Goal: Task Accomplishment & Management: Manage account settings

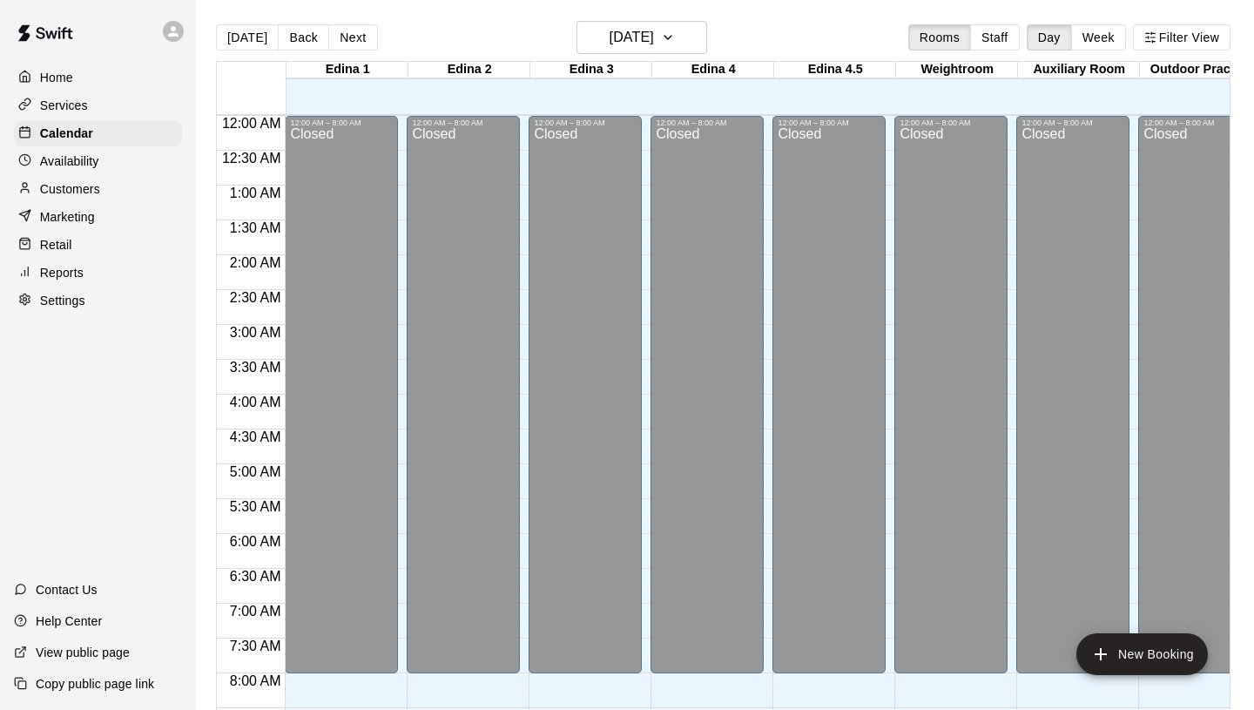
scroll to position [726, 0]
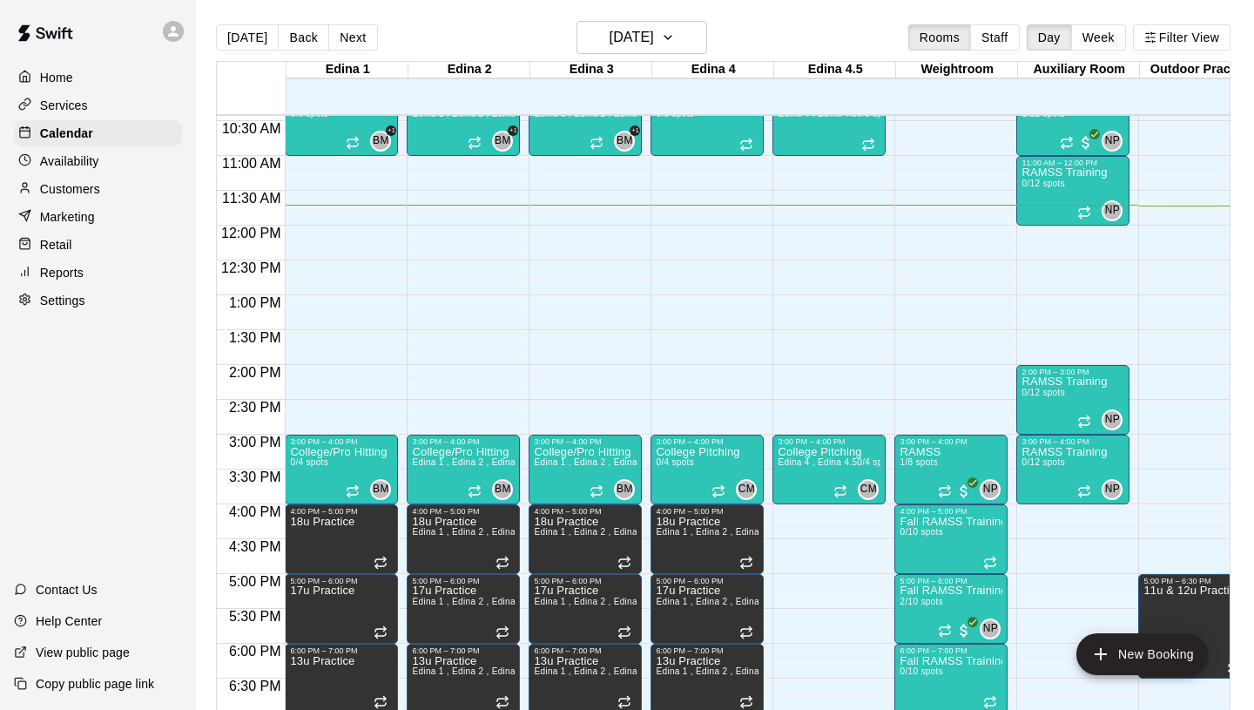
click at [79, 185] on p "Customers" at bounding box center [70, 188] width 60 height 17
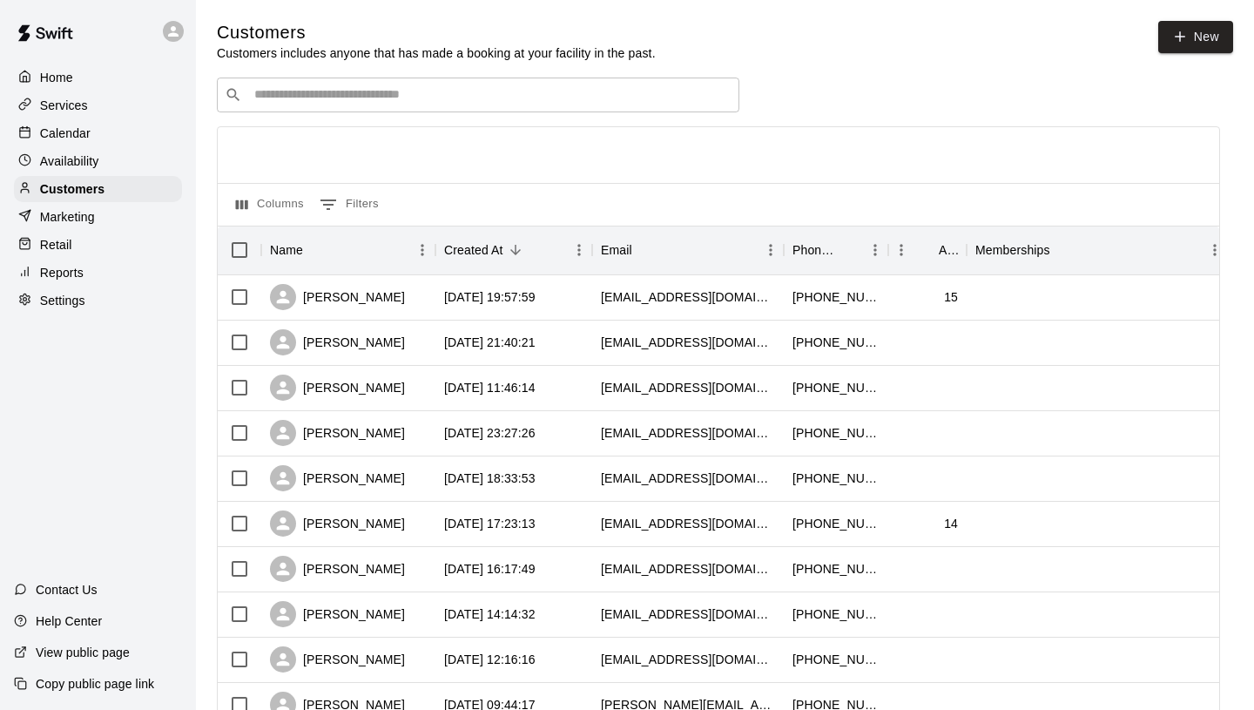
click at [462, 90] on input "Search customers by name or email" at bounding box center [490, 94] width 482 height 17
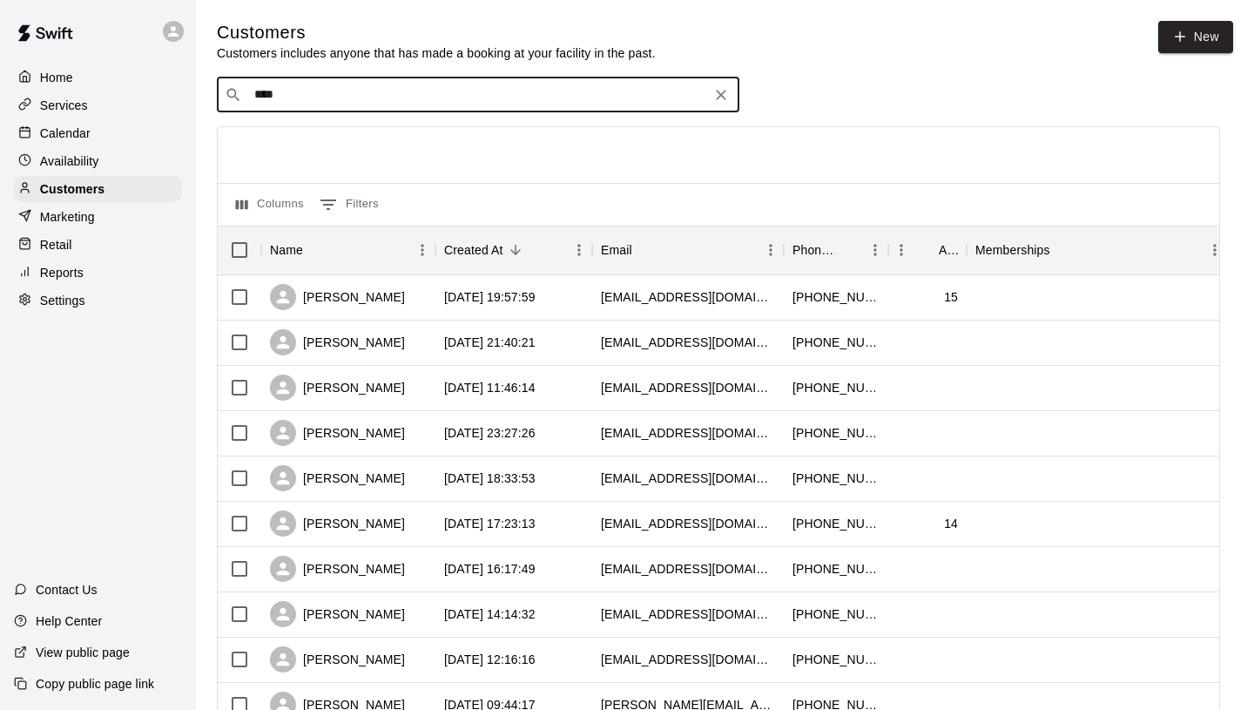
type input "*****"
click at [424, 142] on div "[PERSON_NAME] [EMAIL_ADDRESS][DOMAIN_NAME]" at bounding box center [496, 140] width 460 height 37
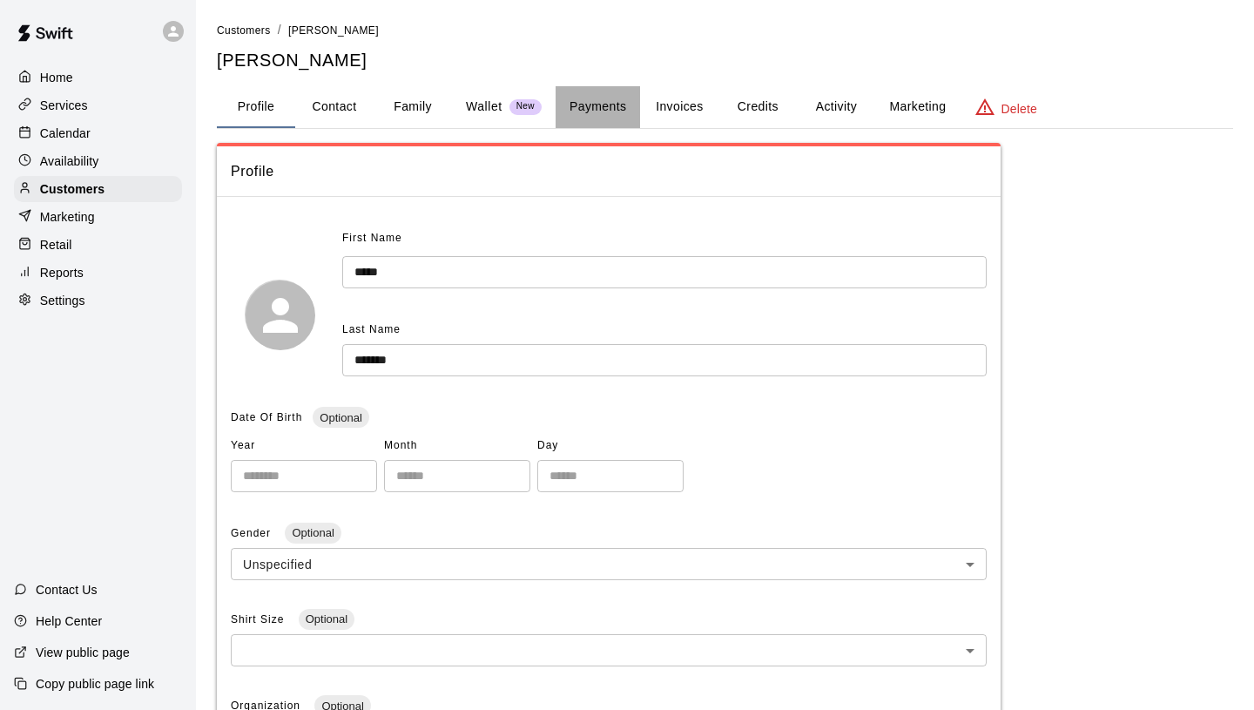
click at [598, 111] on button "Payments" at bounding box center [598, 107] width 84 height 42
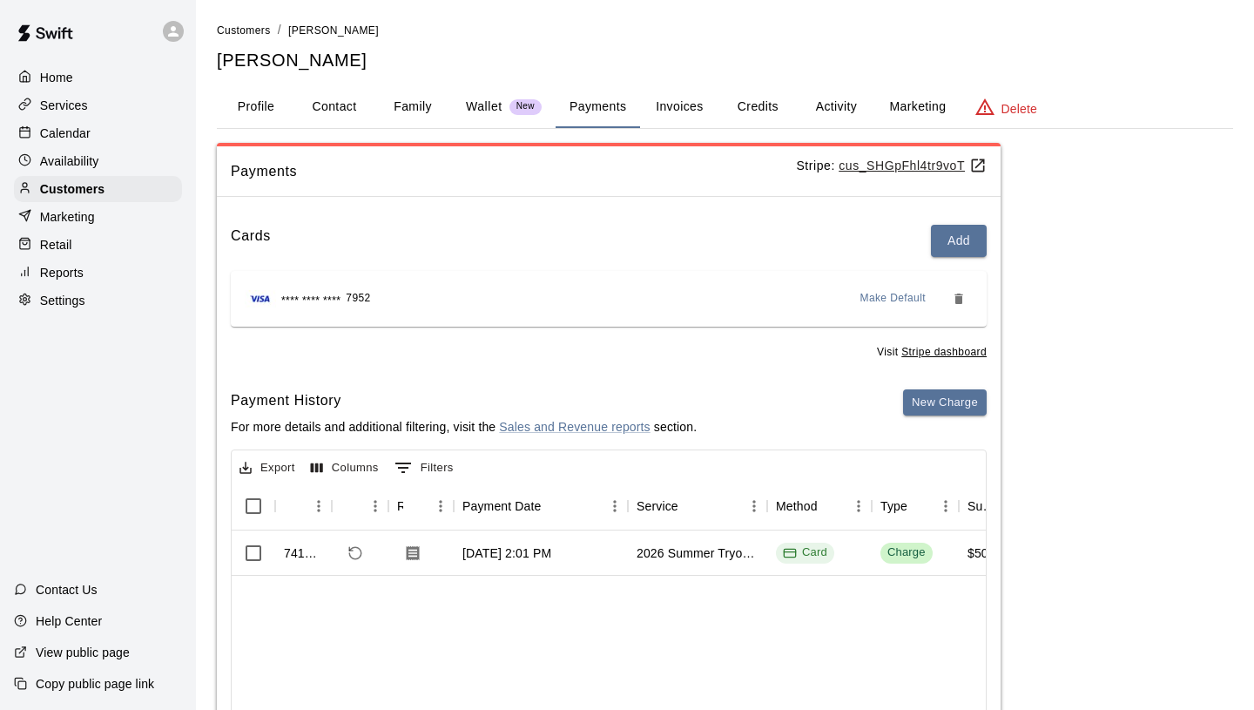
click at [668, 113] on button "Invoices" at bounding box center [679, 107] width 78 height 42
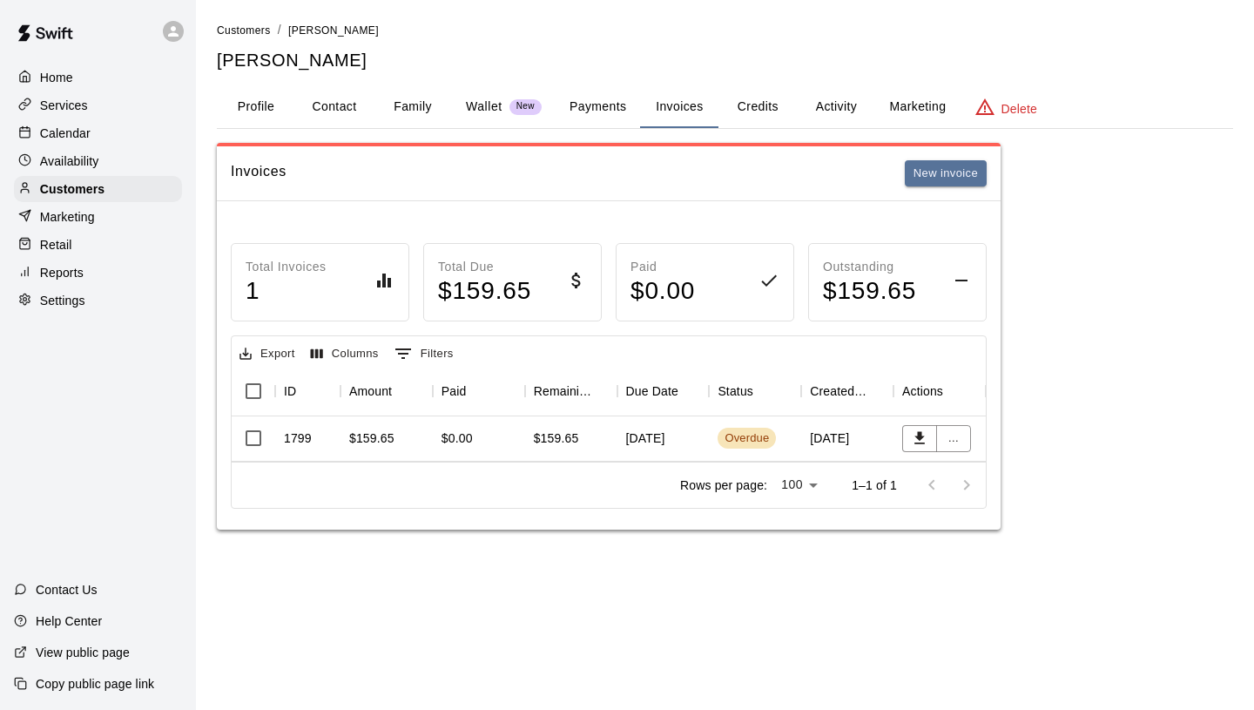
click at [604, 108] on button "Payments" at bounding box center [598, 107] width 84 height 42
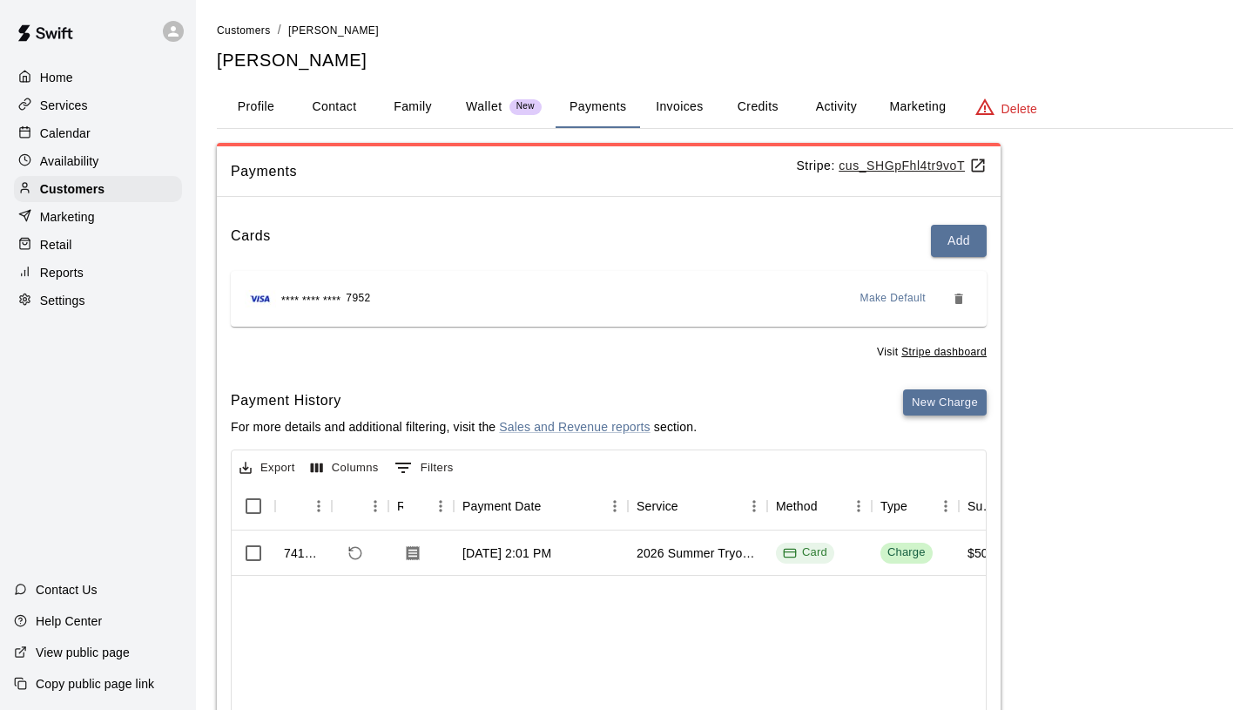
click at [933, 402] on button "New Charge" at bounding box center [945, 402] width 84 height 27
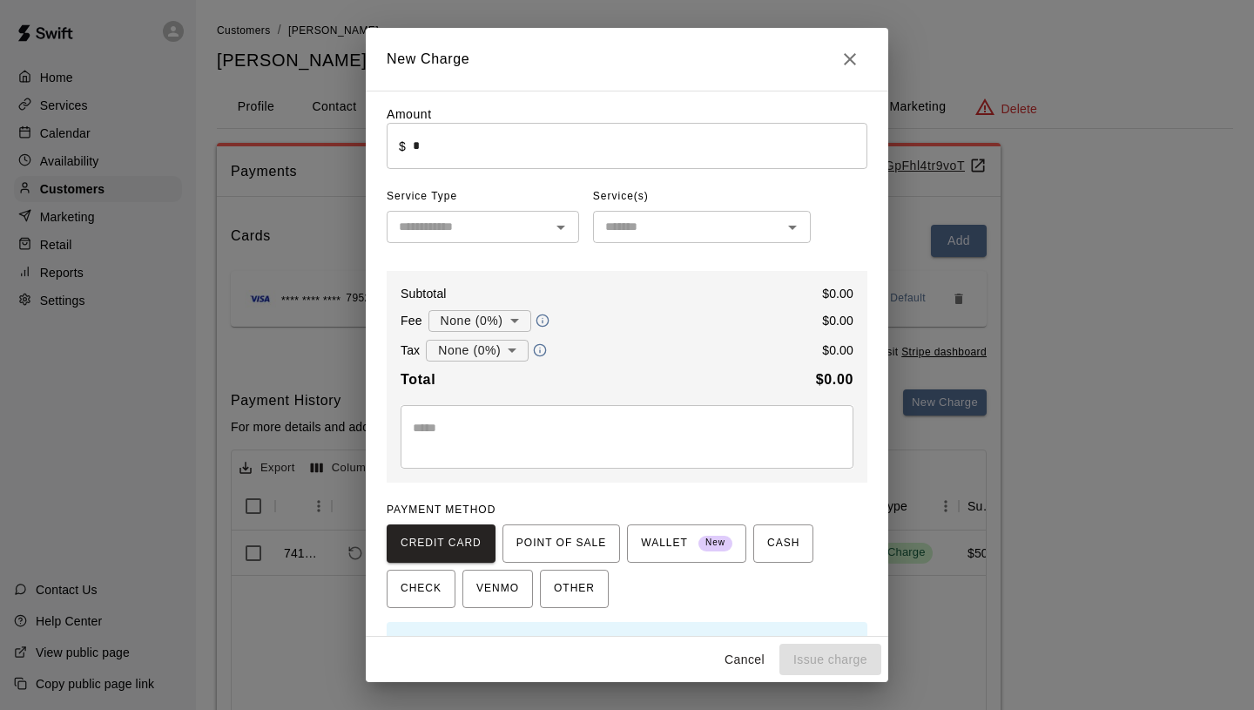
click at [504, 233] on input "text" at bounding box center [468, 227] width 153 height 22
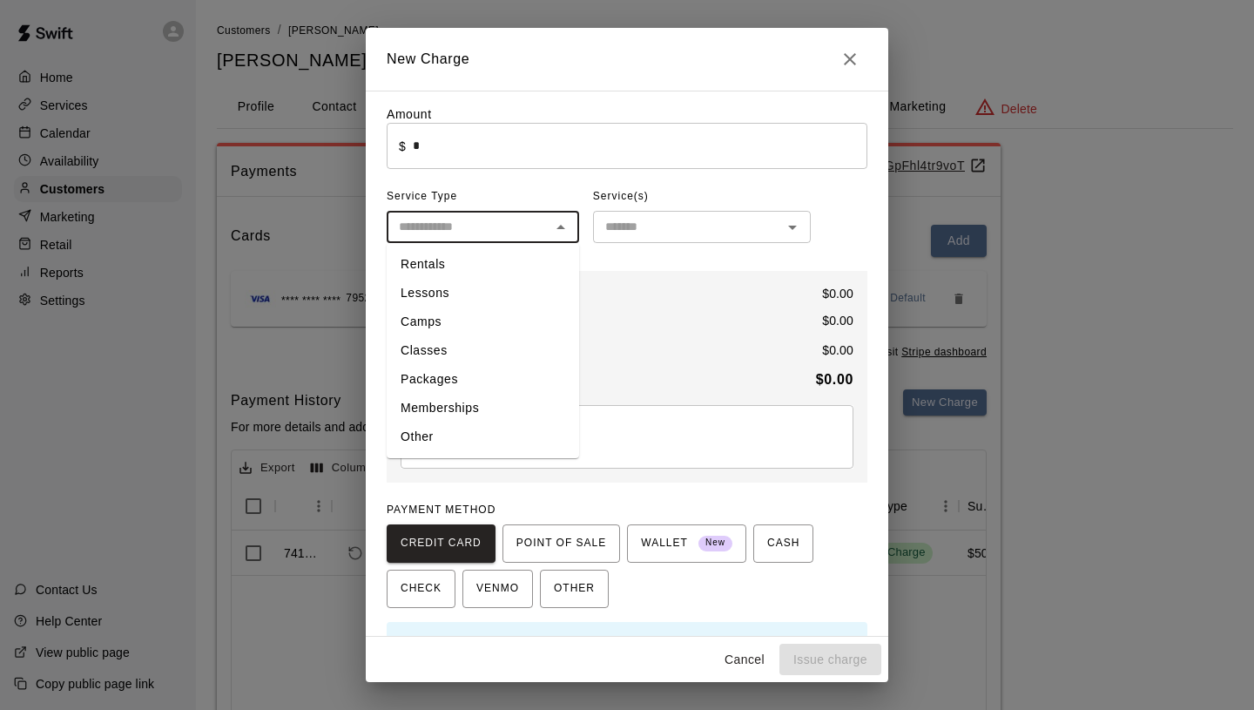
click at [454, 430] on li "Other" at bounding box center [483, 436] width 192 height 29
type input "*****"
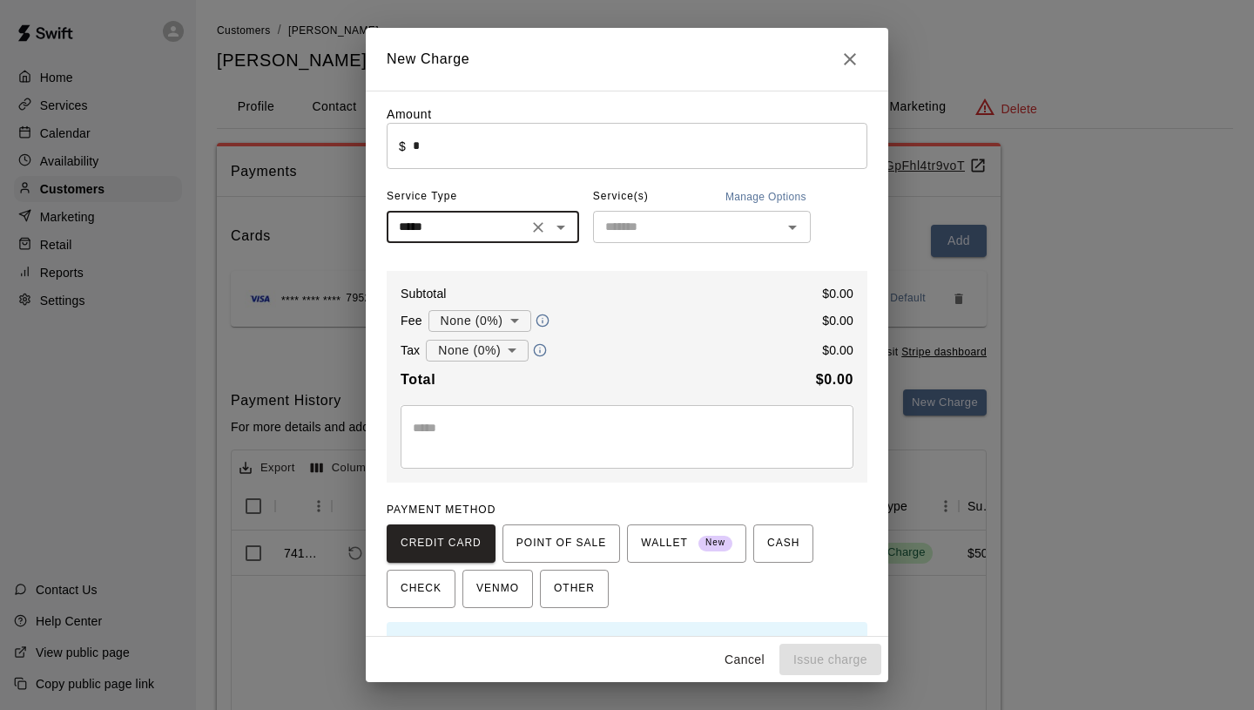
click at [629, 219] on input "text" at bounding box center [687, 227] width 179 height 22
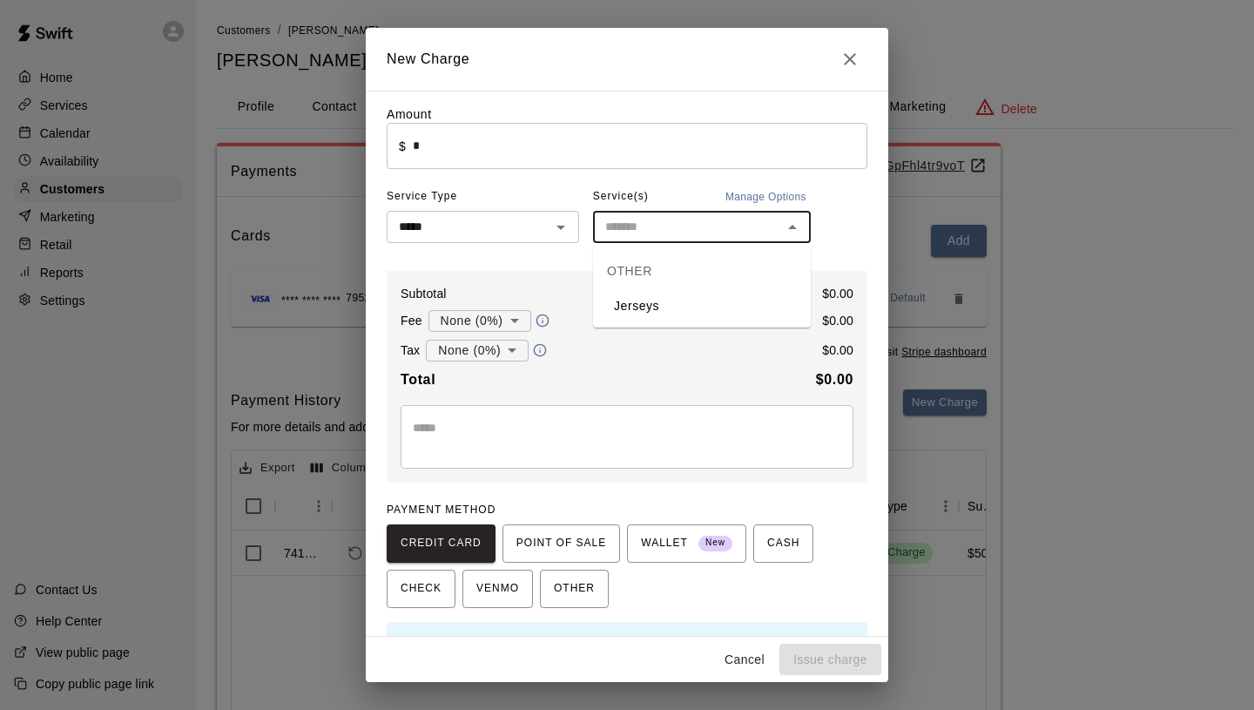
click at [631, 303] on li "Jerseys" at bounding box center [702, 306] width 218 height 29
type input "*******"
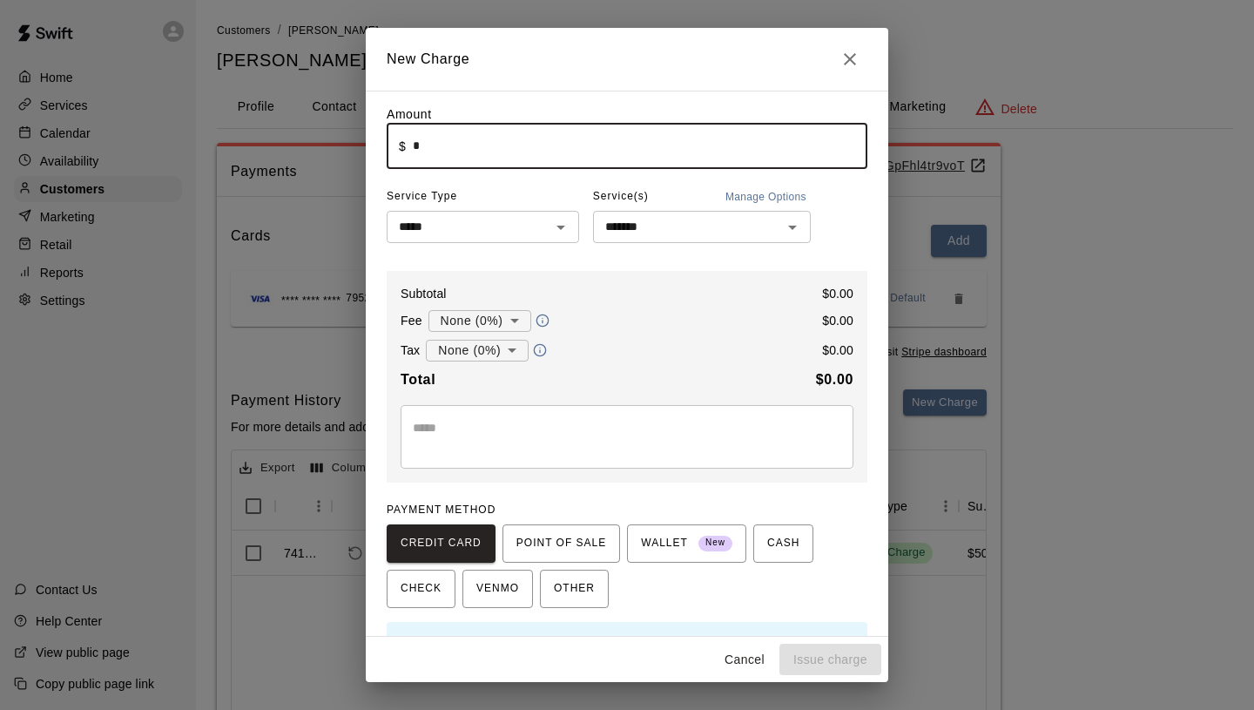
click at [484, 150] on input "*" at bounding box center [640, 146] width 455 height 46
type input "******"
click at [511, 317] on body "Home Services Calendar Availability Customers Marketing Retail Reports Settings…" at bounding box center [627, 440] width 1254 height 880
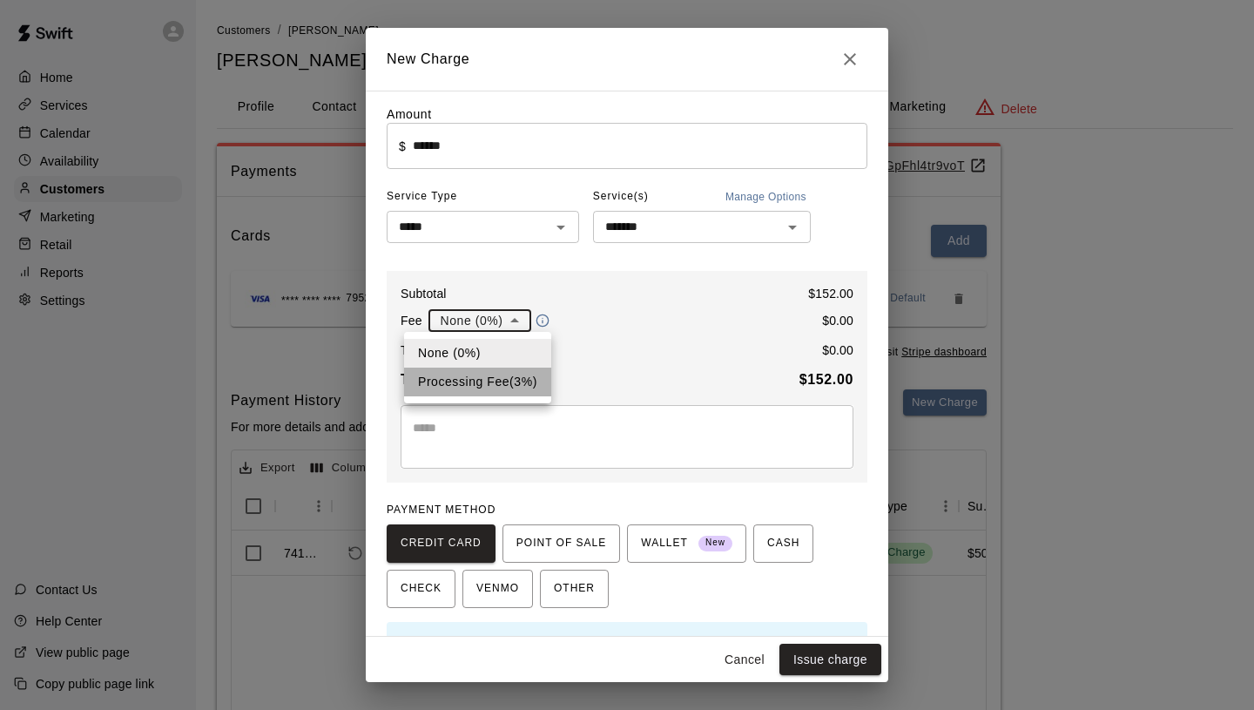
click at [496, 369] on li "Processing Fee ( 3 % )" at bounding box center [477, 381] width 147 height 29
type input "**********"
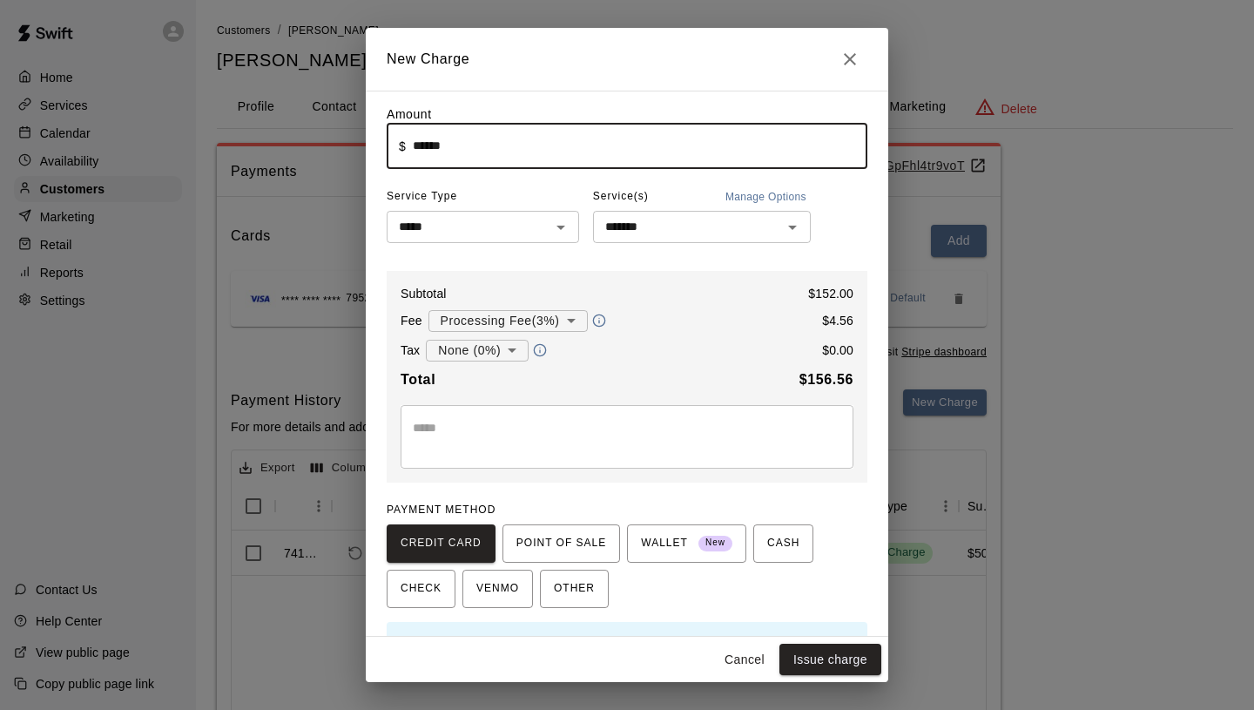
click at [432, 149] on input "******" at bounding box center [640, 146] width 455 height 46
click at [435, 146] on input "******" at bounding box center [640, 146] width 455 height 46
type input "******"
click at [556, 454] on div "* ​" at bounding box center [627, 437] width 453 height 64
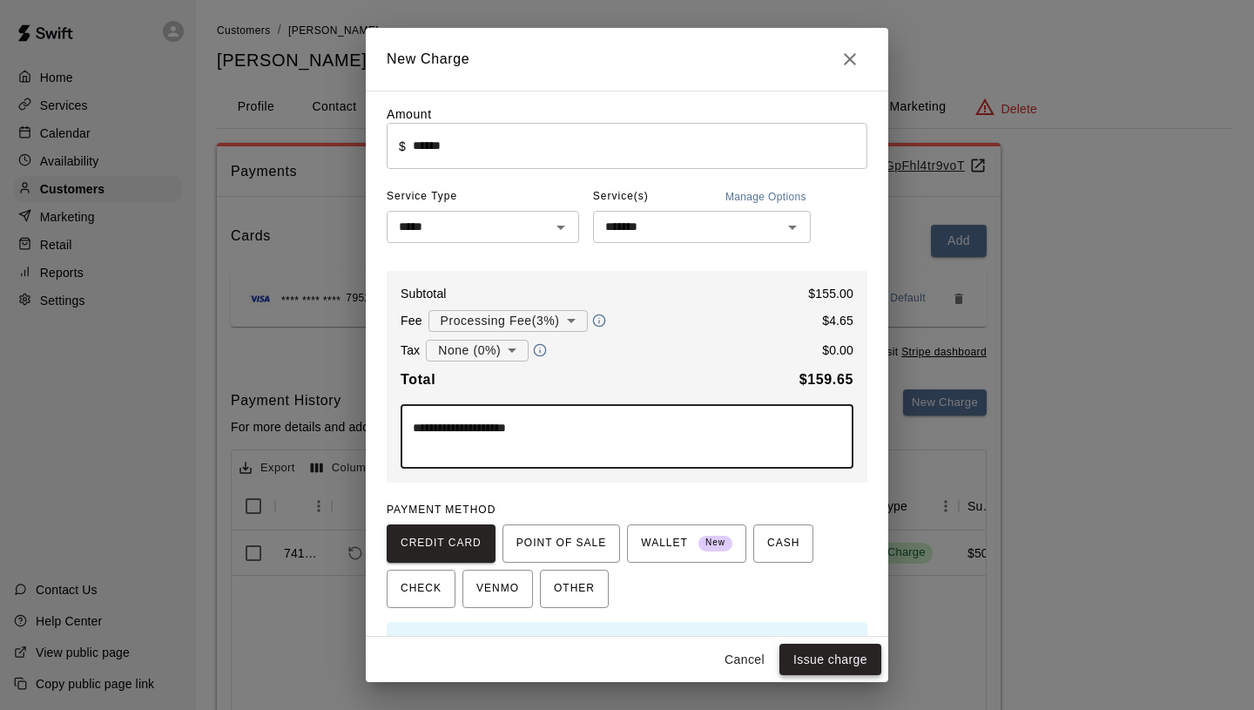
type textarea "**********"
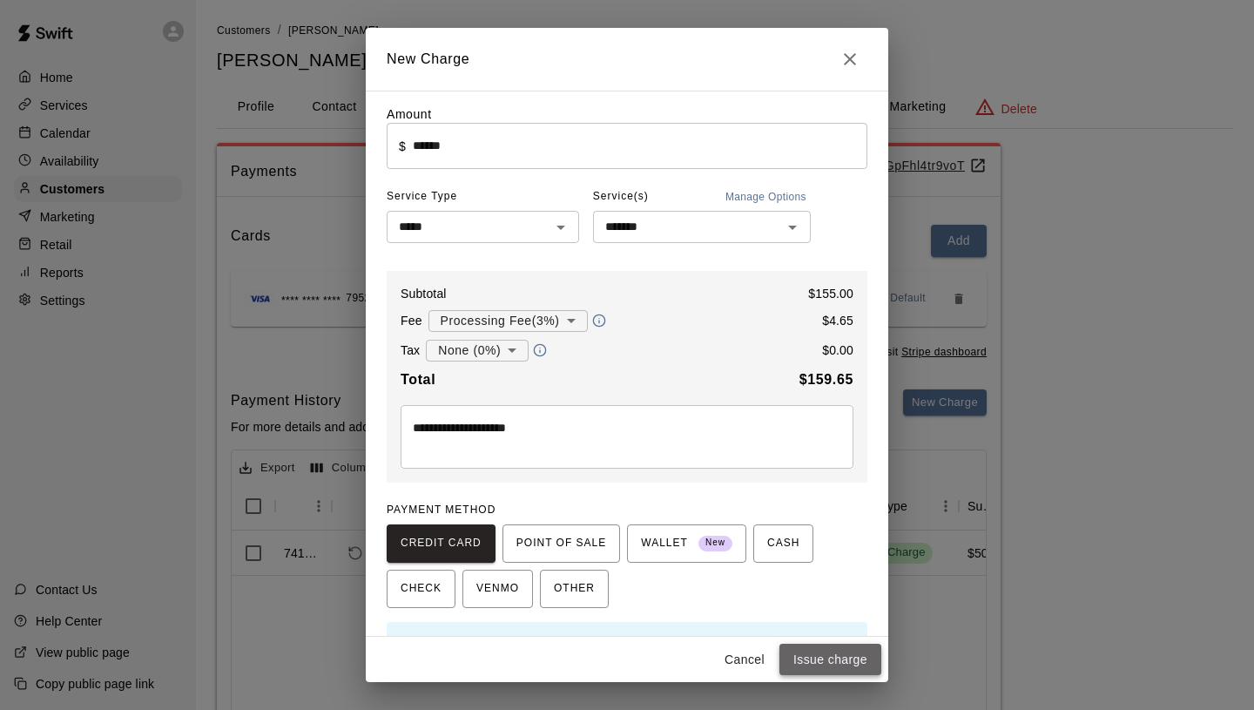
click at [829, 650] on button "Issue charge" at bounding box center [830, 660] width 102 height 32
type input "*"
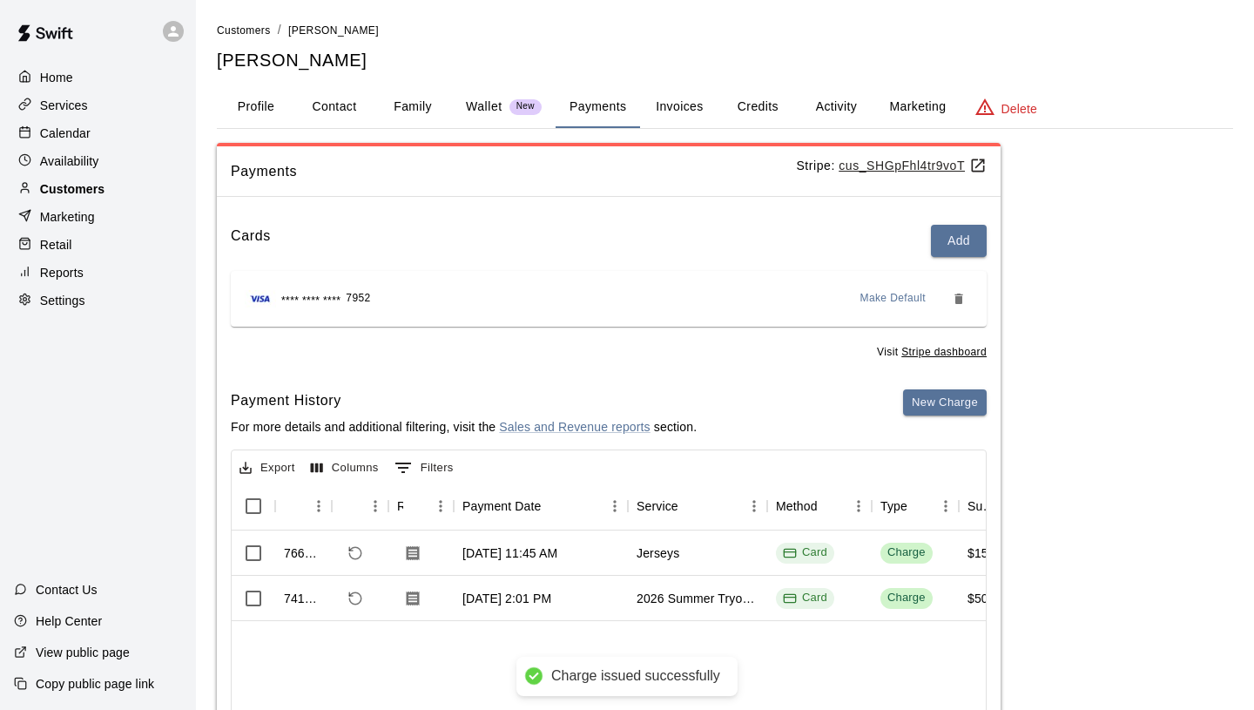
click at [132, 188] on div "Customers" at bounding box center [98, 189] width 168 height 26
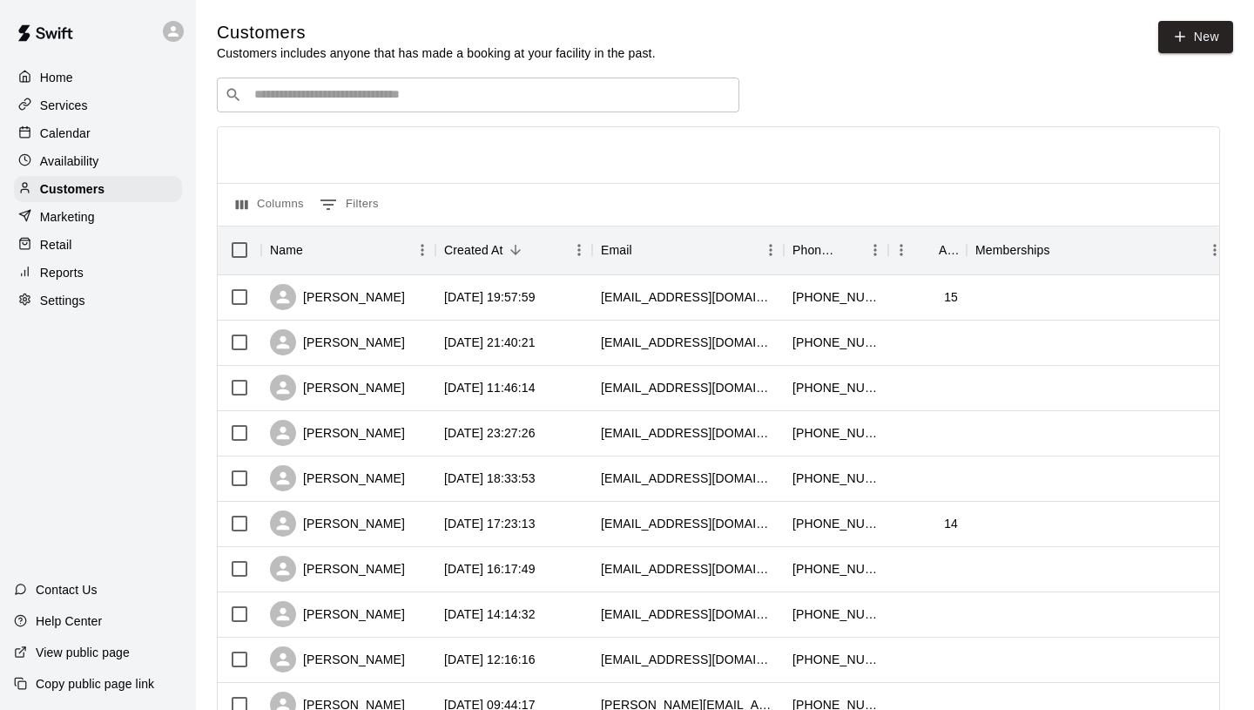
click at [331, 100] on input "Search customers by name or email" at bounding box center [490, 94] width 482 height 17
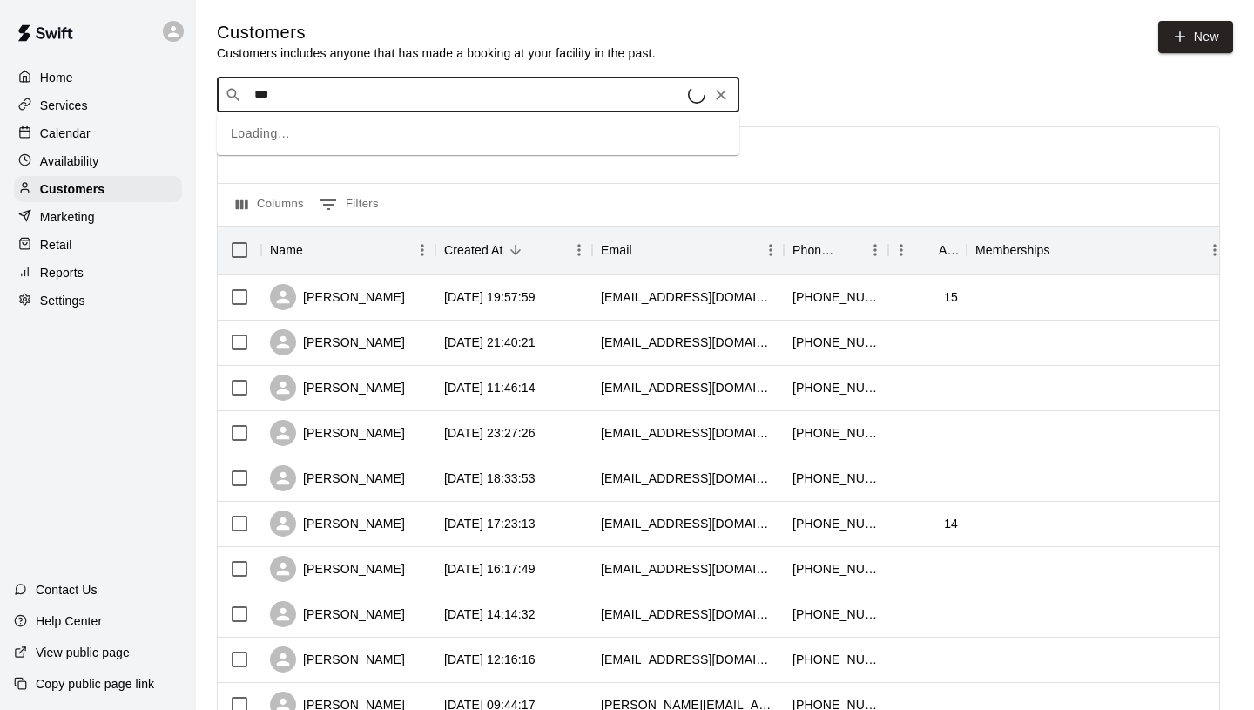
type input "****"
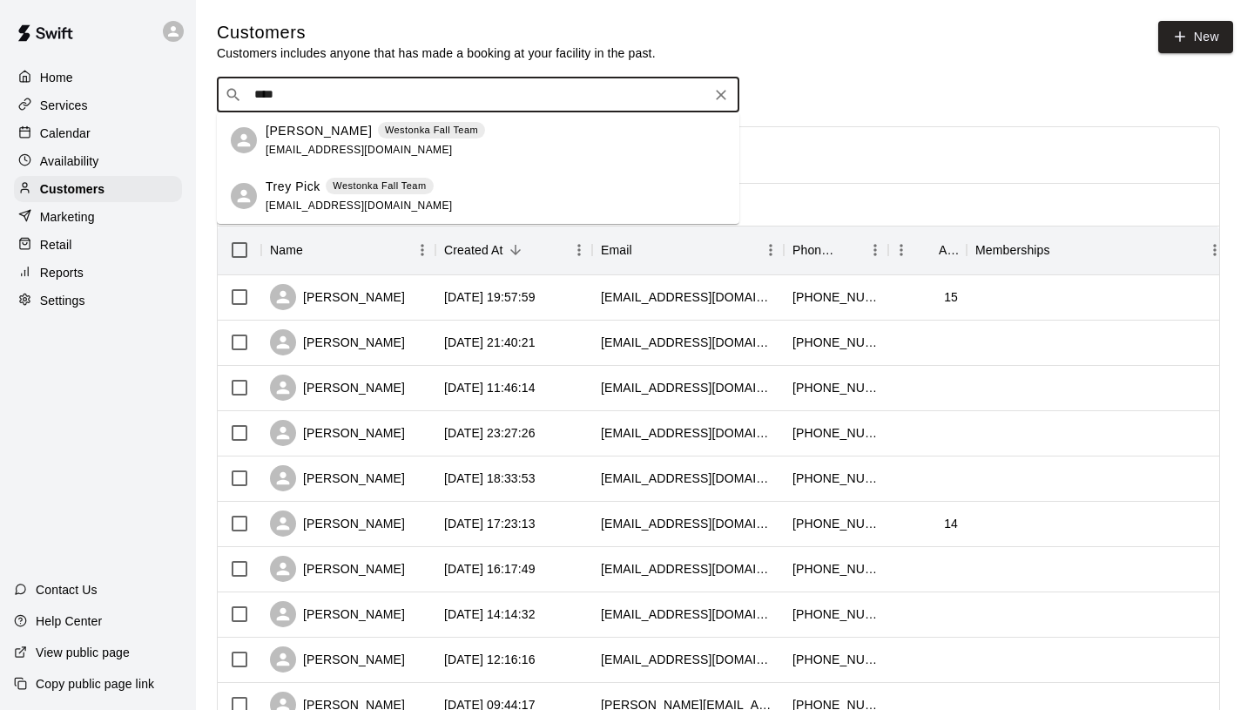
click at [301, 151] on span "[EMAIL_ADDRESS][DOMAIN_NAME]" at bounding box center [359, 150] width 187 height 12
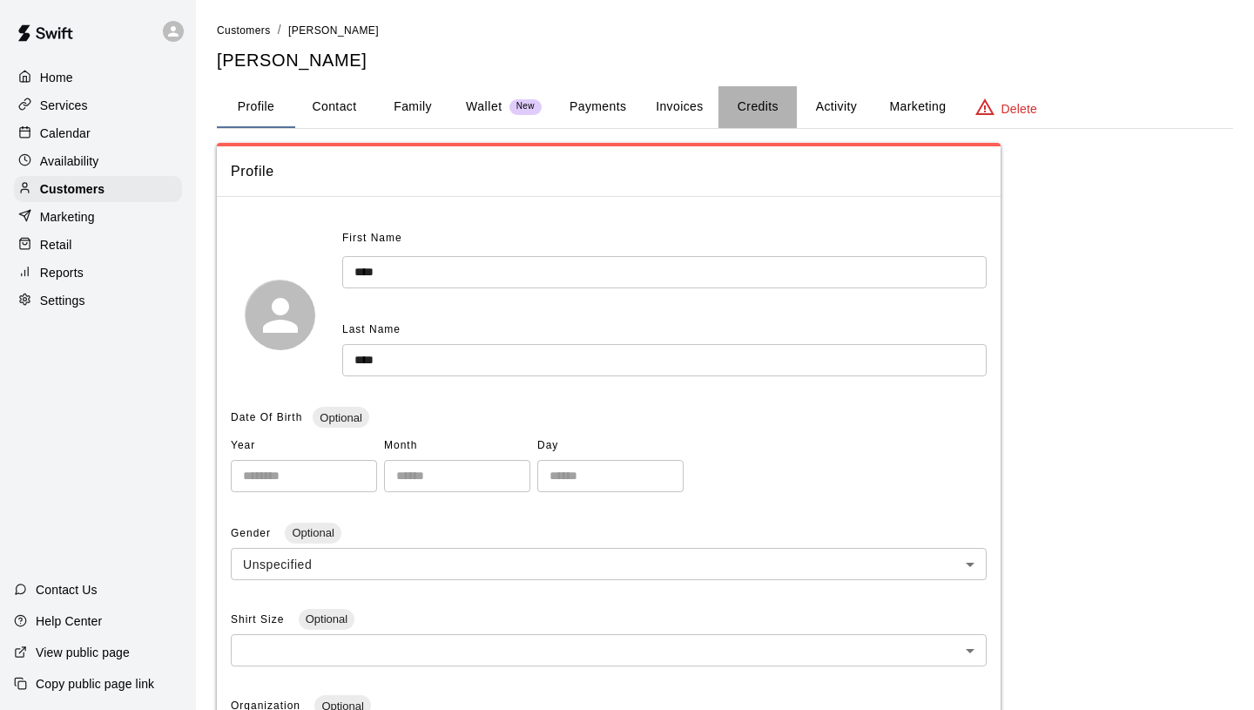
click at [739, 109] on button "Credits" at bounding box center [757, 107] width 78 height 42
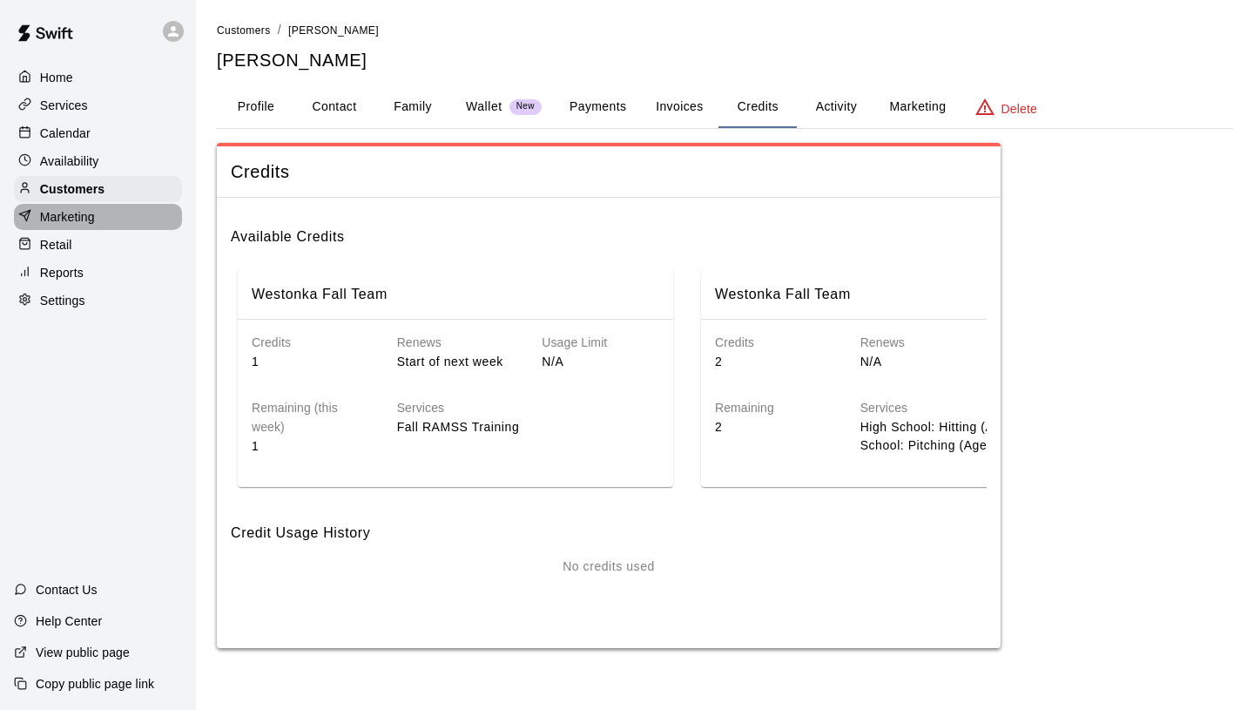
click at [84, 219] on p "Marketing" at bounding box center [67, 216] width 55 height 17
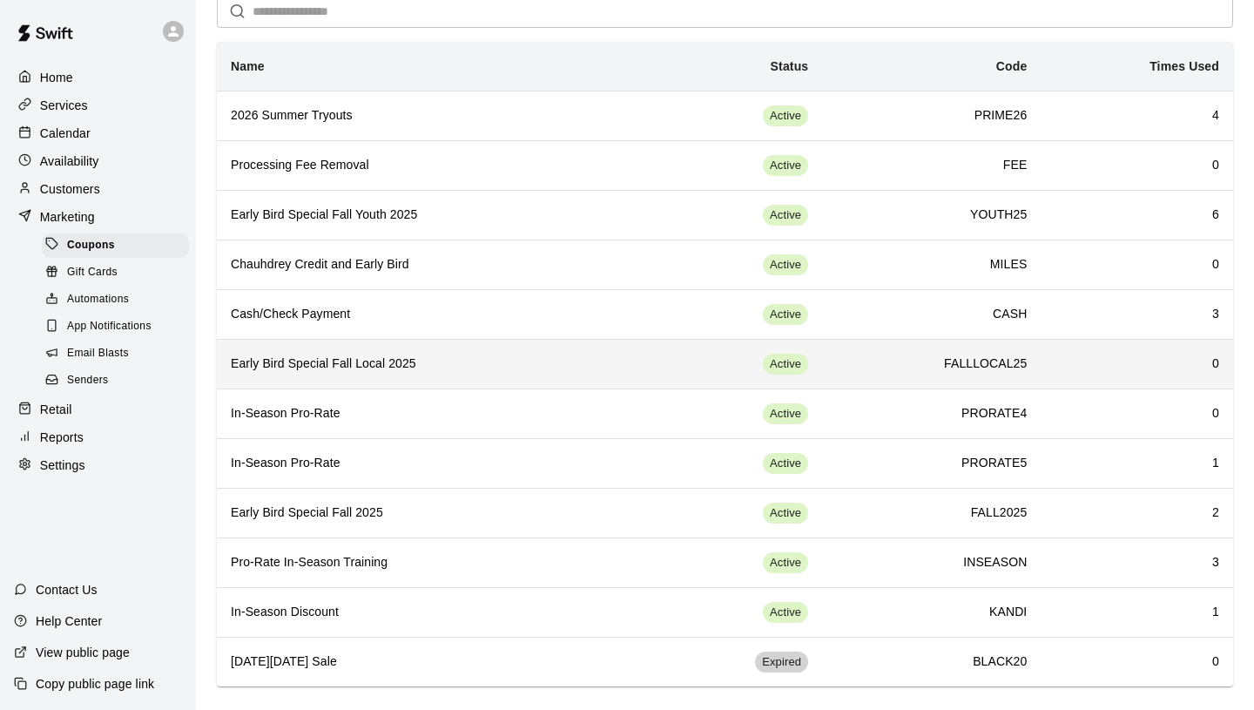
scroll to position [91, 0]
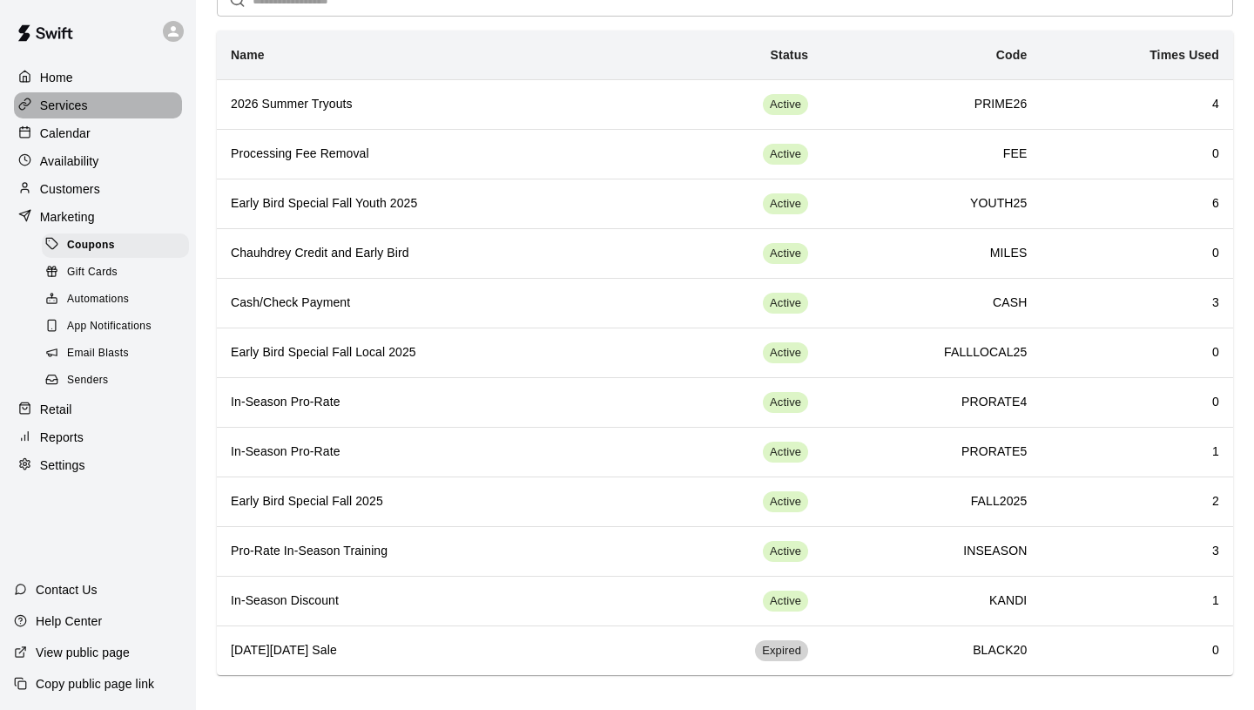
click at [73, 106] on p "Services" at bounding box center [64, 105] width 48 height 17
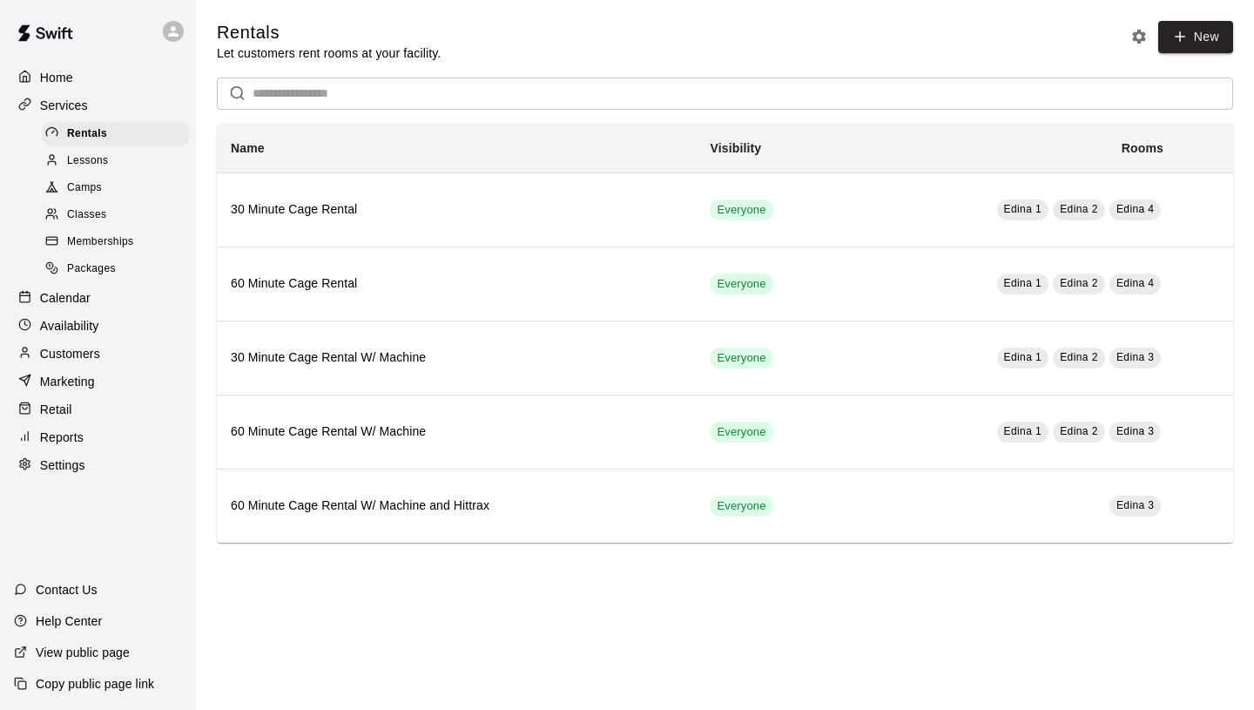
click at [100, 218] on span "Classes" at bounding box center [86, 214] width 39 height 17
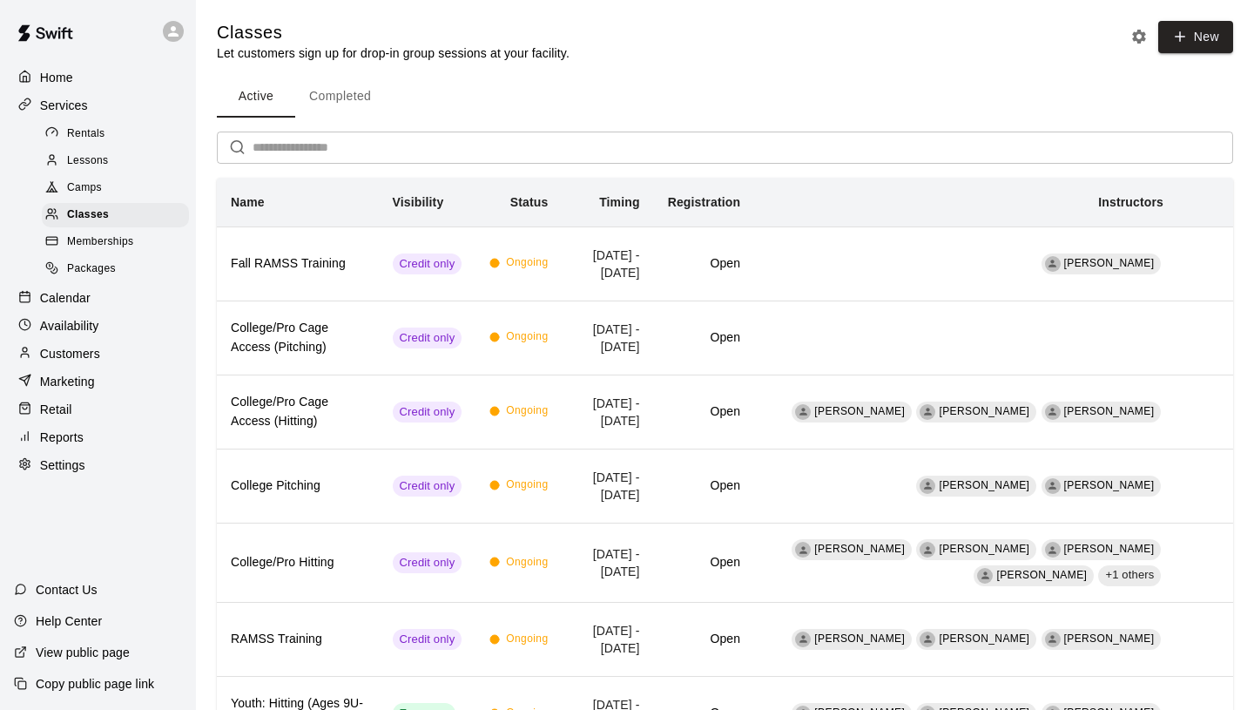
click at [111, 266] on span "Packages" at bounding box center [91, 268] width 49 height 17
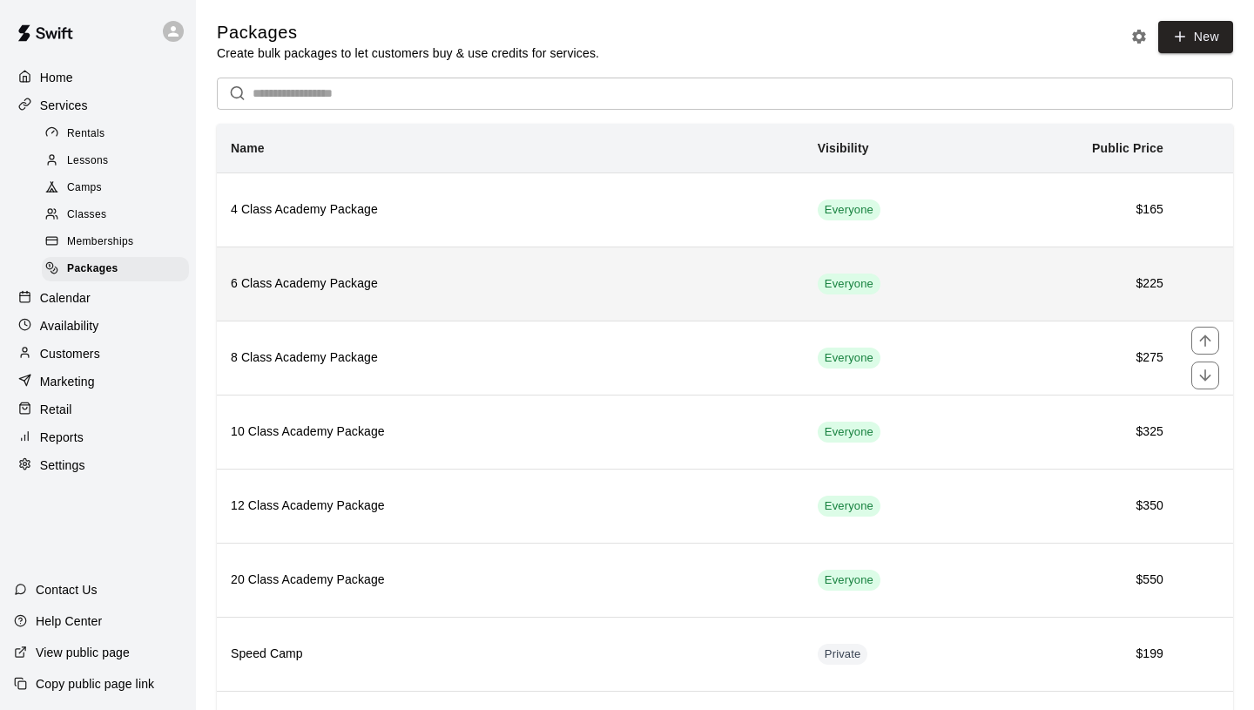
scroll to position [76, 0]
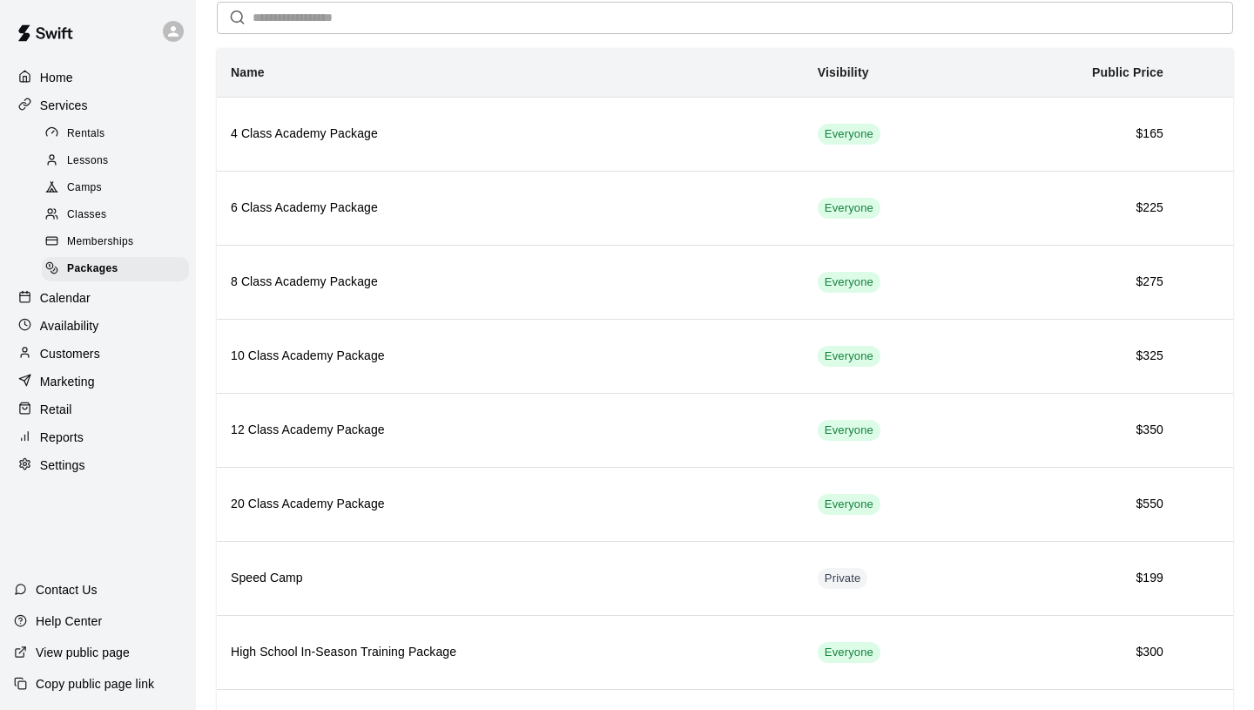
click at [72, 353] on p "Customers" at bounding box center [70, 353] width 60 height 17
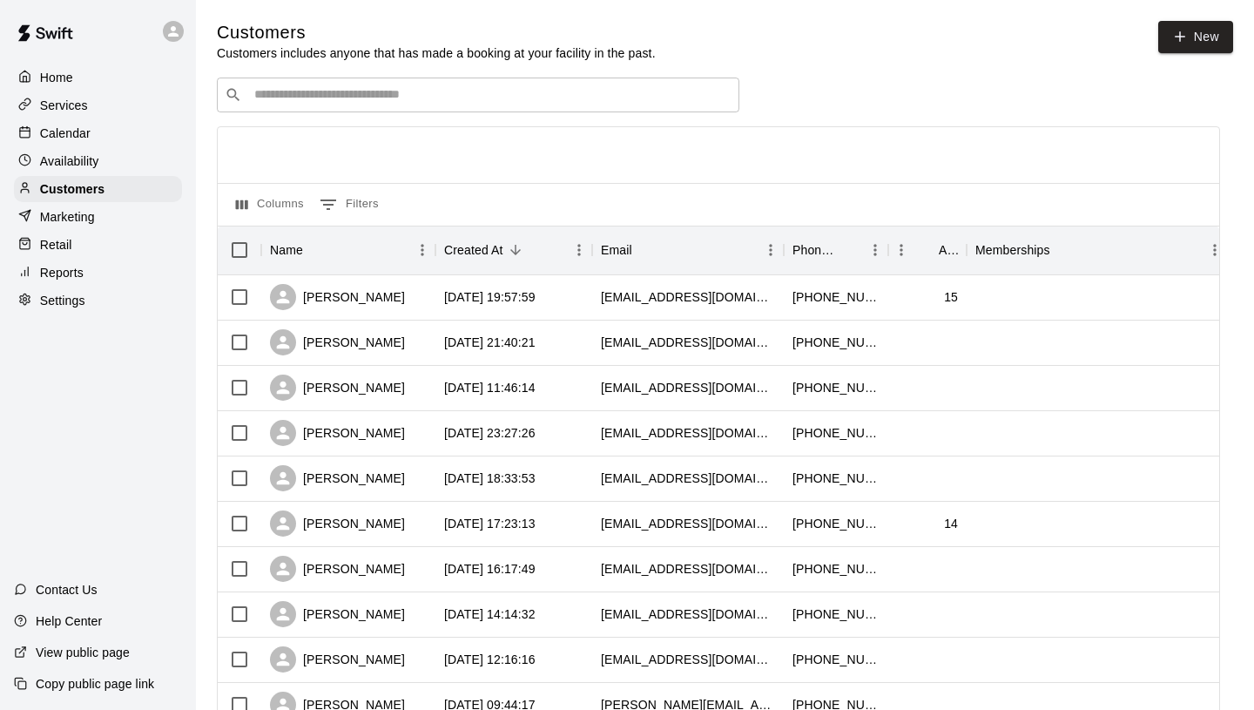
click at [378, 108] on div "​ ​" at bounding box center [478, 95] width 522 height 35
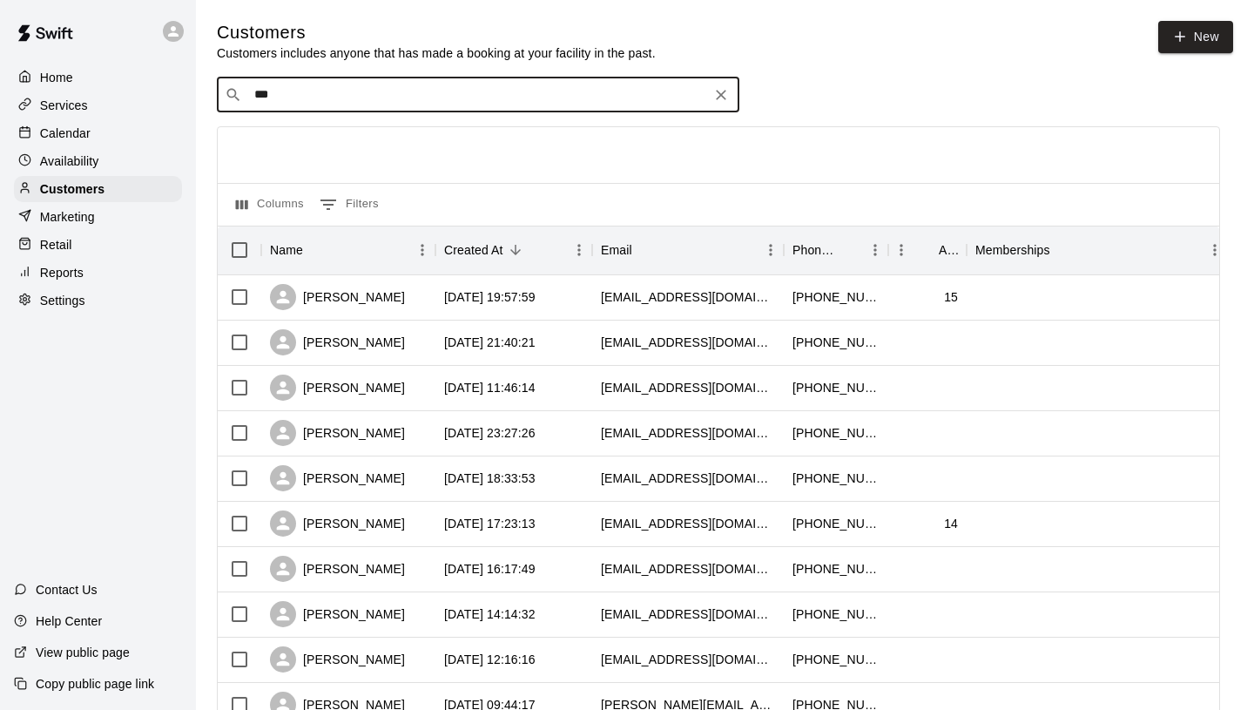
type input "****"
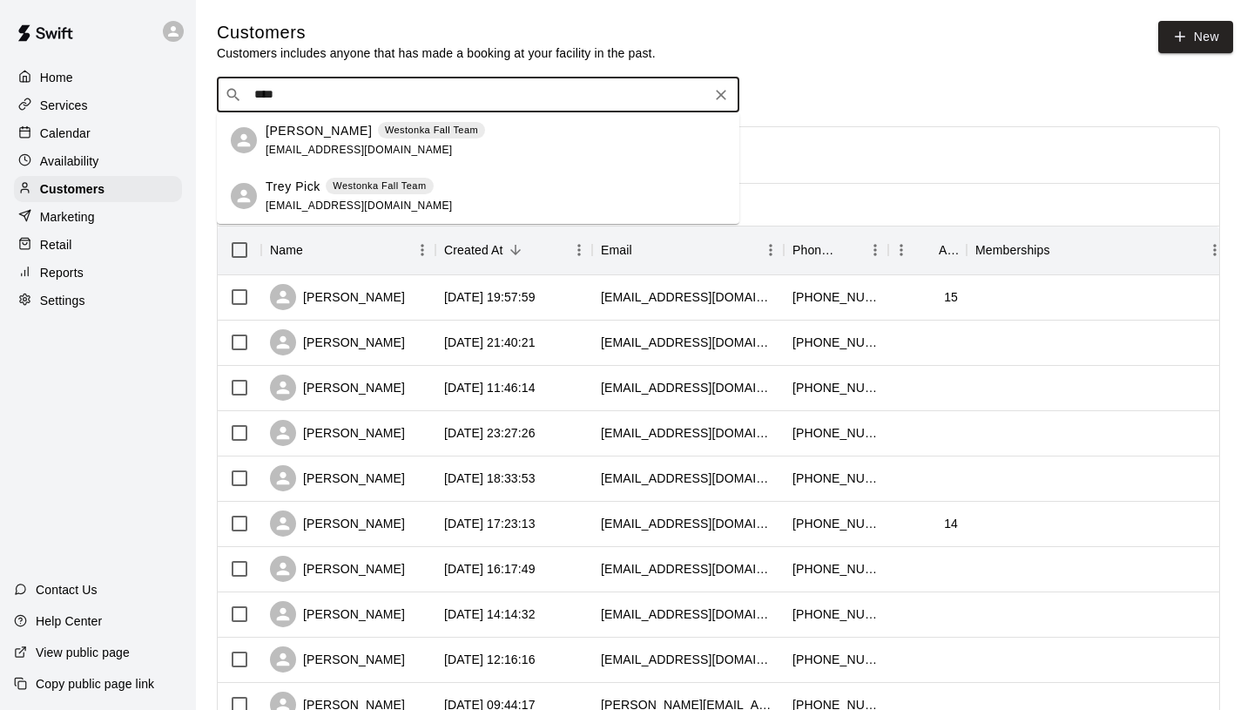
click at [475, 141] on div "[PERSON_NAME] Fall Team [EMAIL_ADDRESS][DOMAIN_NAME]" at bounding box center [496, 140] width 460 height 37
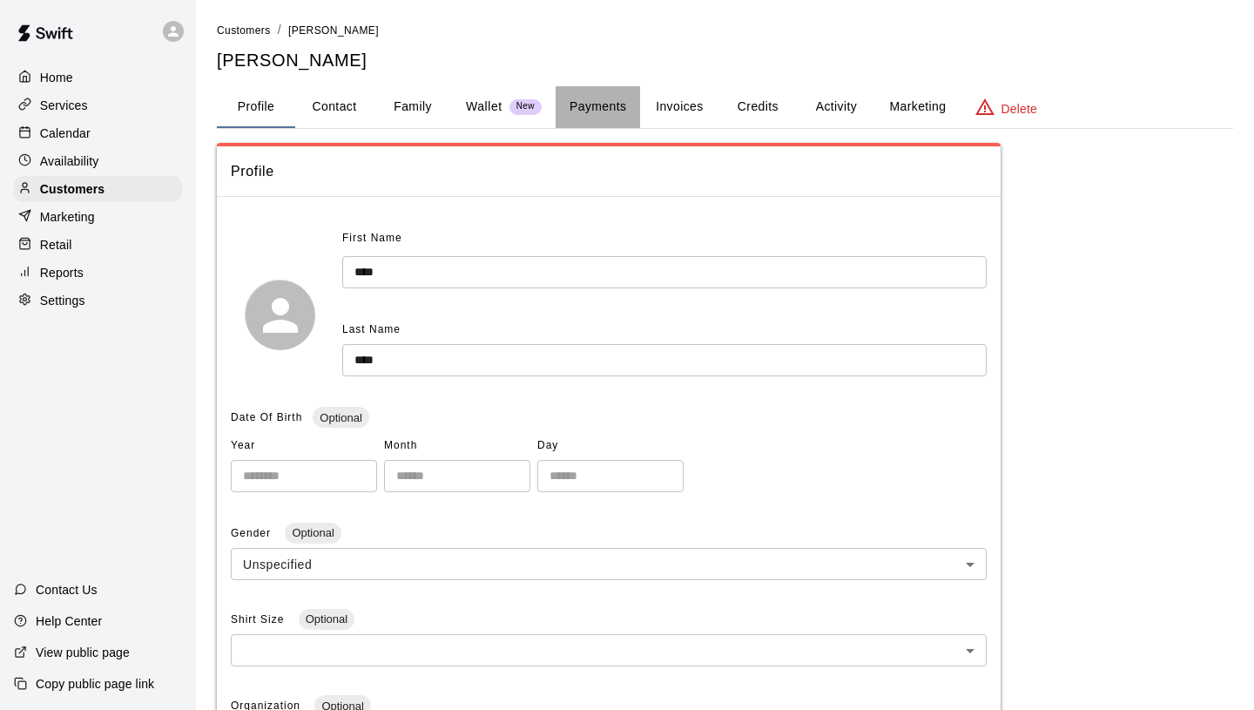
click at [588, 118] on button "Payments" at bounding box center [598, 107] width 84 height 42
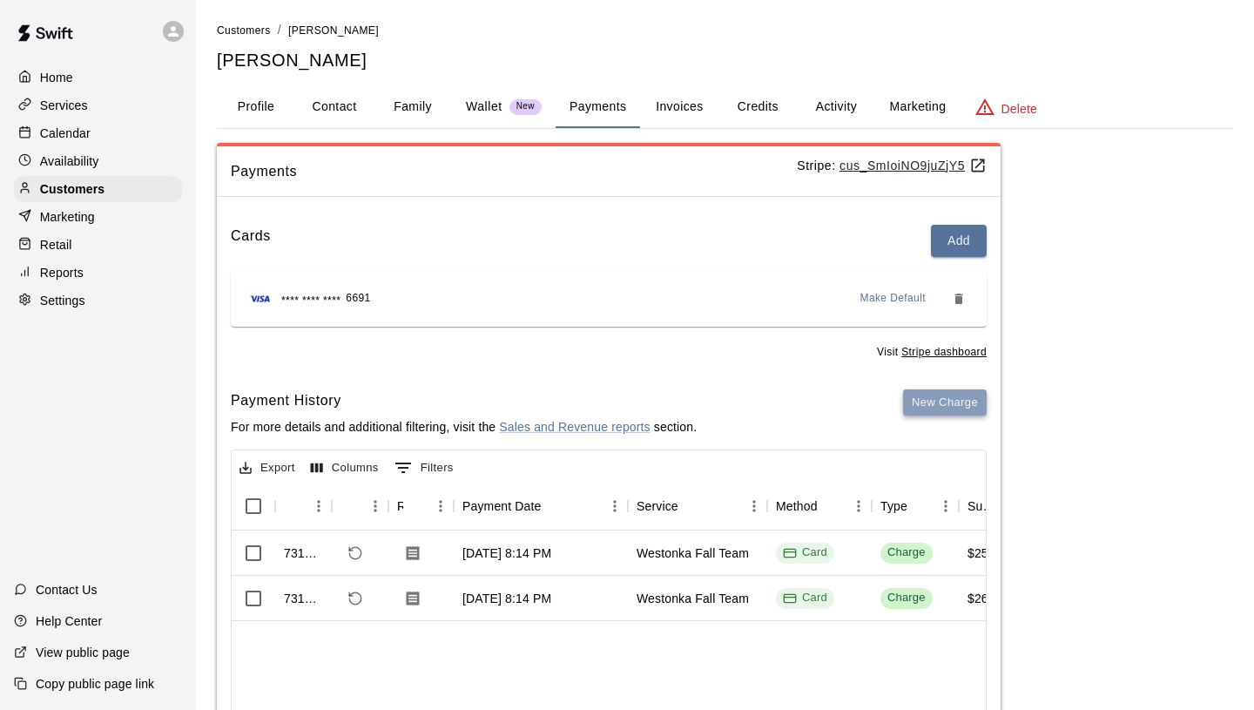
click at [966, 396] on button "New Charge" at bounding box center [945, 402] width 84 height 27
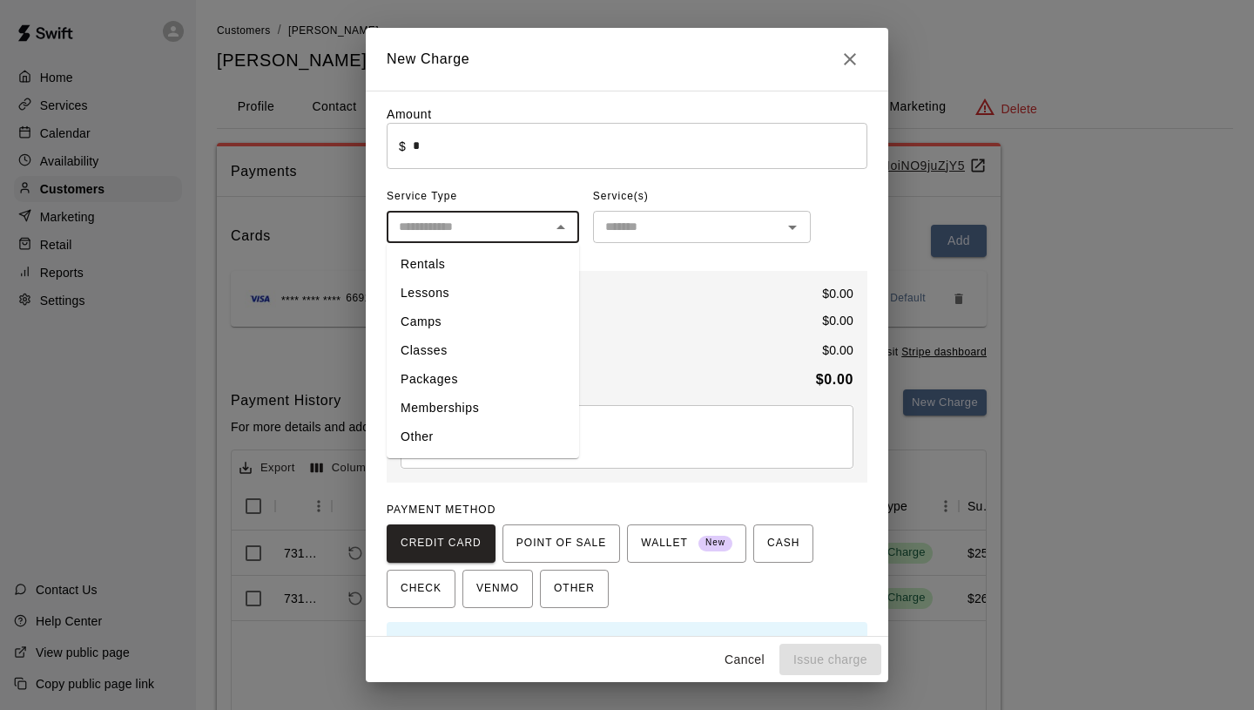
click at [523, 234] on input "text" at bounding box center [468, 227] width 153 height 22
click at [455, 381] on li "Packages" at bounding box center [483, 379] width 192 height 29
type input "********"
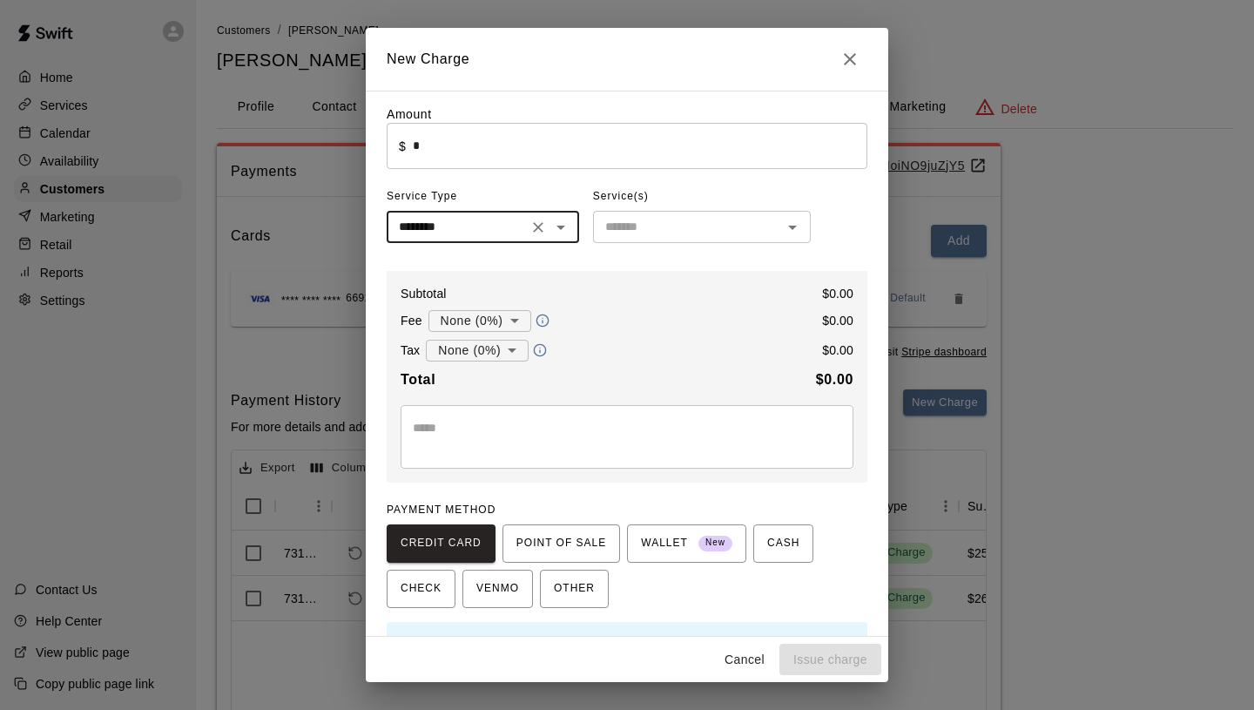
click at [636, 216] on input "text" at bounding box center [687, 227] width 179 height 22
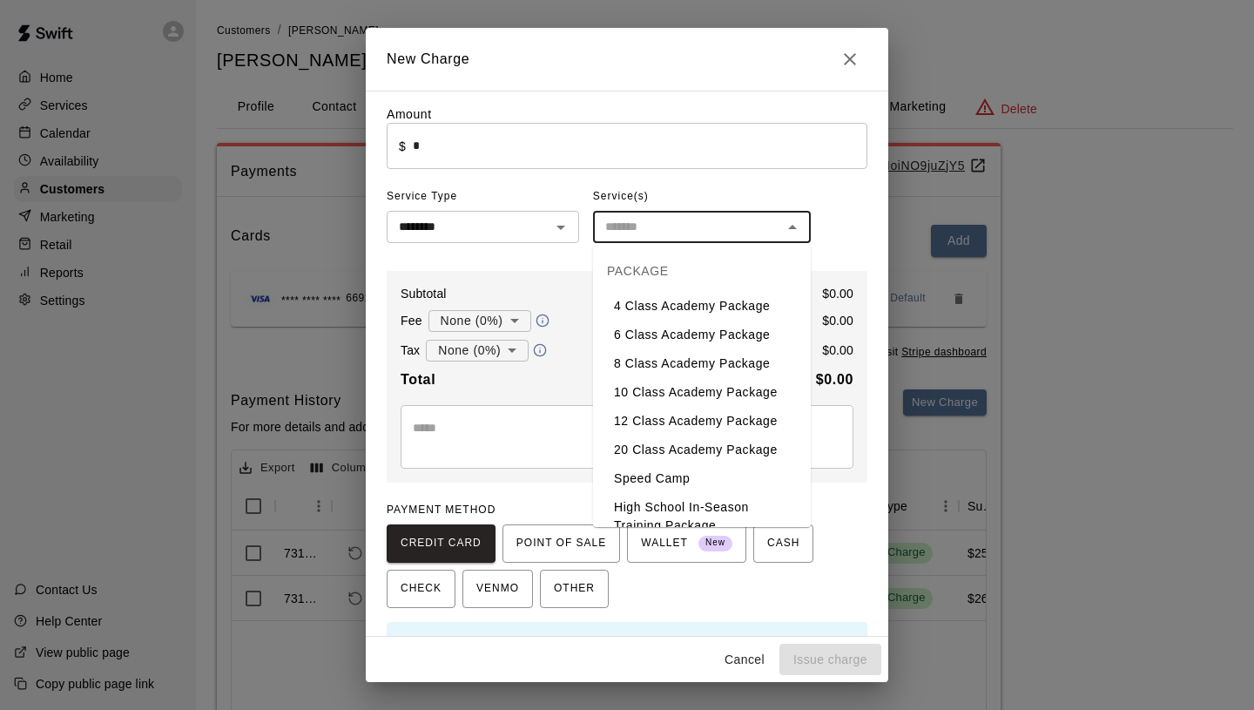
click at [669, 335] on li "6 Class Academy Package" at bounding box center [702, 334] width 218 height 29
type input "**********"
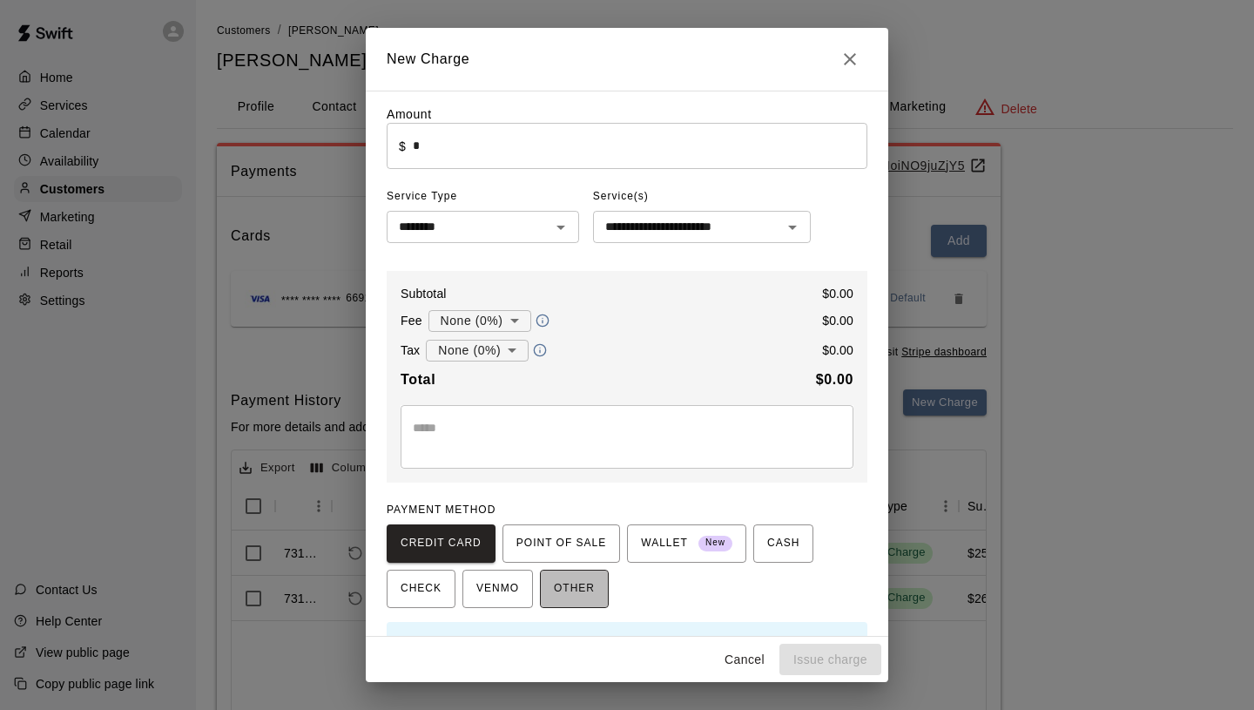
click at [601, 595] on button "OTHER" at bounding box center [574, 588] width 69 height 38
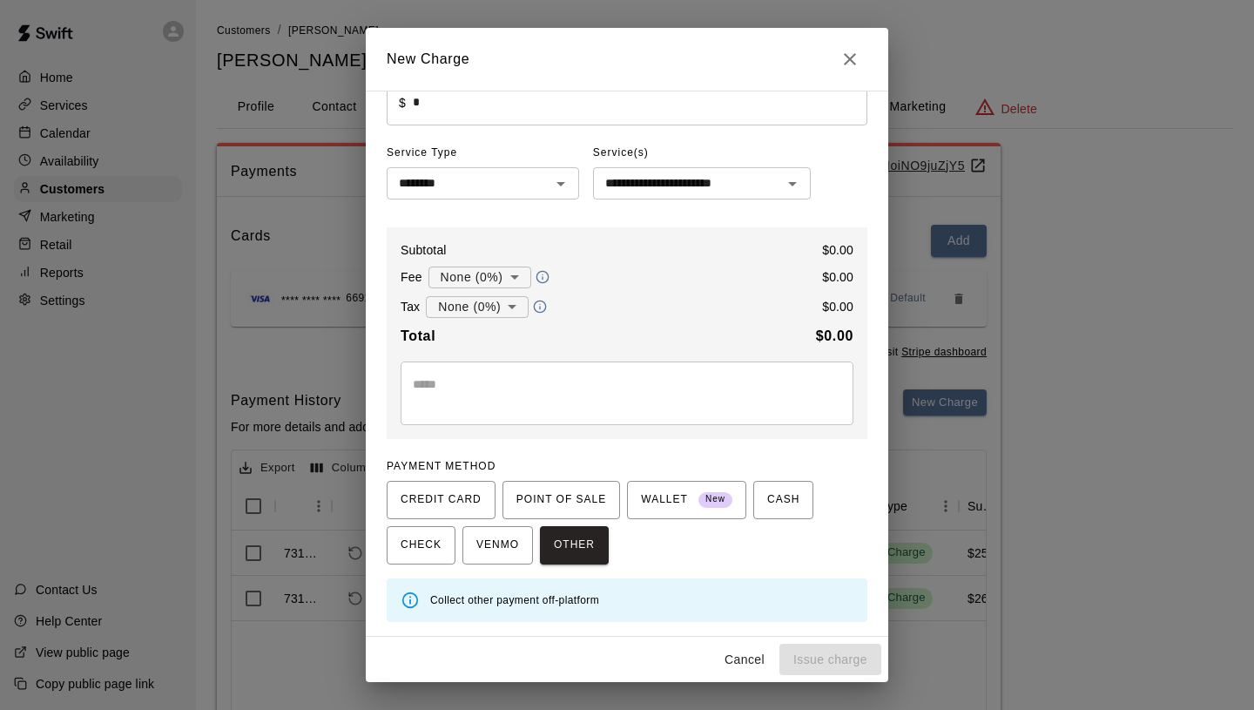
scroll to position [44, 0]
click at [478, 509] on span "CREDIT CARD" at bounding box center [441, 500] width 81 height 28
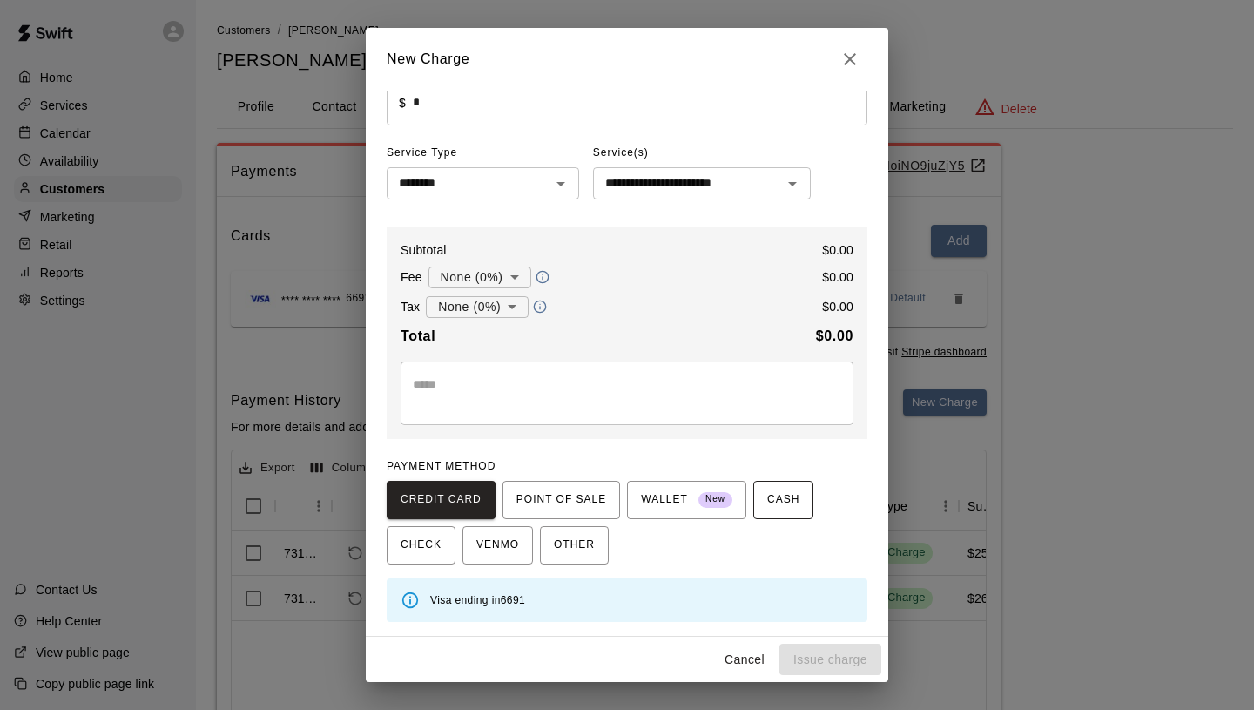
click at [780, 499] on span "CASH" at bounding box center [783, 500] width 32 height 28
click at [470, 507] on span "CREDIT CARD" at bounding box center [441, 500] width 81 height 28
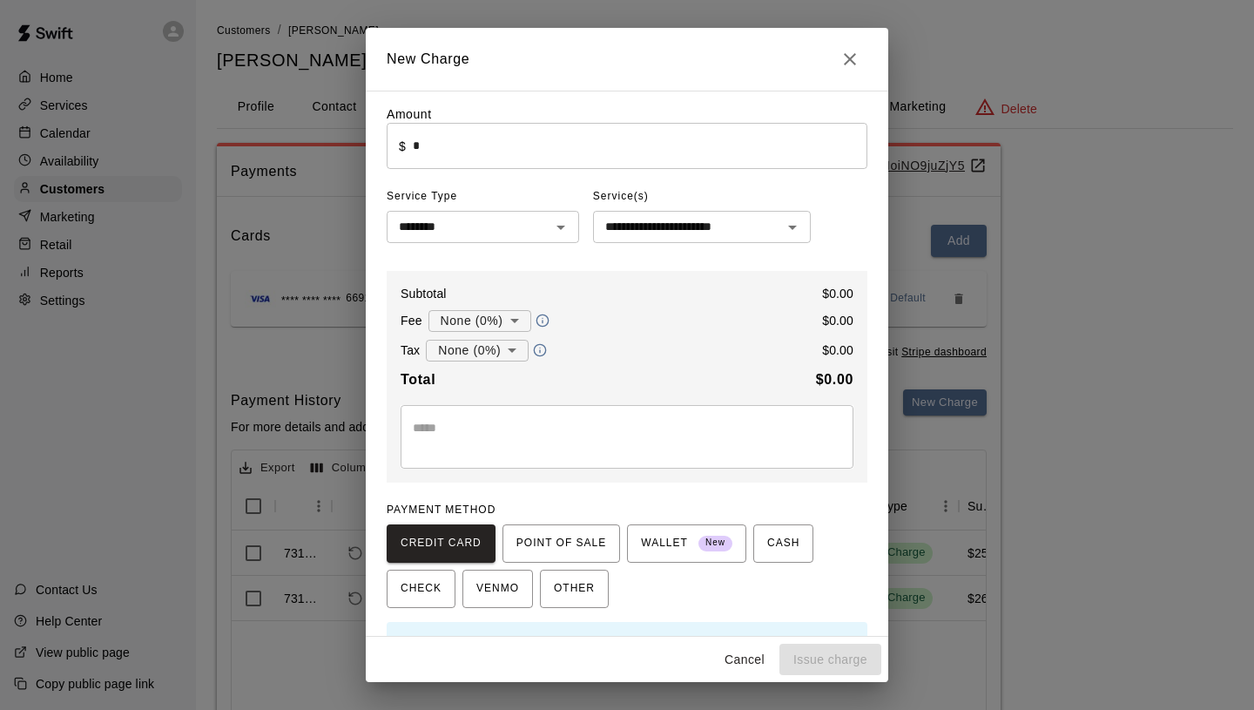
scroll to position [0, 0]
click at [529, 425] on textarea at bounding box center [627, 436] width 428 height 35
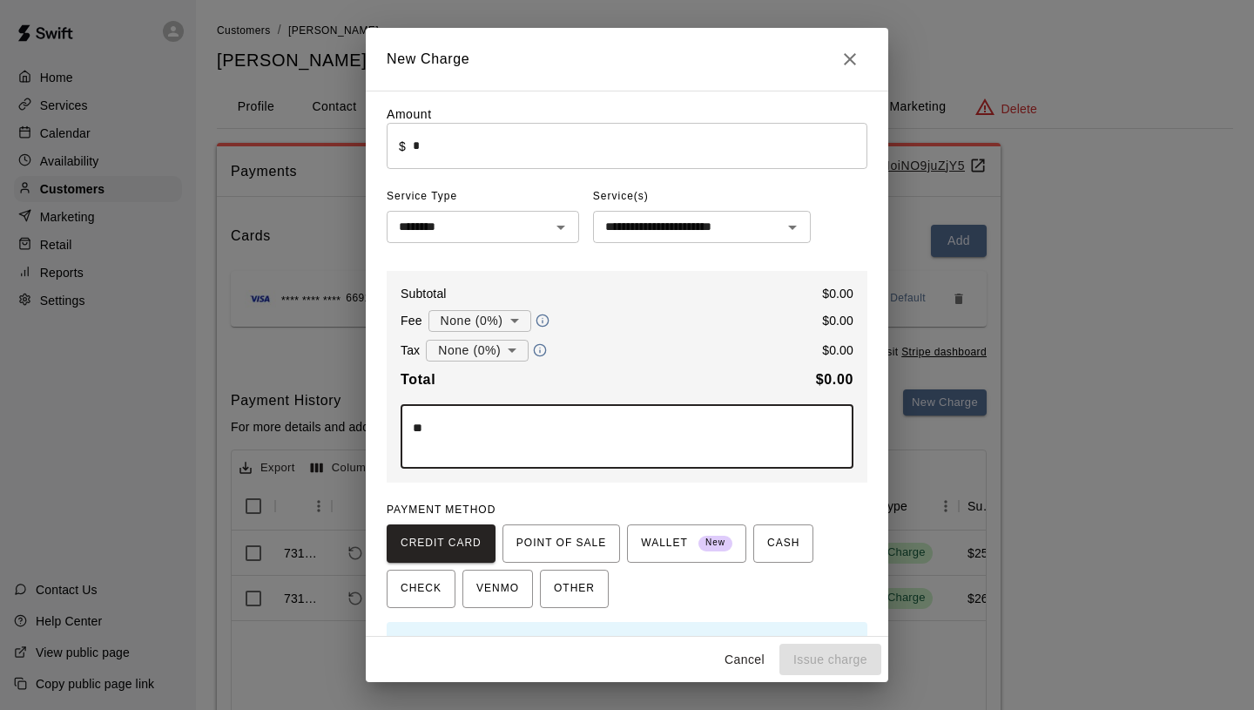
type textarea "*"
click at [767, 435] on textarea "**********" at bounding box center [627, 436] width 428 height 35
click at [760, 430] on textarea "**********" at bounding box center [627, 436] width 428 height 35
type textarea "**********"
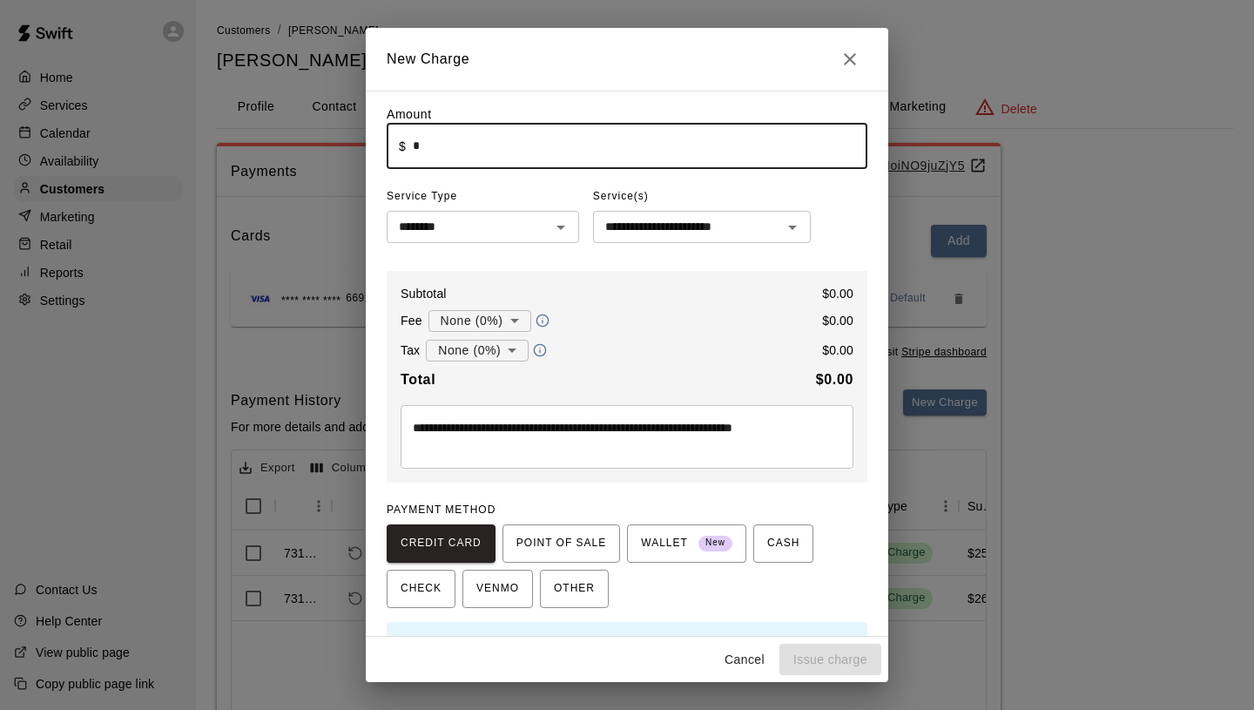
click at [530, 152] on input "*" at bounding box center [640, 146] width 455 height 46
type input "*"
type input "****"
click at [801, 506] on div "PAYMENT METHOD CREDIT CARD POINT OF SALE WALLET New CASH CHECK VENMO OTHER" at bounding box center [627, 551] width 481 height 111
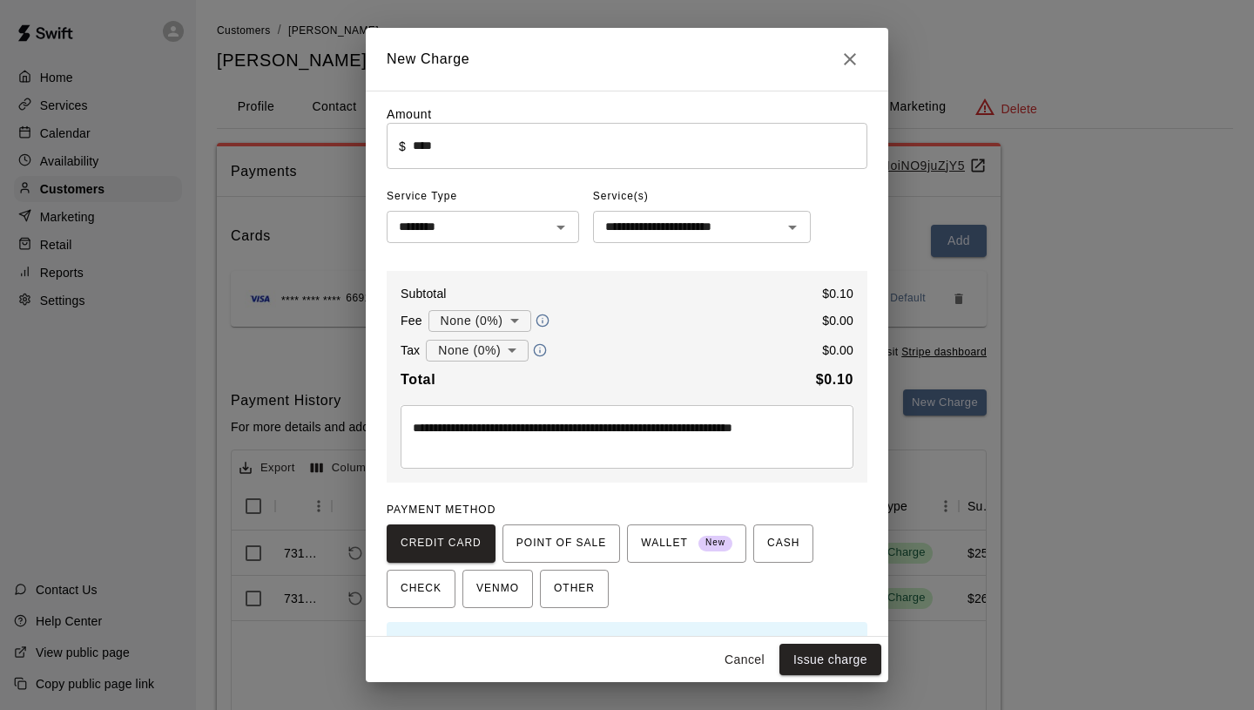
click at [455, 148] on input "****" at bounding box center [640, 146] width 455 height 46
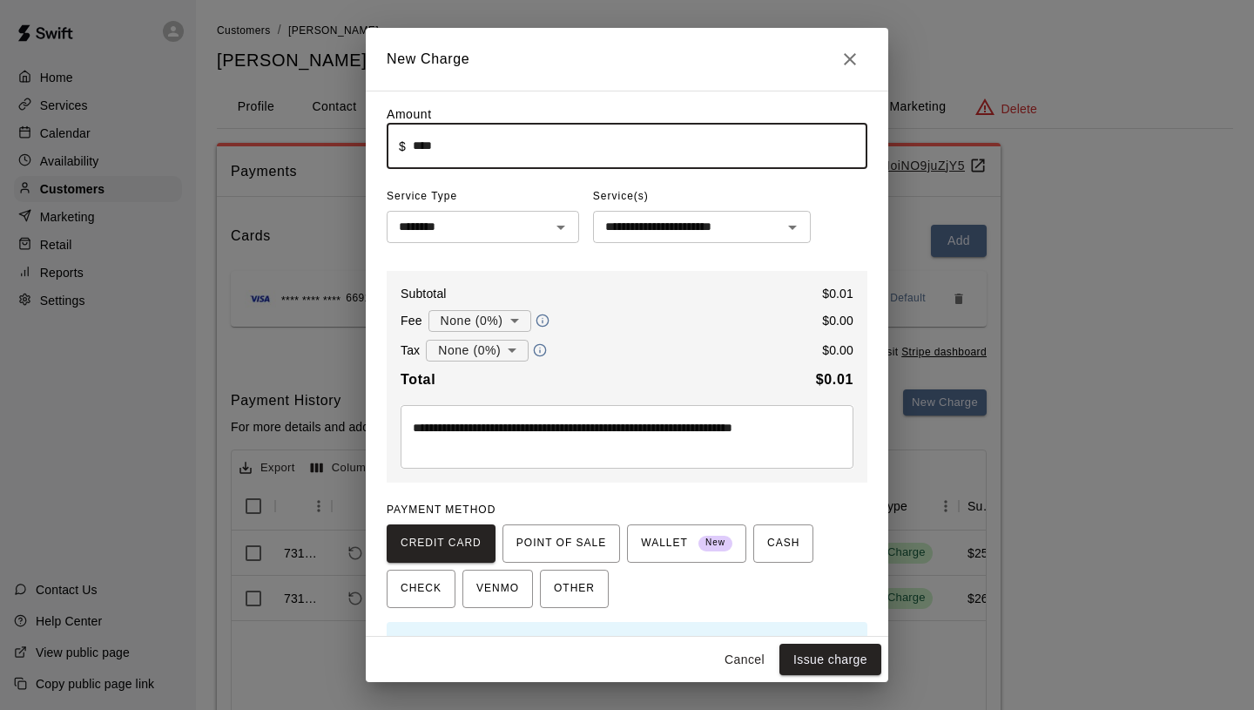
scroll to position [44, 0]
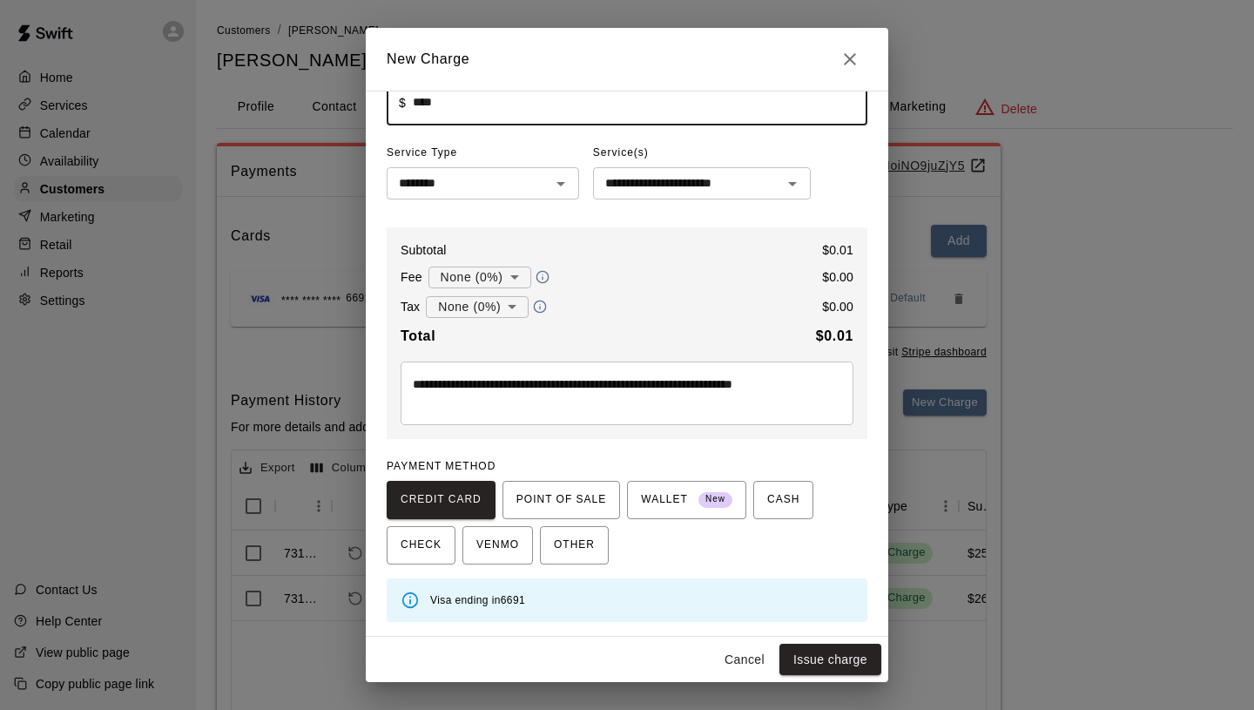
click at [677, 456] on div "PAYMENT METHOD CREDIT CARD POINT OF SALE WALLET New CASH CHECK VENMO OTHER" at bounding box center [627, 508] width 481 height 111
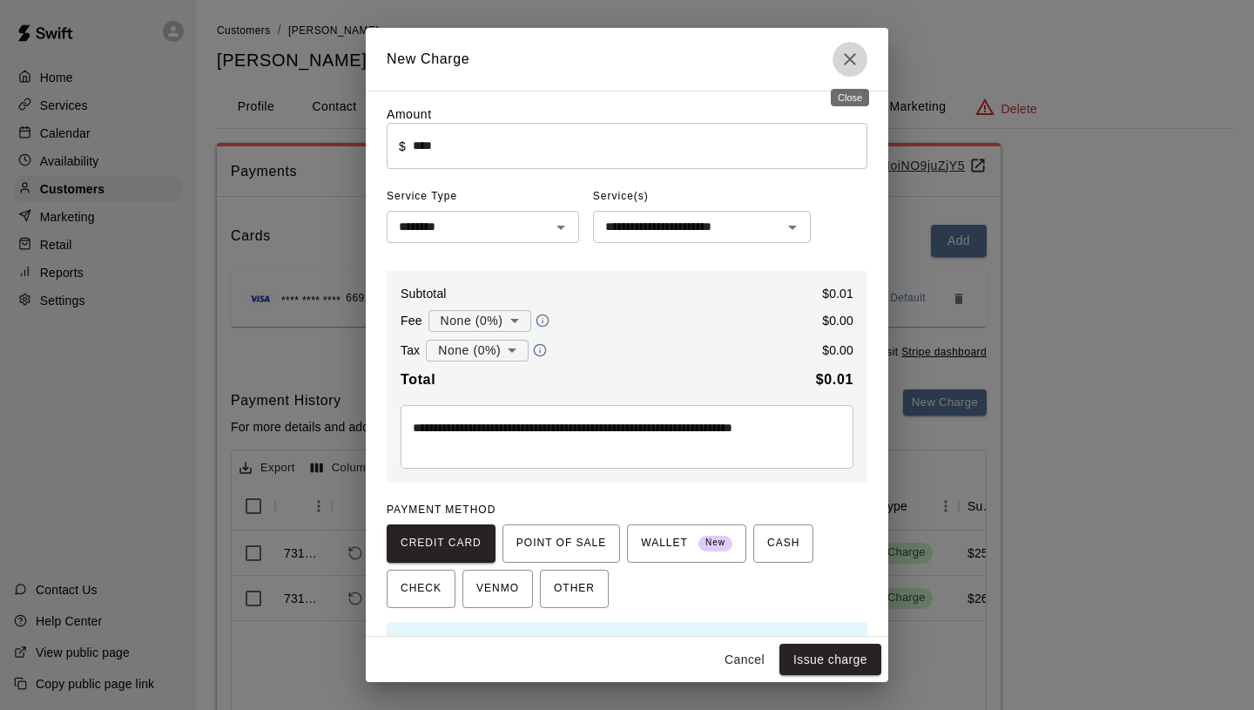
click at [850, 66] on icon "Close" at bounding box center [849, 59] width 21 height 21
type input "*"
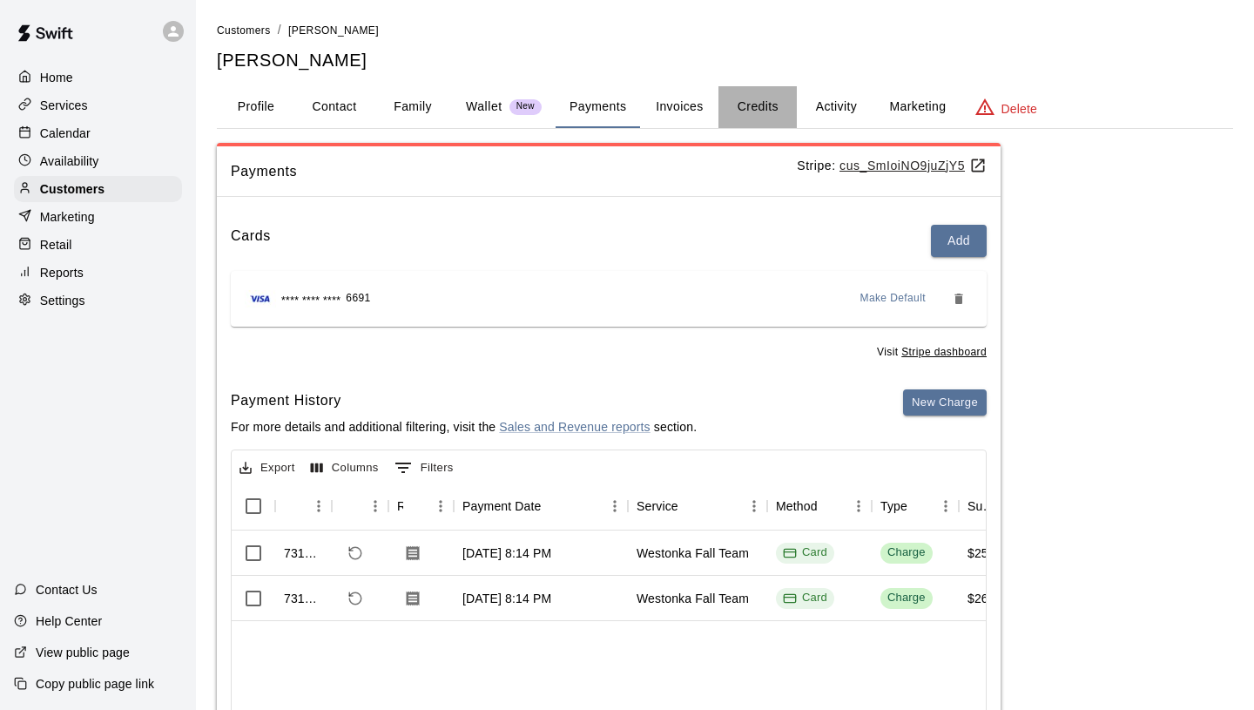
click at [744, 111] on button "Credits" at bounding box center [757, 107] width 78 height 42
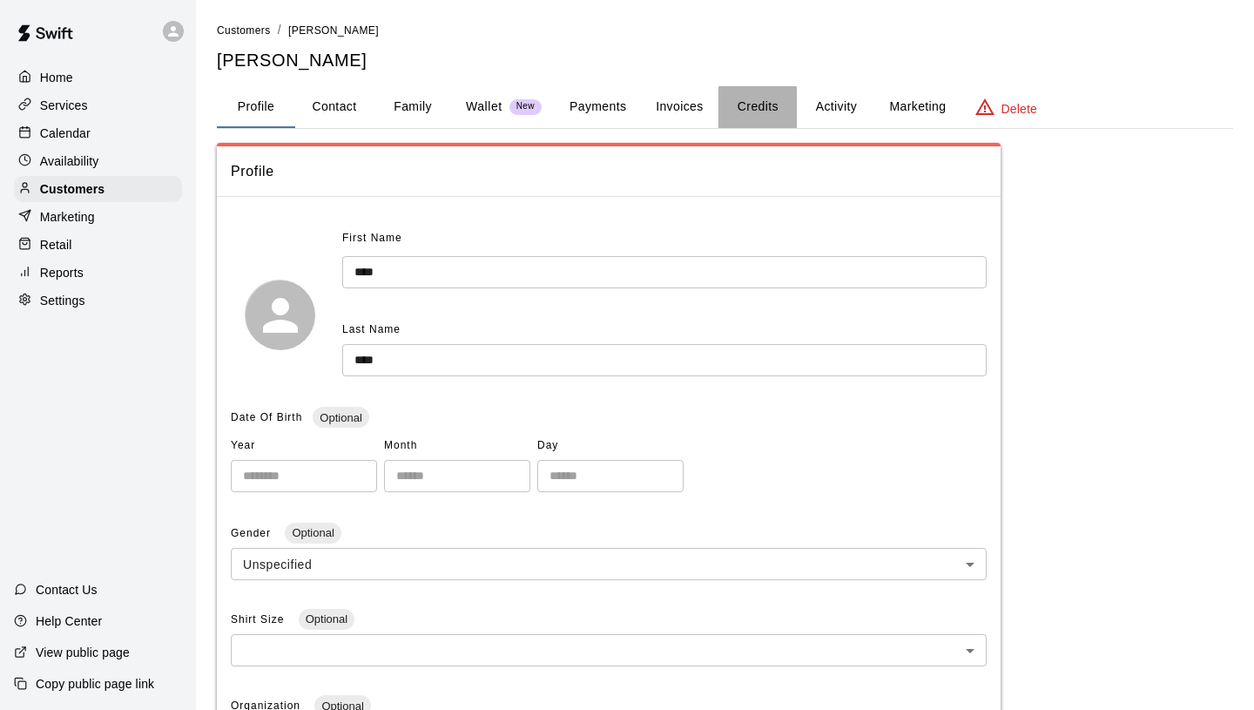
click at [736, 97] on button "Credits" at bounding box center [757, 107] width 78 height 42
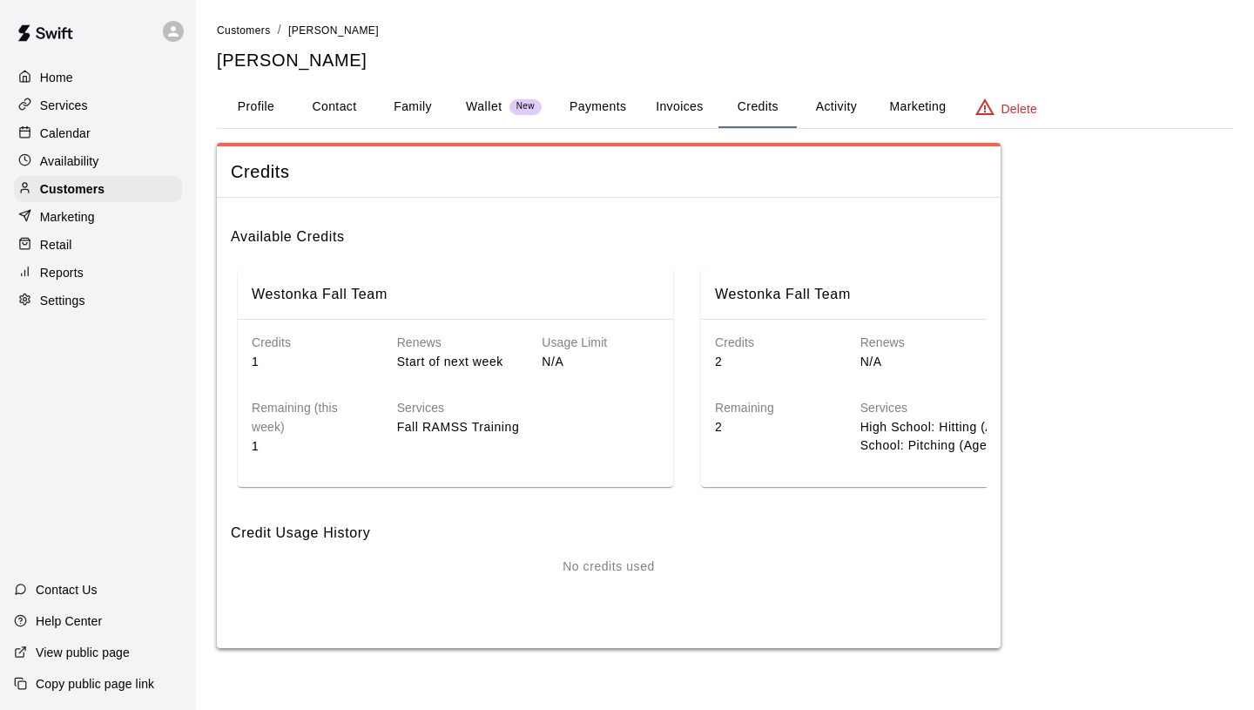
click at [67, 587] on p "Contact Us" at bounding box center [67, 589] width 62 height 17
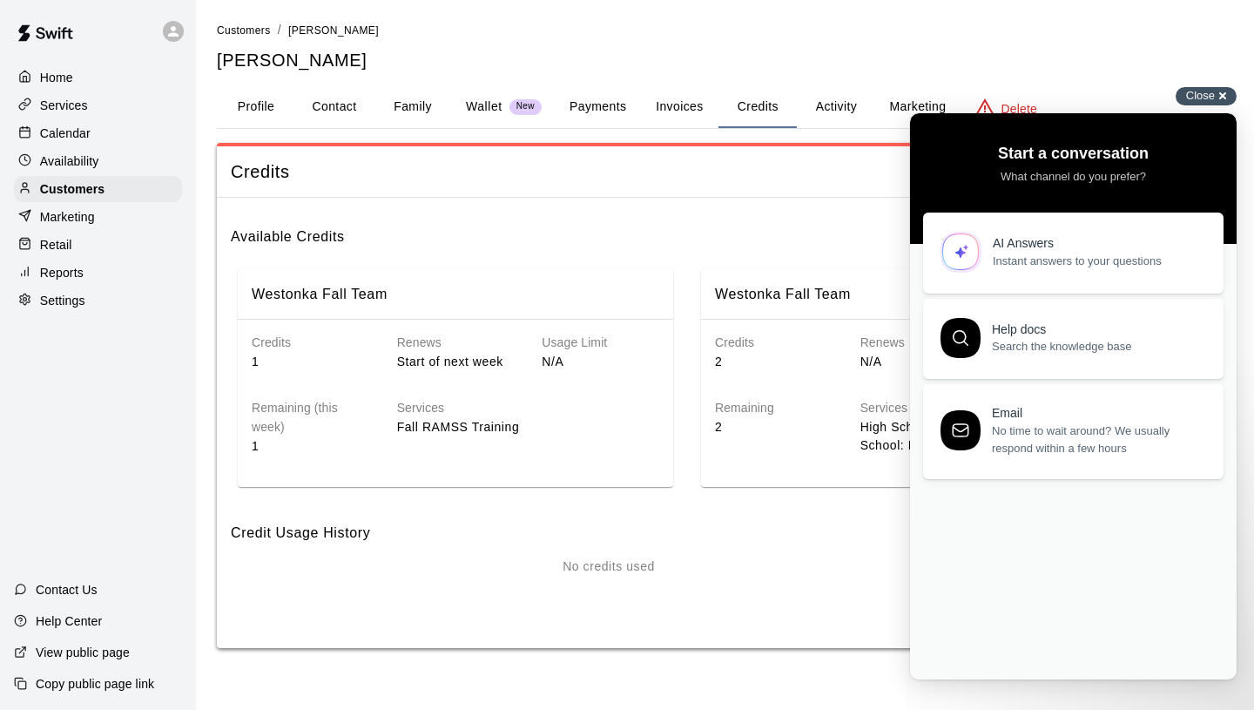
click at [1202, 98] on span "Close" at bounding box center [1200, 95] width 29 height 13
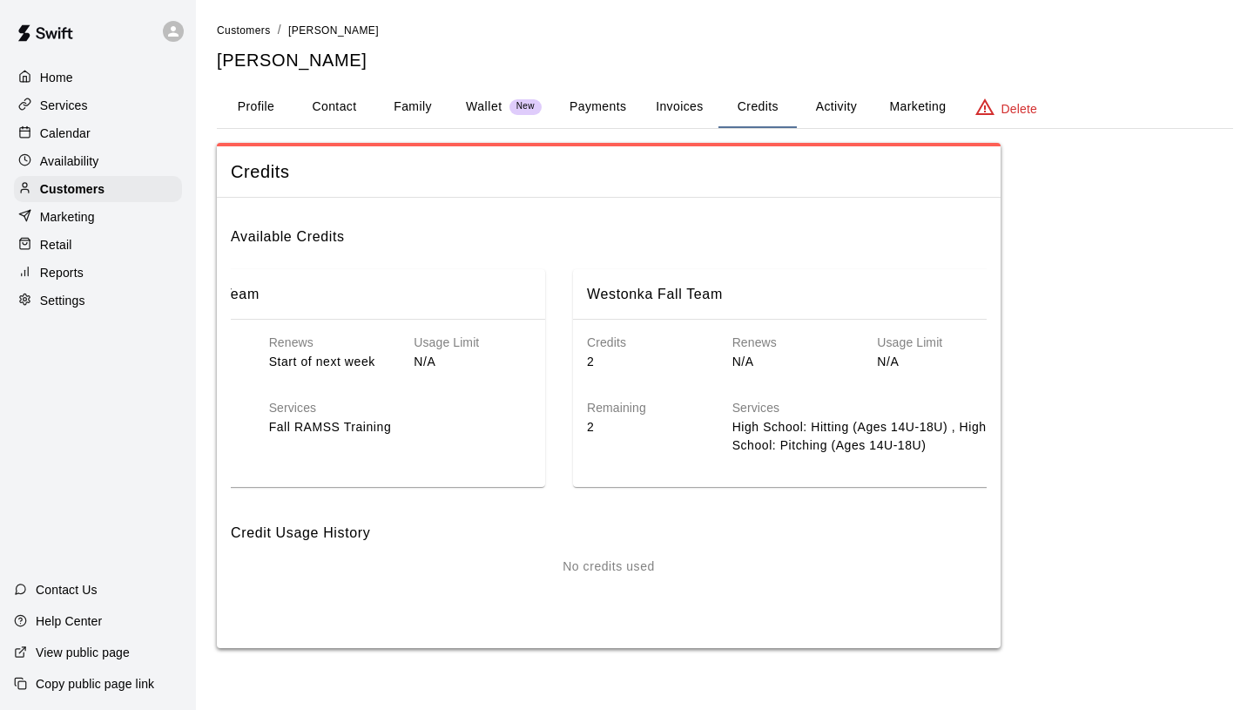
scroll to position [0, 157]
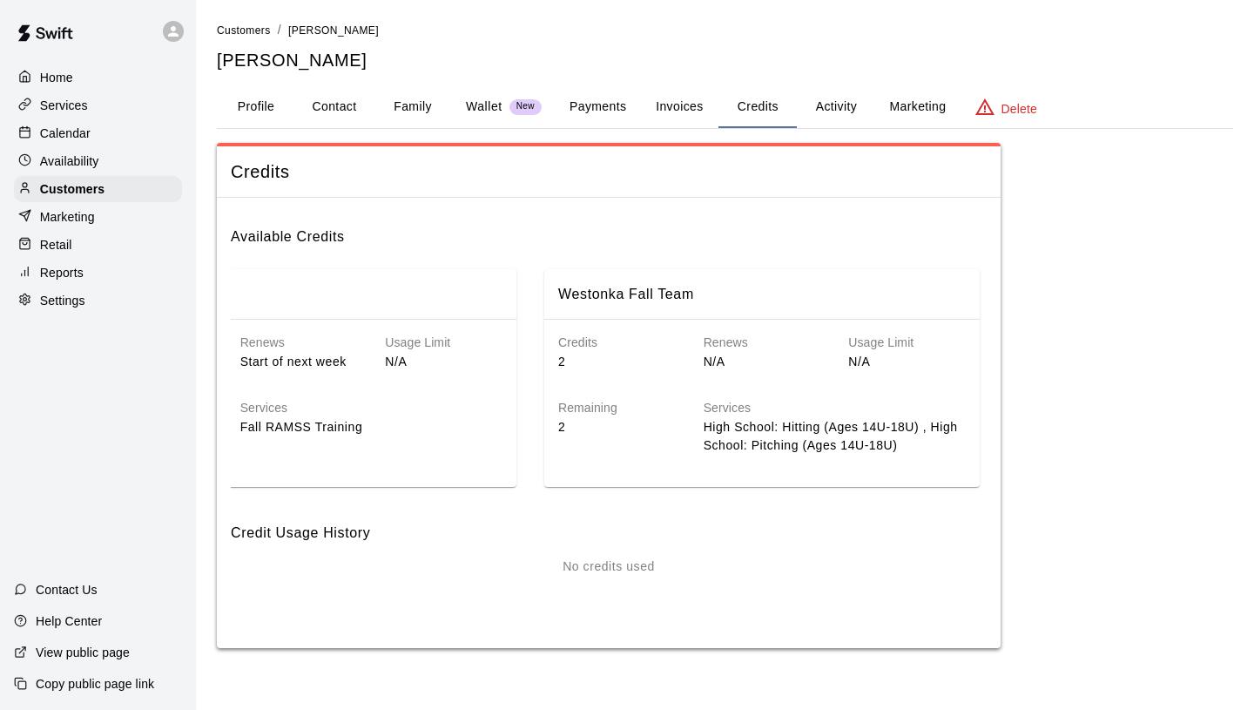
click at [785, 395] on div "Services High School: Hitting (Ages 14U-18U) , High School: Pitching (Ages 14U-…" at bounding box center [821, 413] width 290 height 84
click at [630, 262] on div "Westonka Fall Team Credits 1 Renews Start of next week Usage Limit N/A Remainin…" at bounding box center [609, 378] width 756 height 232
click at [637, 303] on h6 "Westonka Fall Team" at bounding box center [626, 294] width 136 height 23
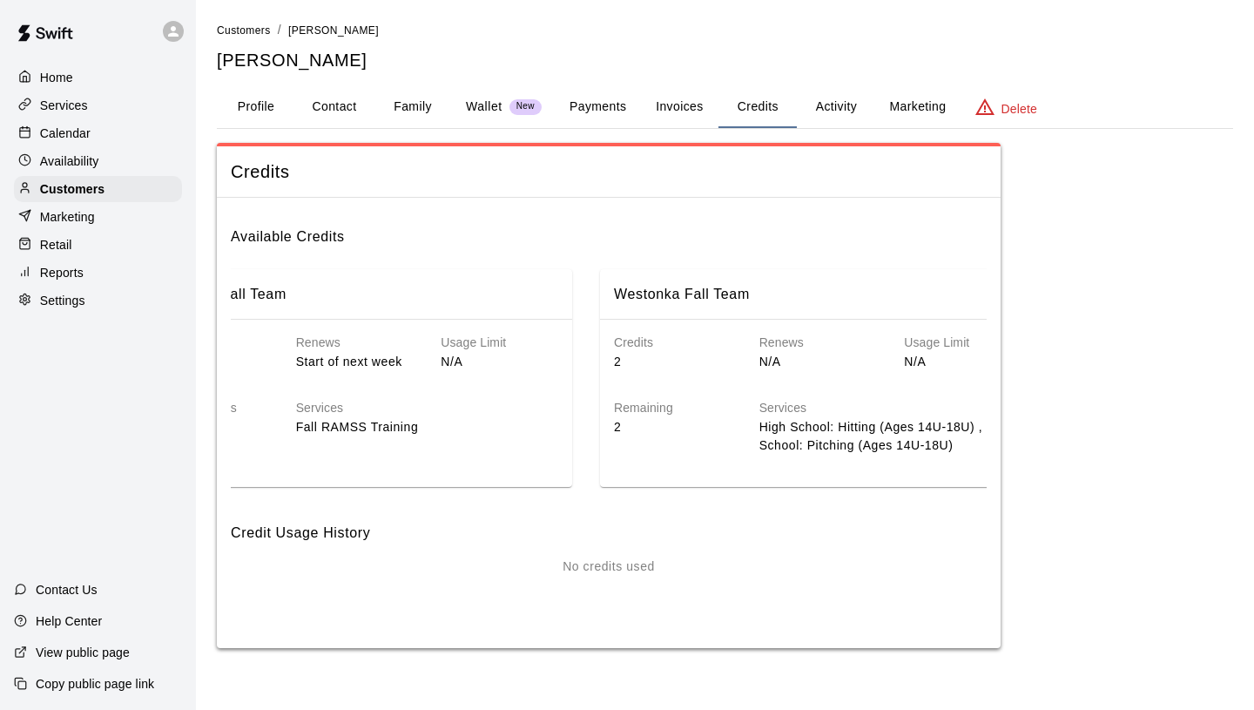
scroll to position [0, 0]
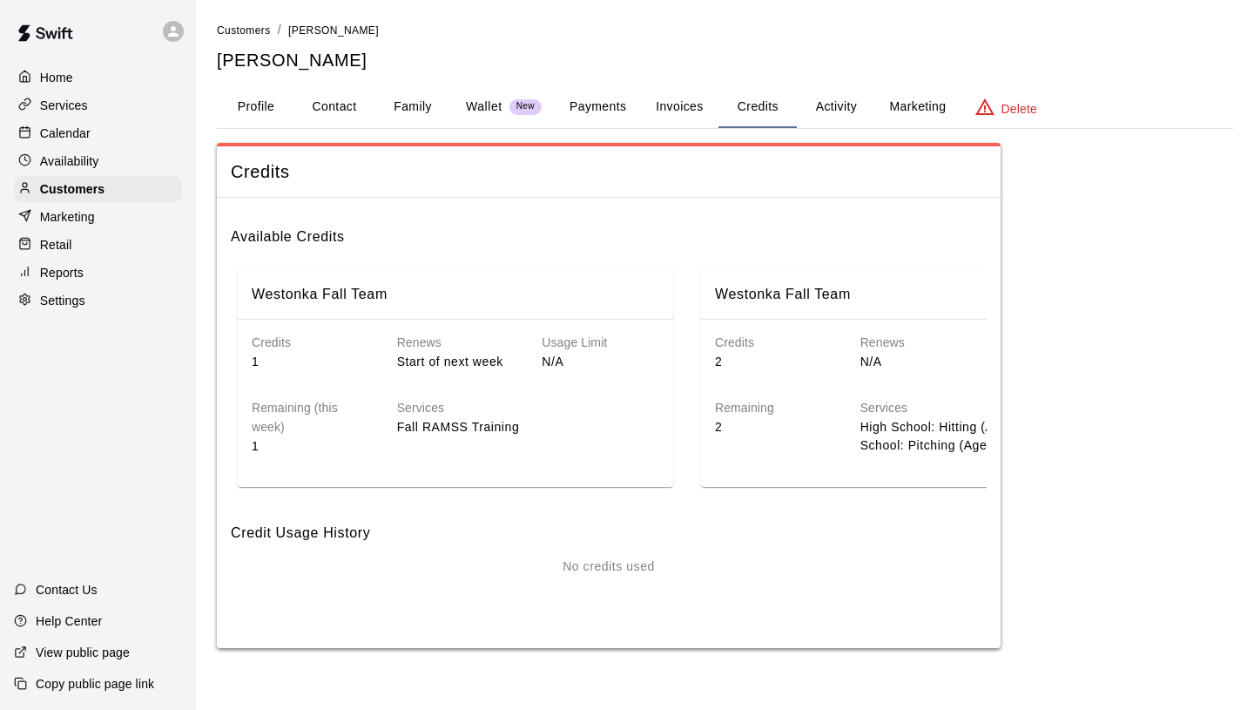
click at [270, 288] on h6 "Westonka Fall Team" at bounding box center [320, 294] width 136 height 23
click at [312, 241] on h6 "Available Credits" at bounding box center [609, 230] width 756 height 37
click at [838, 112] on button "Activity" at bounding box center [836, 107] width 78 height 42
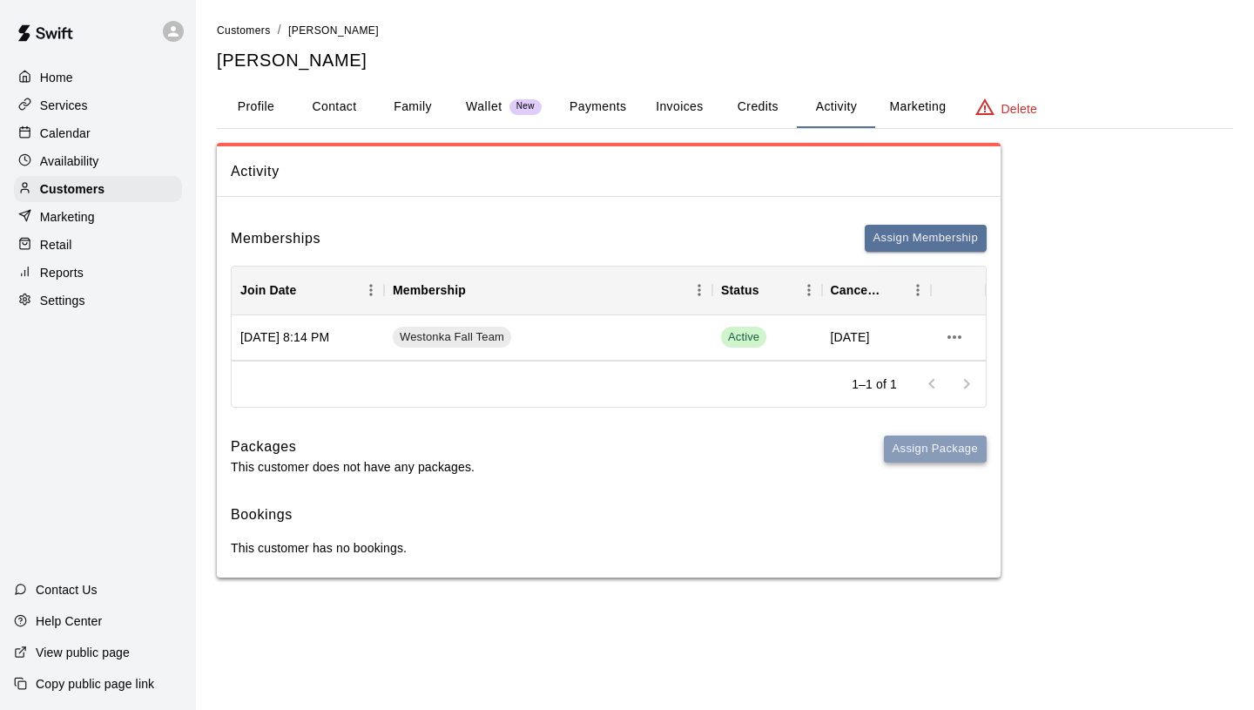
click at [967, 450] on button "Assign Package" at bounding box center [935, 448] width 103 height 27
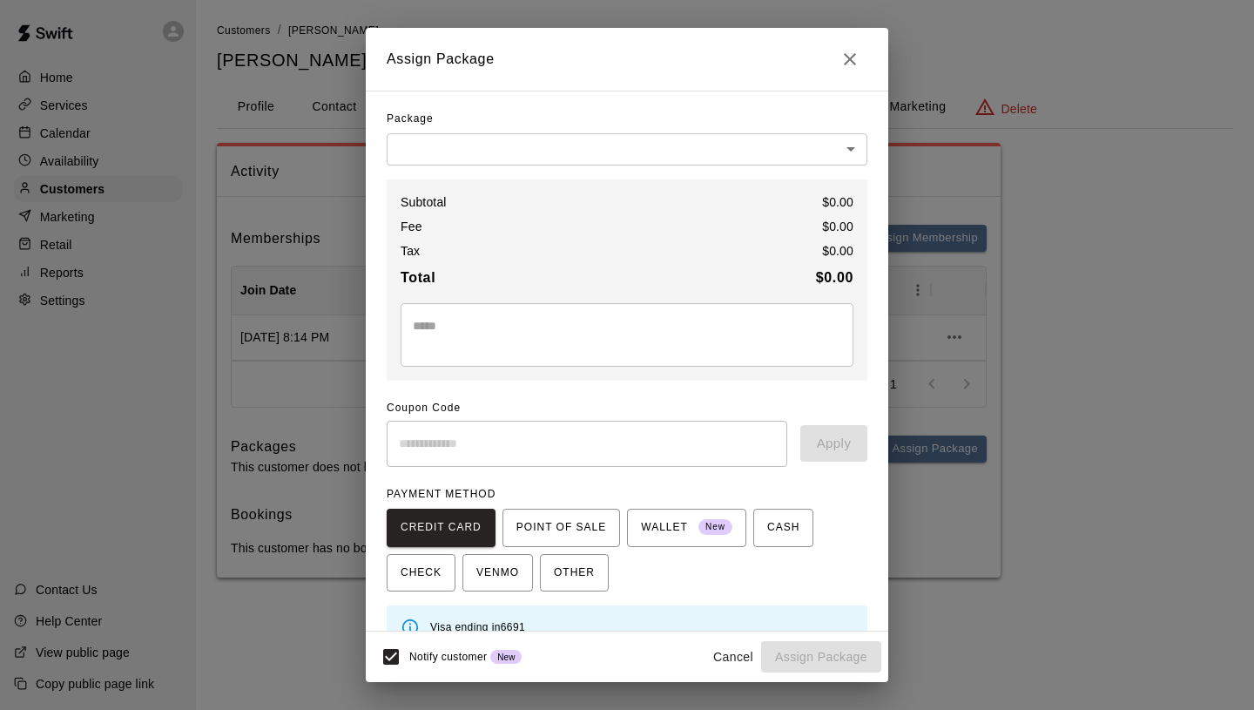
click at [579, 154] on body "Home Services Calendar Availability Customers Marketing Retail Reports Settings…" at bounding box center [627, 306] width 1254 height 612
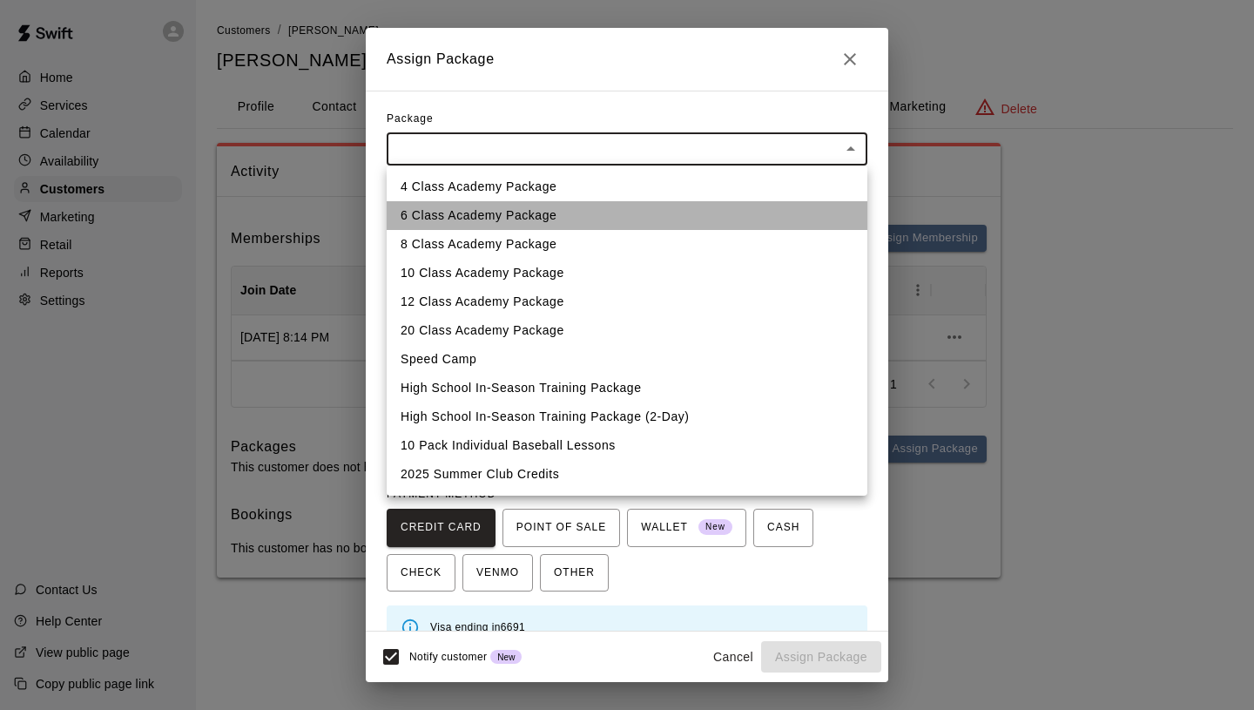
click at [509, 213] on li "6 Class Academy Package" at bounding box center [627, 215] width 481 height 29
type input "**********"
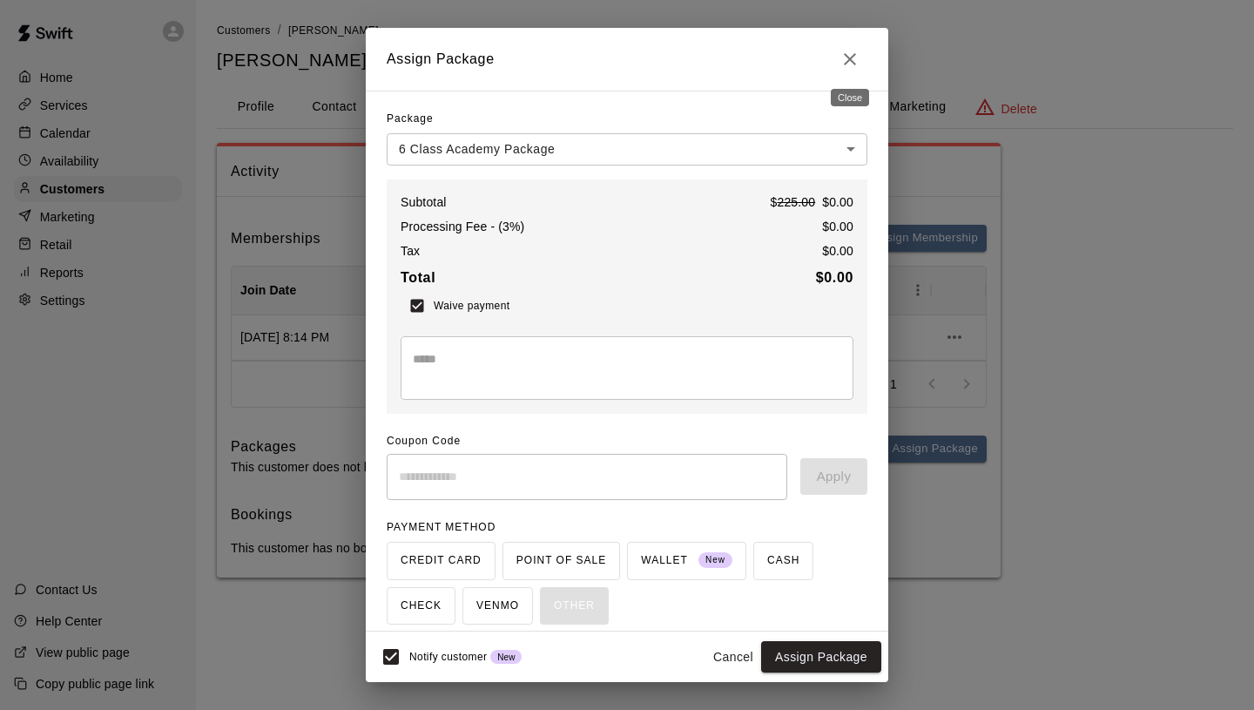
click at [839, 66] on icon "Close" at bounding box center [849, 59] width 21 height 21
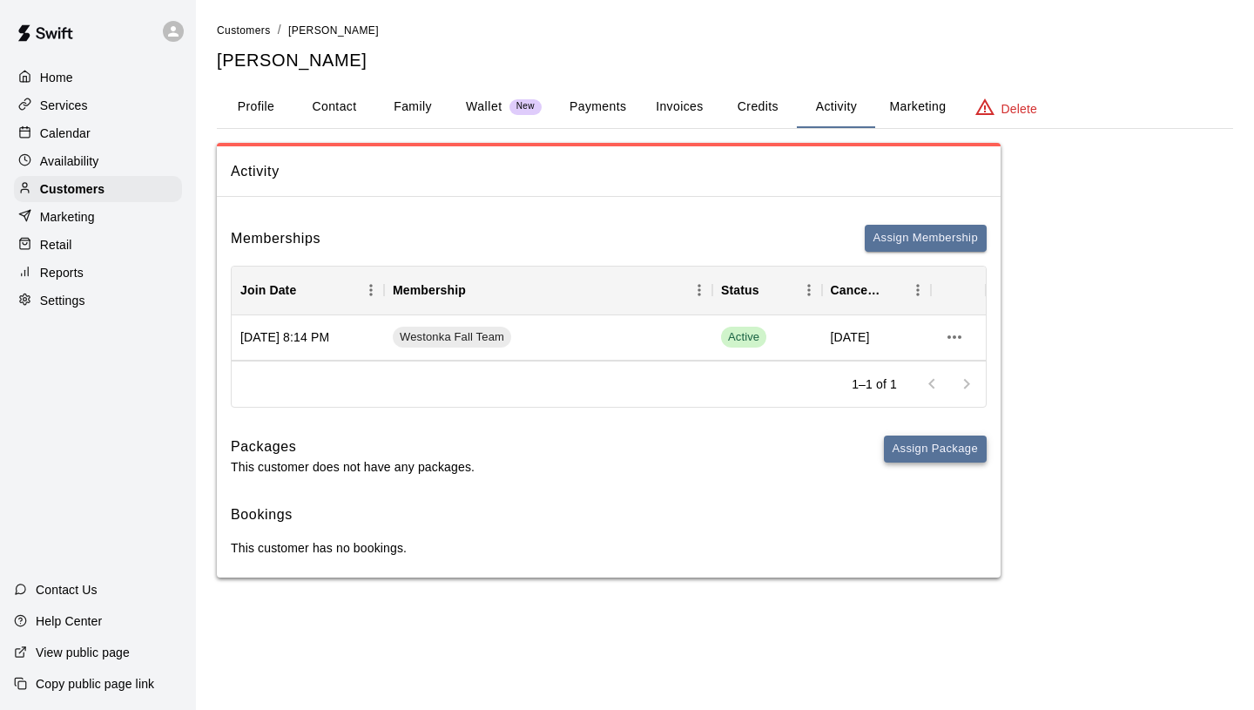
click at [935, 446] on button "Assign Package" at bounding box center [935, 448] width 103 height 27
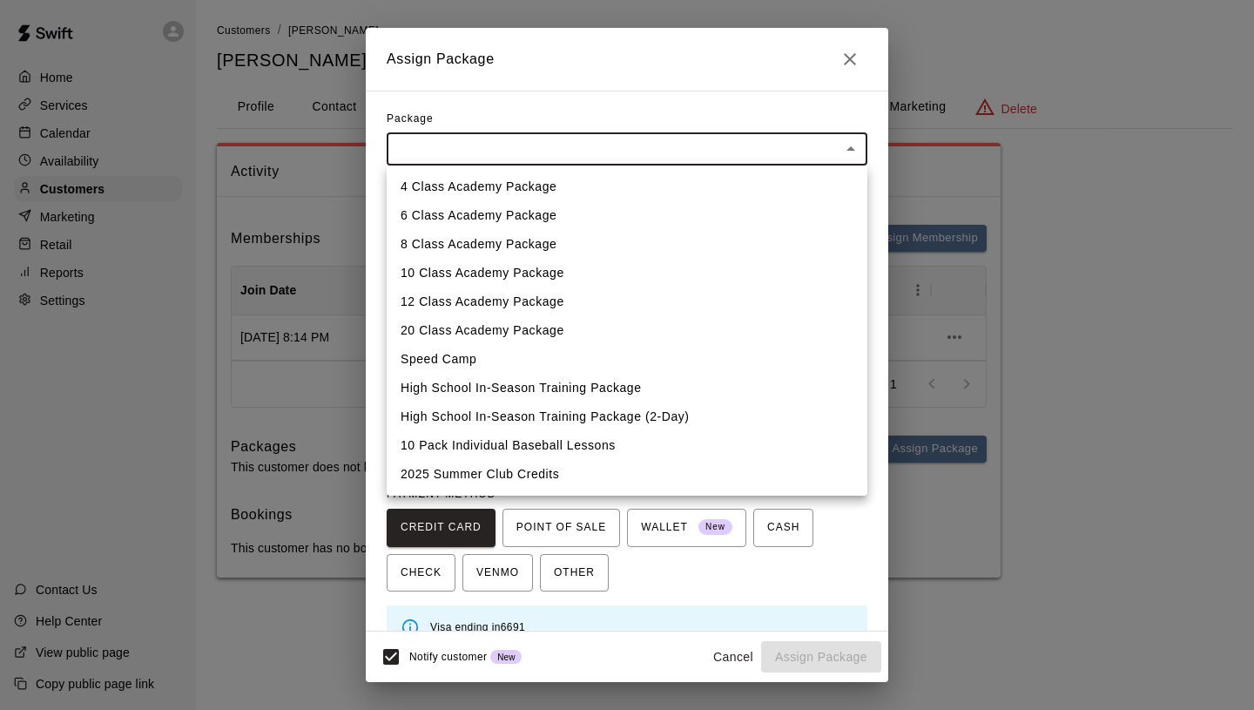
click at [715, 150] on body "Home Services Calendar Availability Customers Marketing Retail Reports Settings…" at bounding box center [627, 306] width 1254 height 612
click at [555, 219] on li "6 Class Academy Package" at bounding box center [627, 215] width 481 height 29
type input "**********"
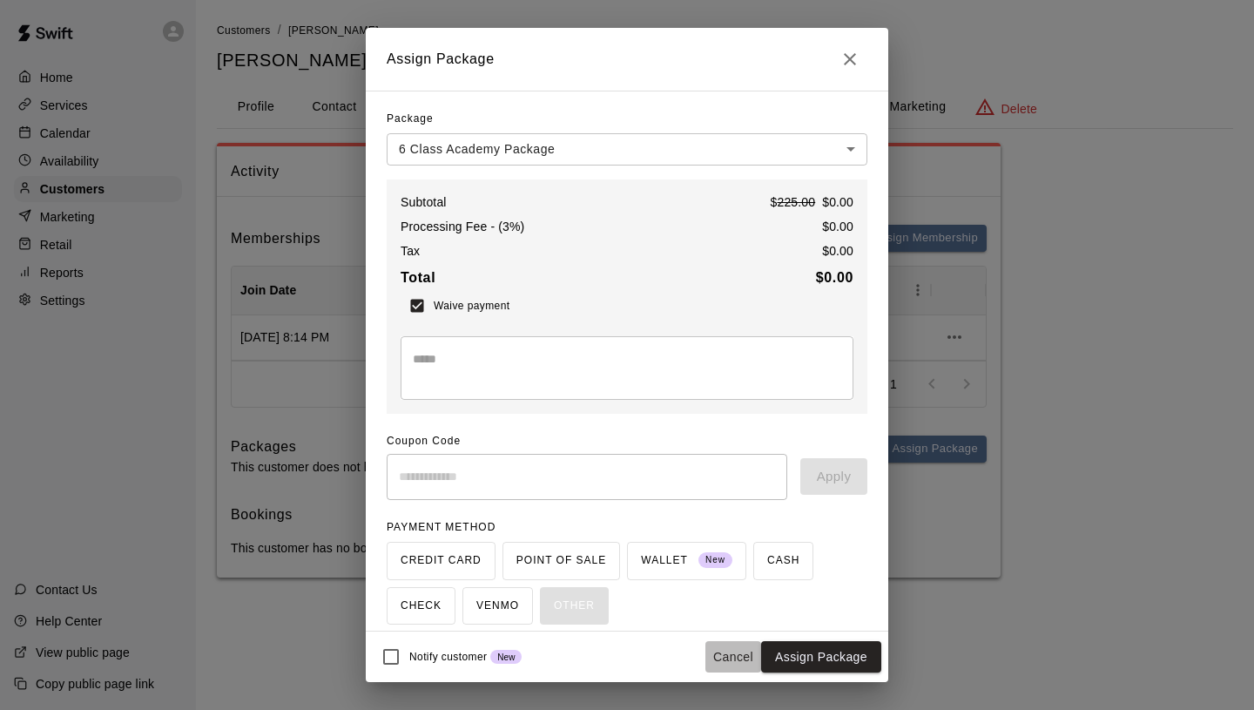
click at [733, 654] on button "Cancel" at bounding box center [733, 657] width 56 height 32
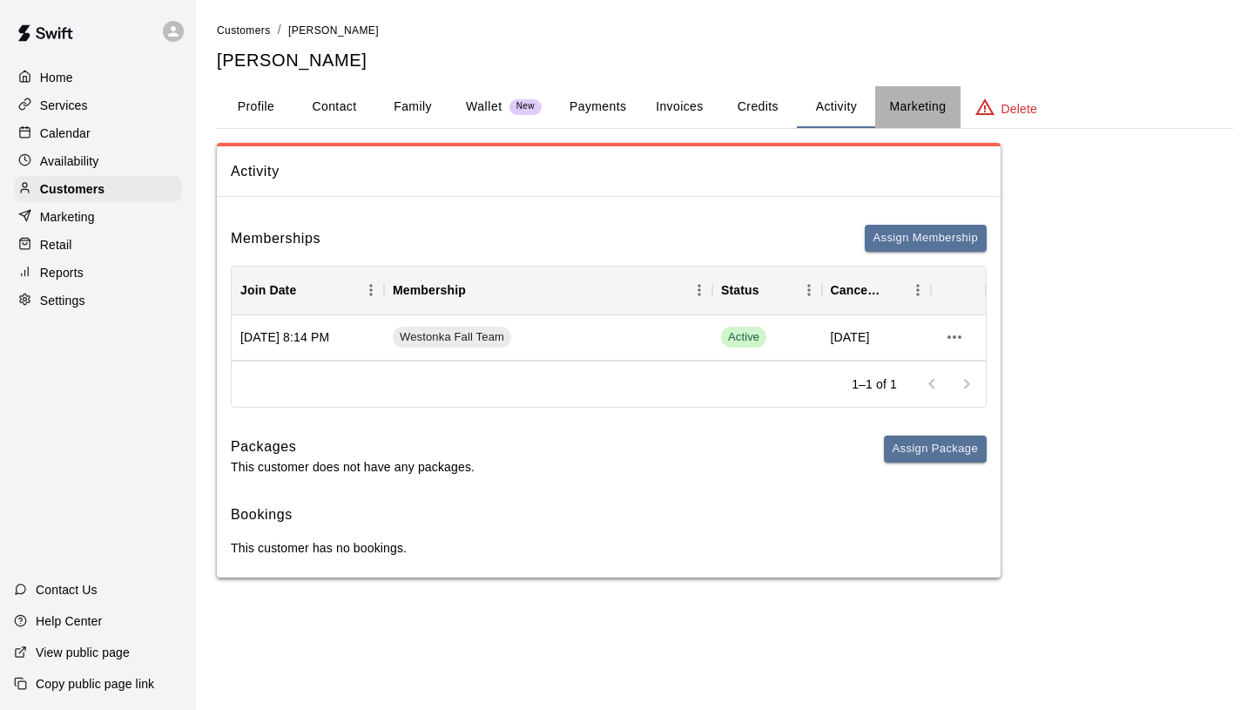
click at [925, 98] on button "Marketing" at bounding box center [917, 107] width 84 height 42
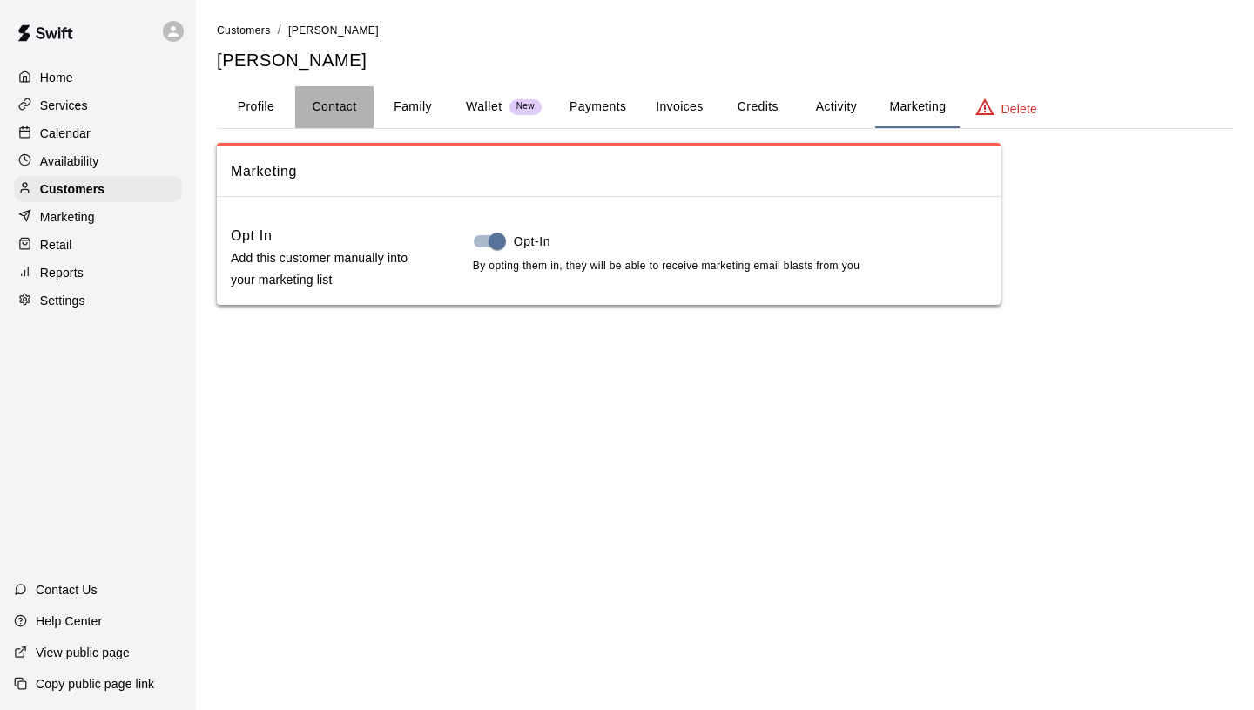
click at [347, 114] on button "Contact" at bounding box center [334, 107] width 78 height 42
select select "**"
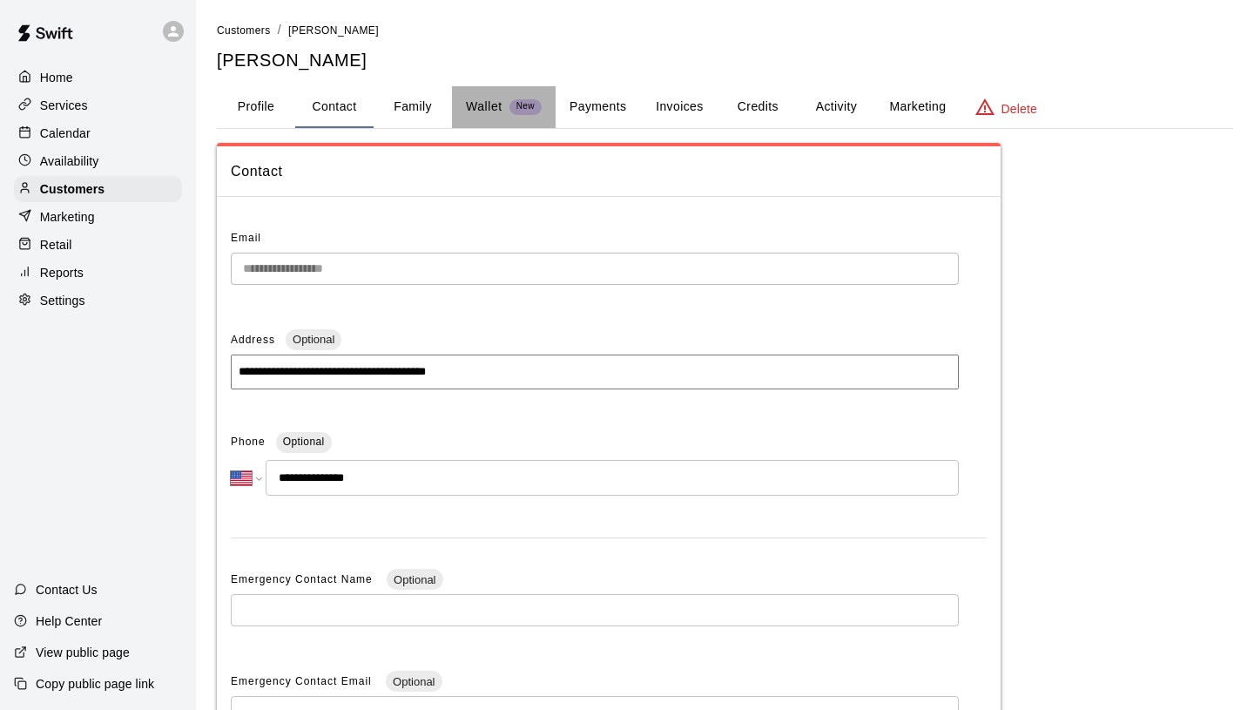
click at [475, 109] on p "Wallet" at bounding box center [484, 107] width 37 height 18
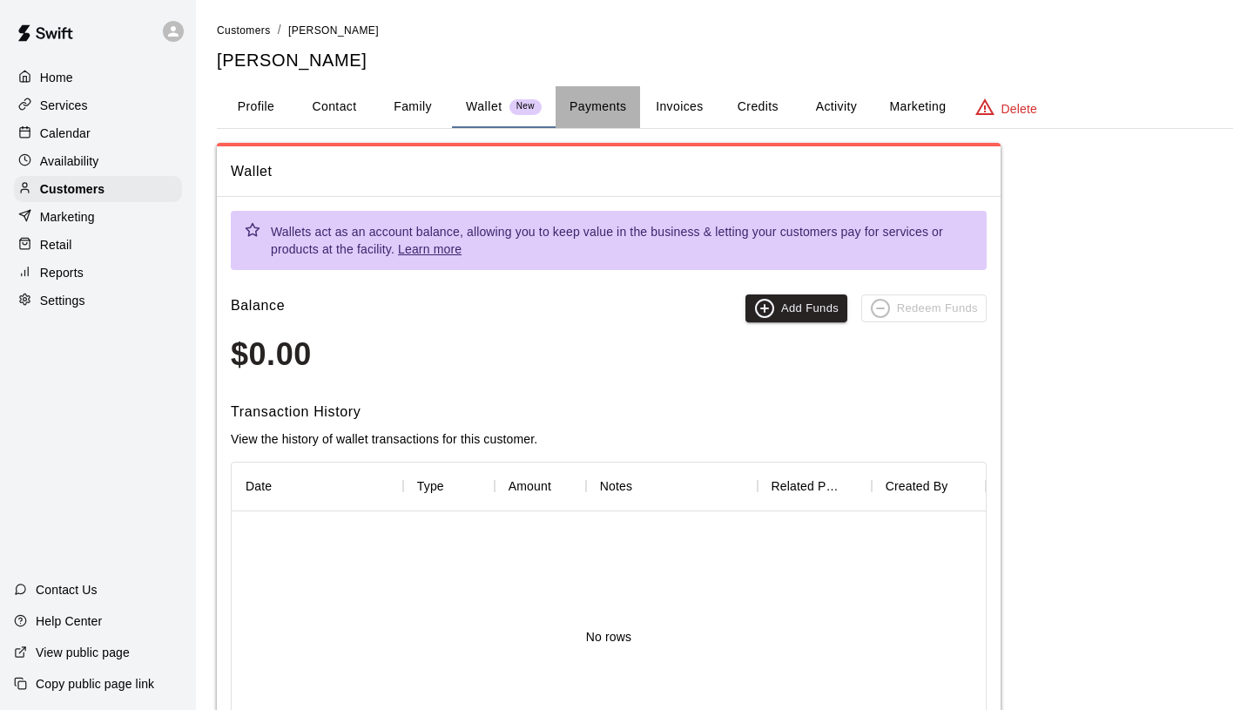
click at [614, 115] on button "Payments" at bounding box center [598, 107] width 84 height 42
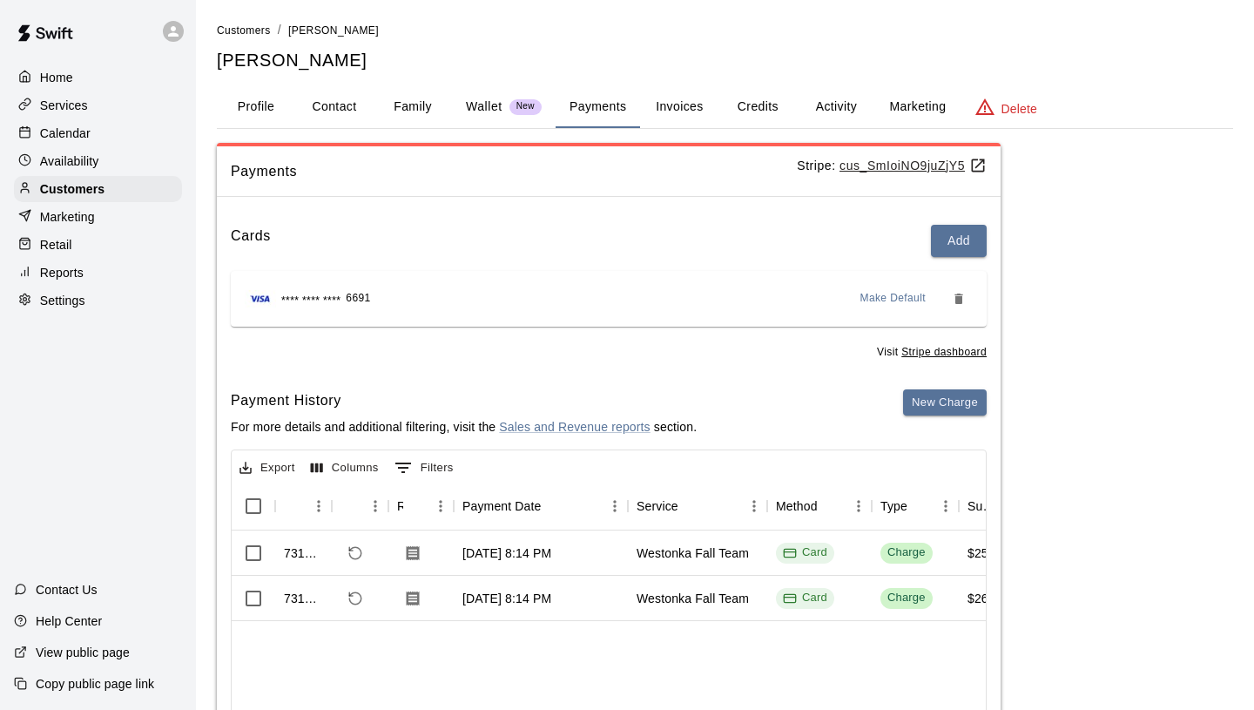
click at [698, 106] on button "Invoices" at bounding box center [679, 107] width 78 height 42
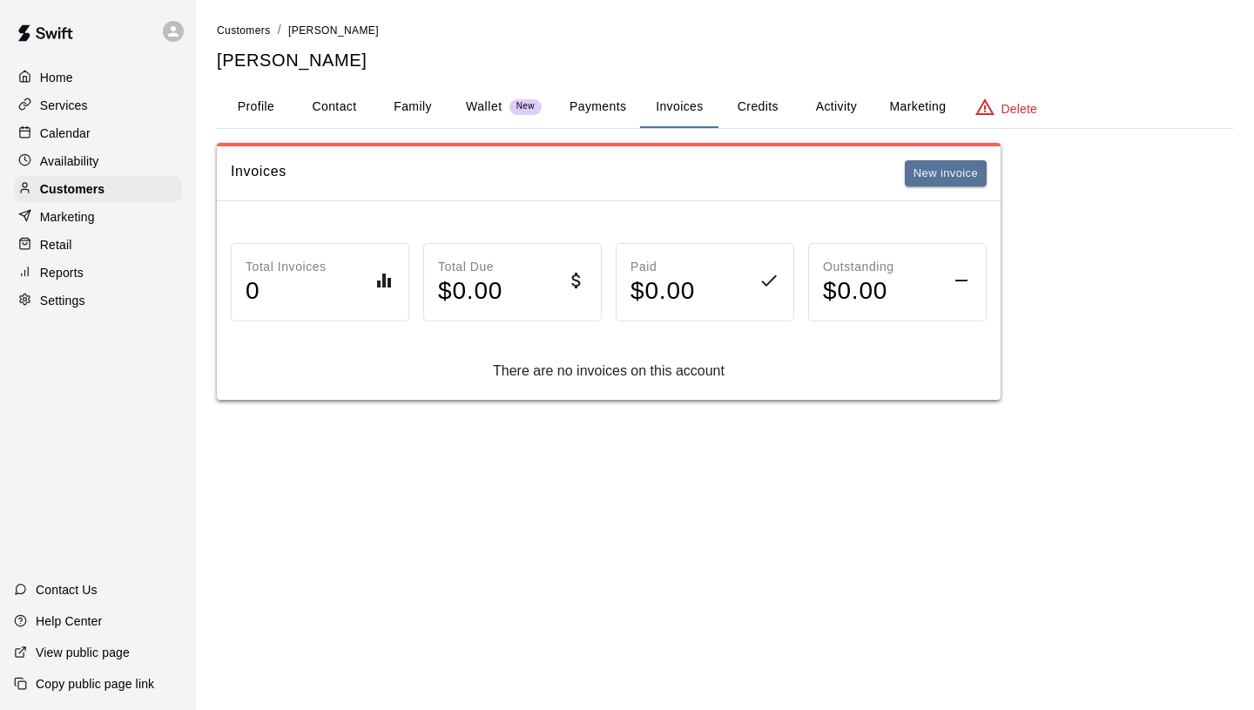
click at [67, 108] on p "Services" at bounding box center [64, 105] width 48 height 17
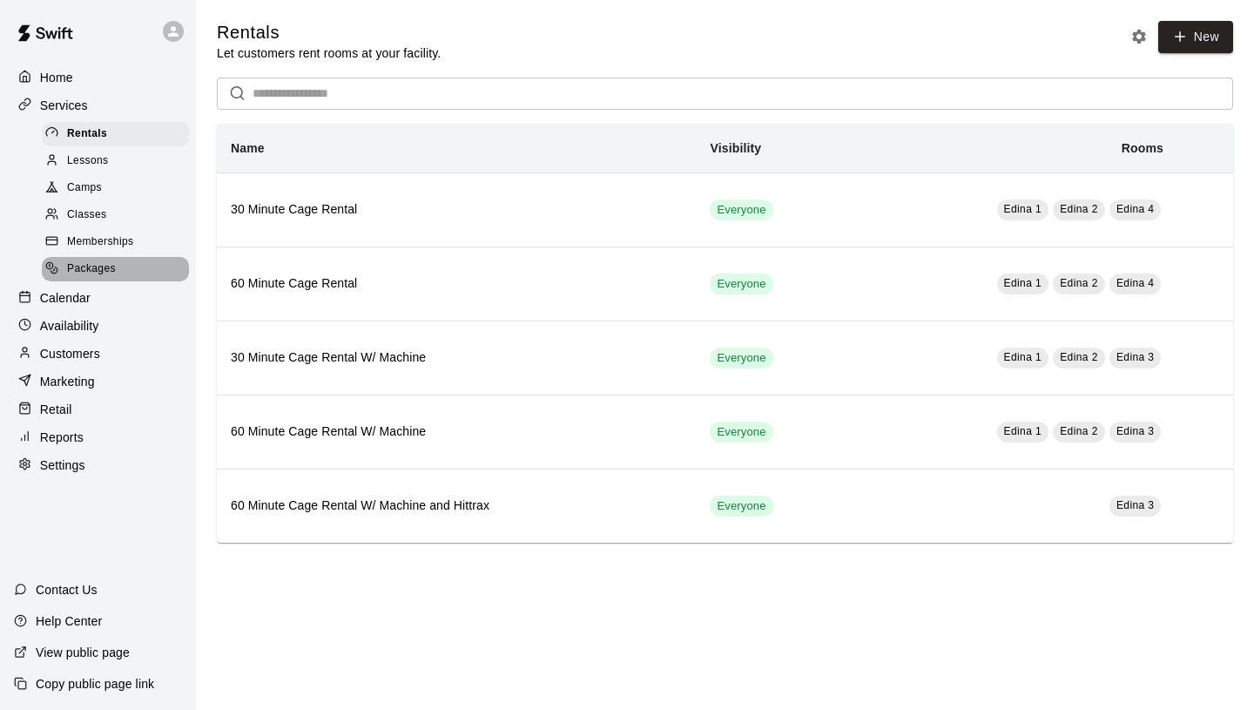
click at [116, 262] on div "Packages" at bounding box center [115, 269] width 147 height 24
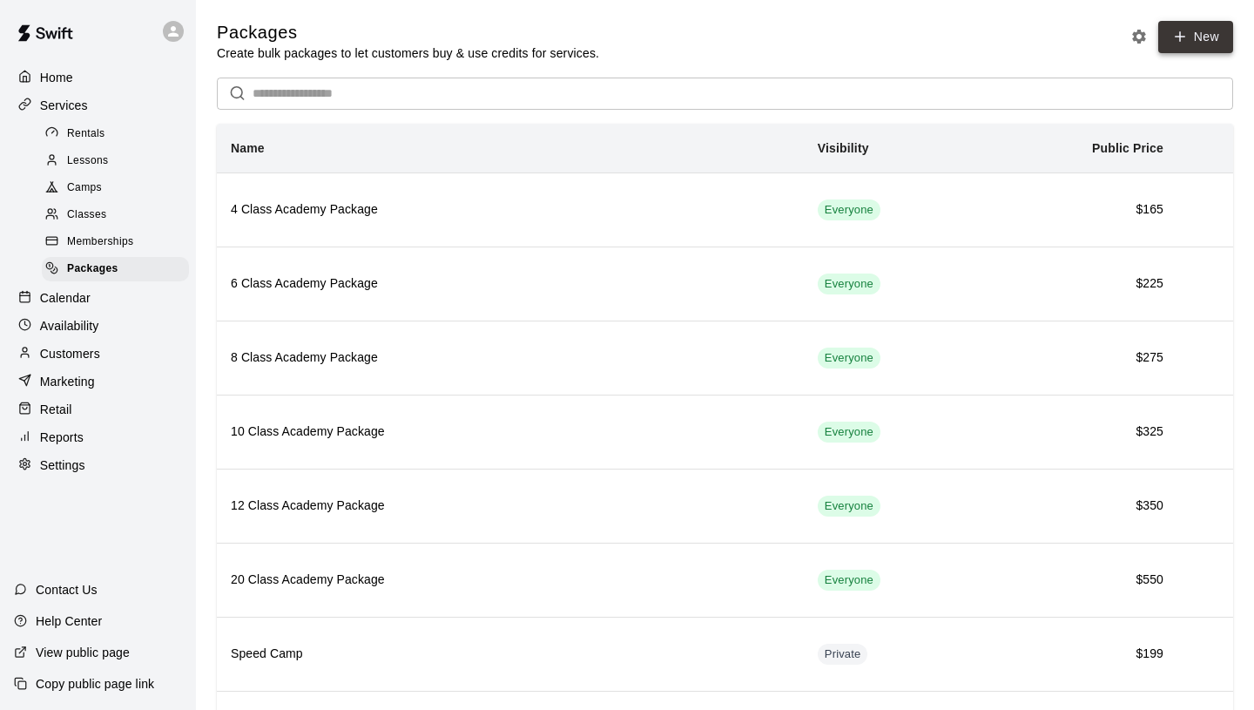
click at [1195, 33] on link "New" at bounding box center [1195, 37] width 75 height 32
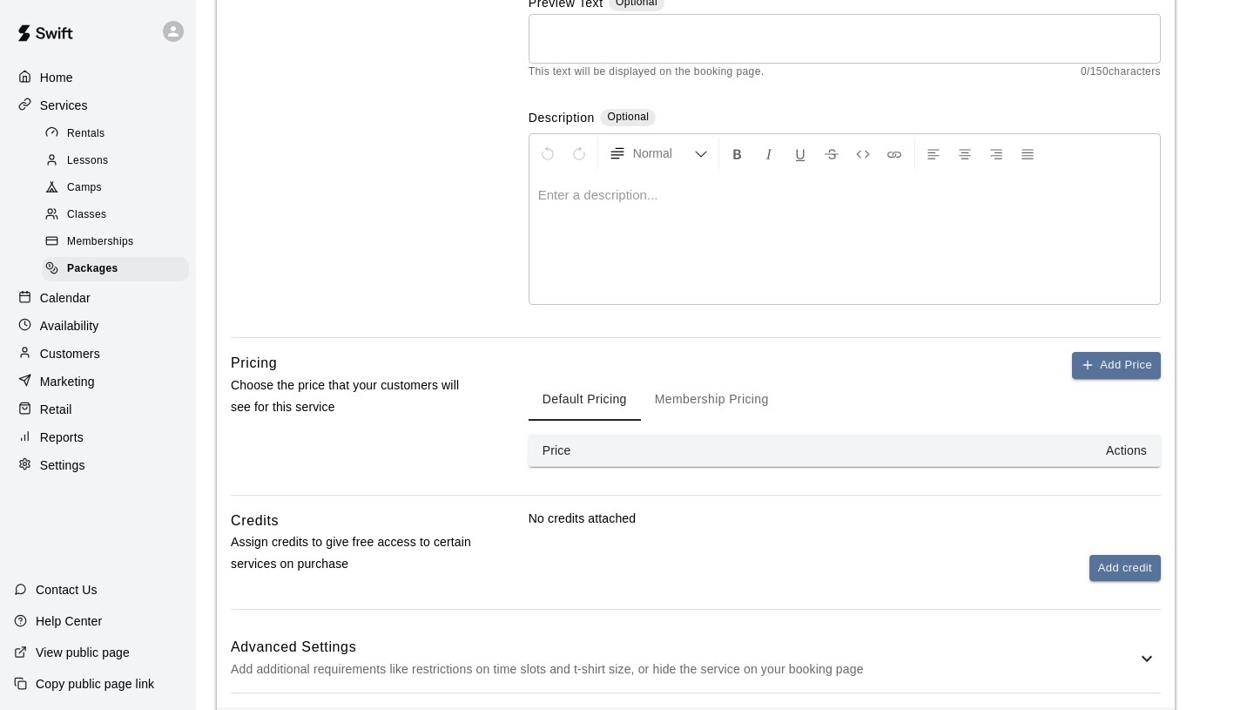
scroll to position [236, 0]
type input "**********"
click at [670, 453] on th "Price" at bounding box center [616, 452] width 174 height 32
click at [748, 403] on button "Membership Pricing" at bounding box center [712, 402] width 142 height 42
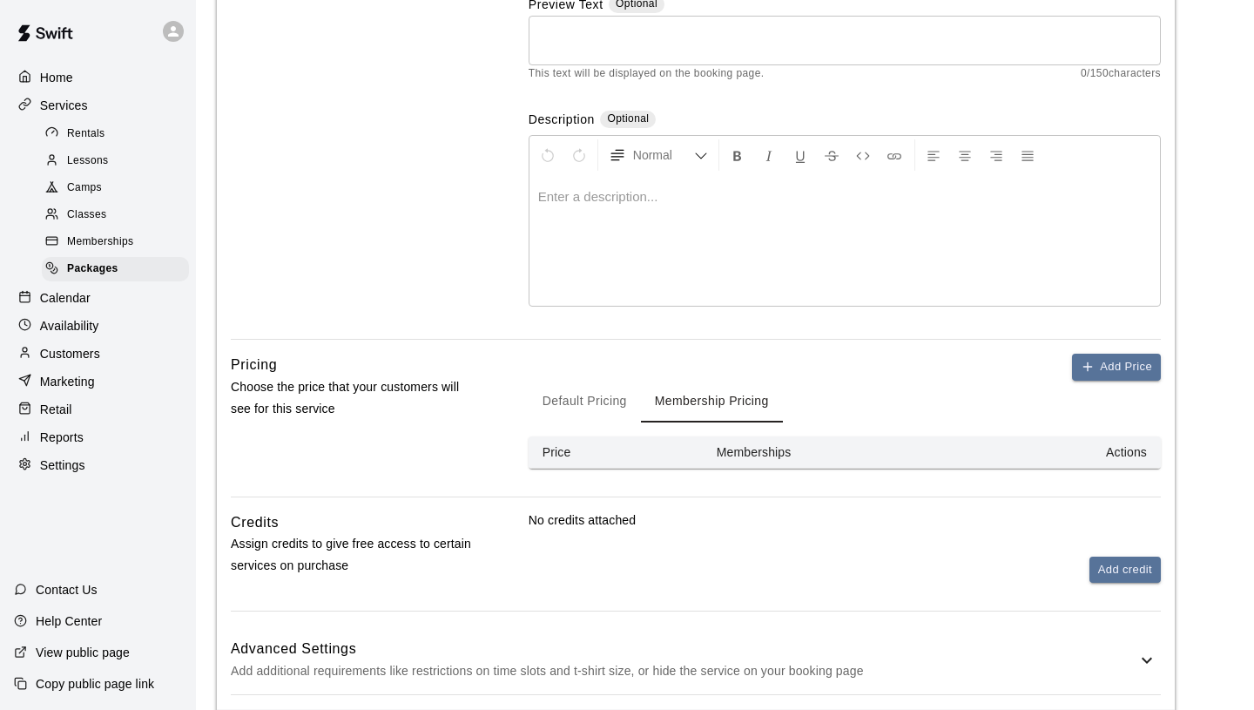
click at [575, 401] on button "Default Pricing" at bounding box center [585, 402] width 112 height 42
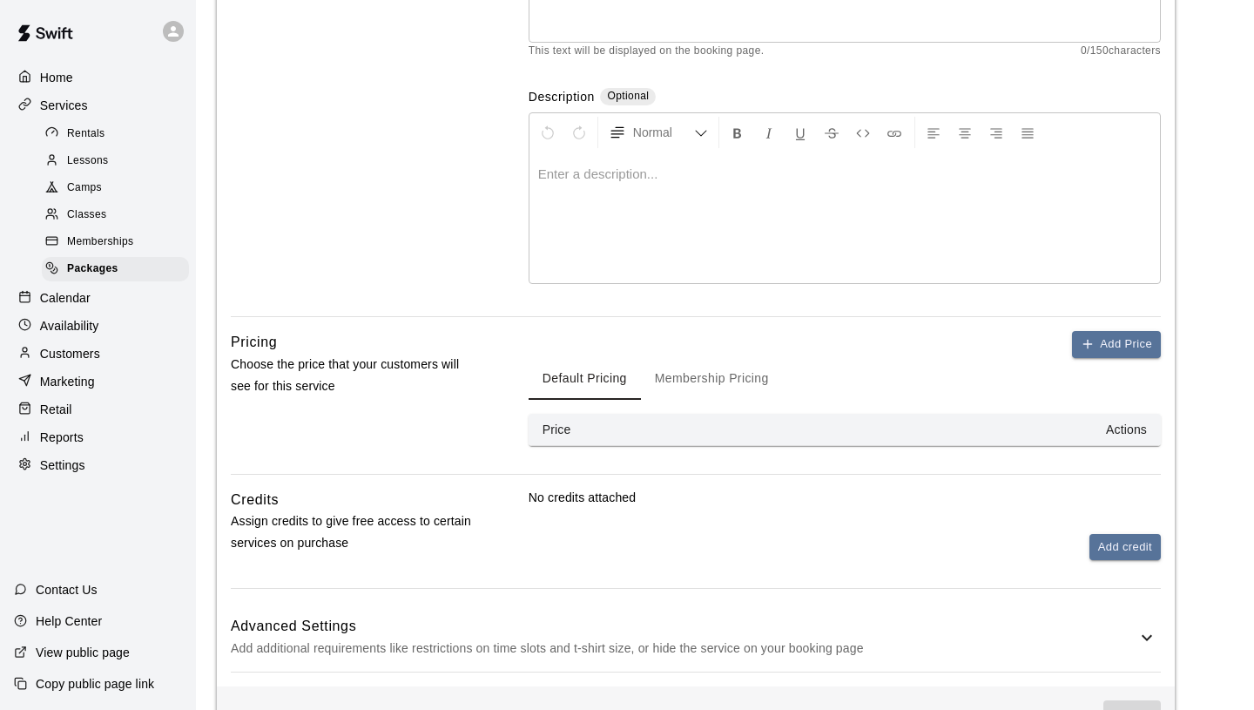
scroll to position [316, 0]
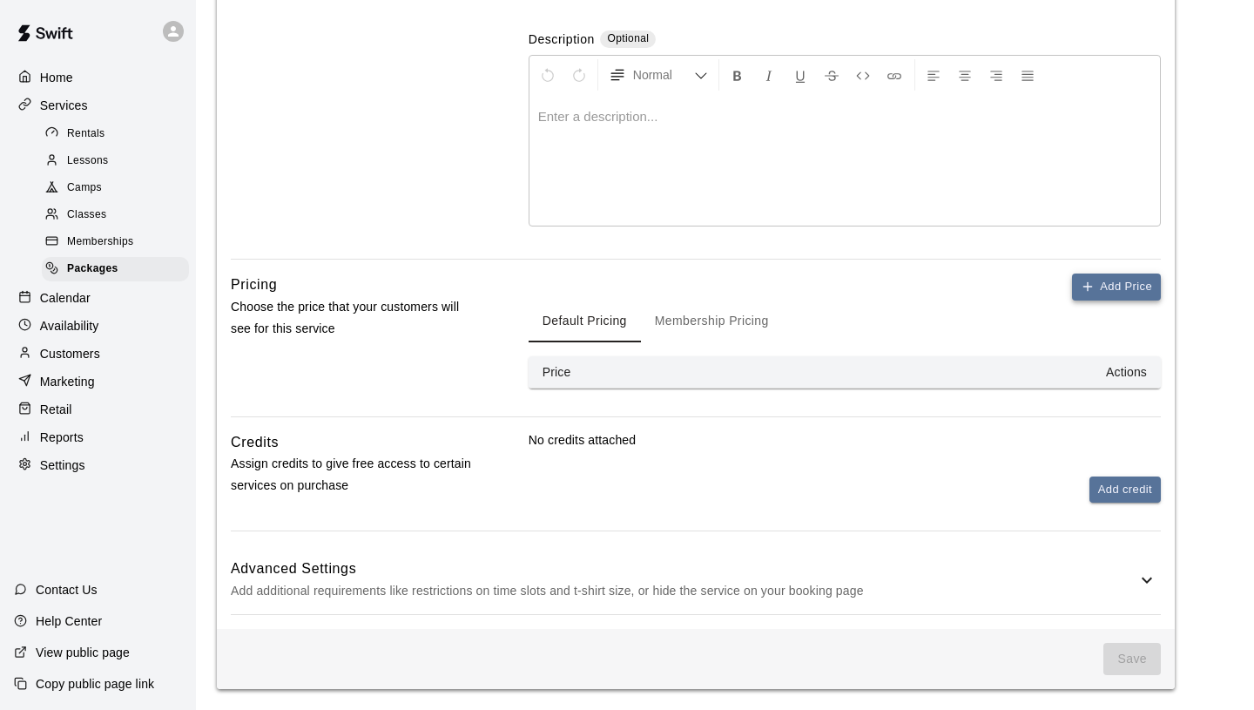
click at [1124, 296] on button "Add Price" at bounding box center [1116, 286] width 89 height 27
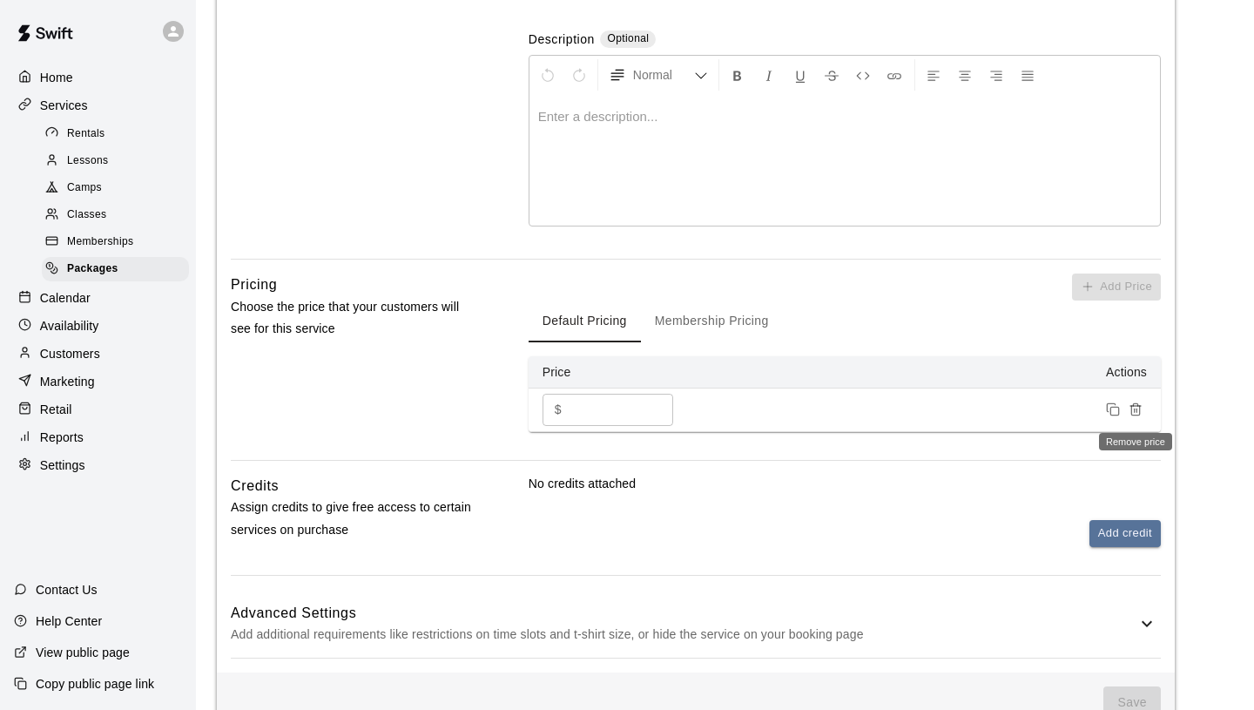
click at [1142, 411] on button "Remove price" at bounding box center [1135, 409] width 23 height 23
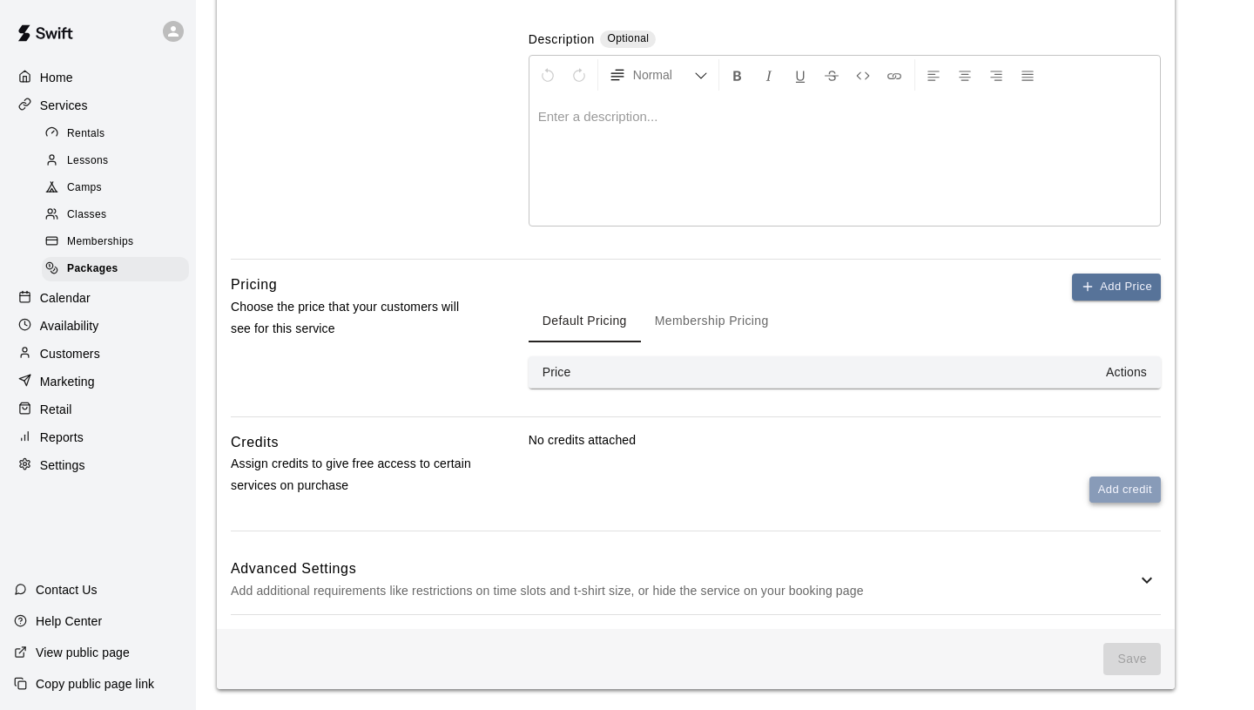
click at [1132, 501] on button "Add credit" at bounding box center [1124, 489] width 71 height 27
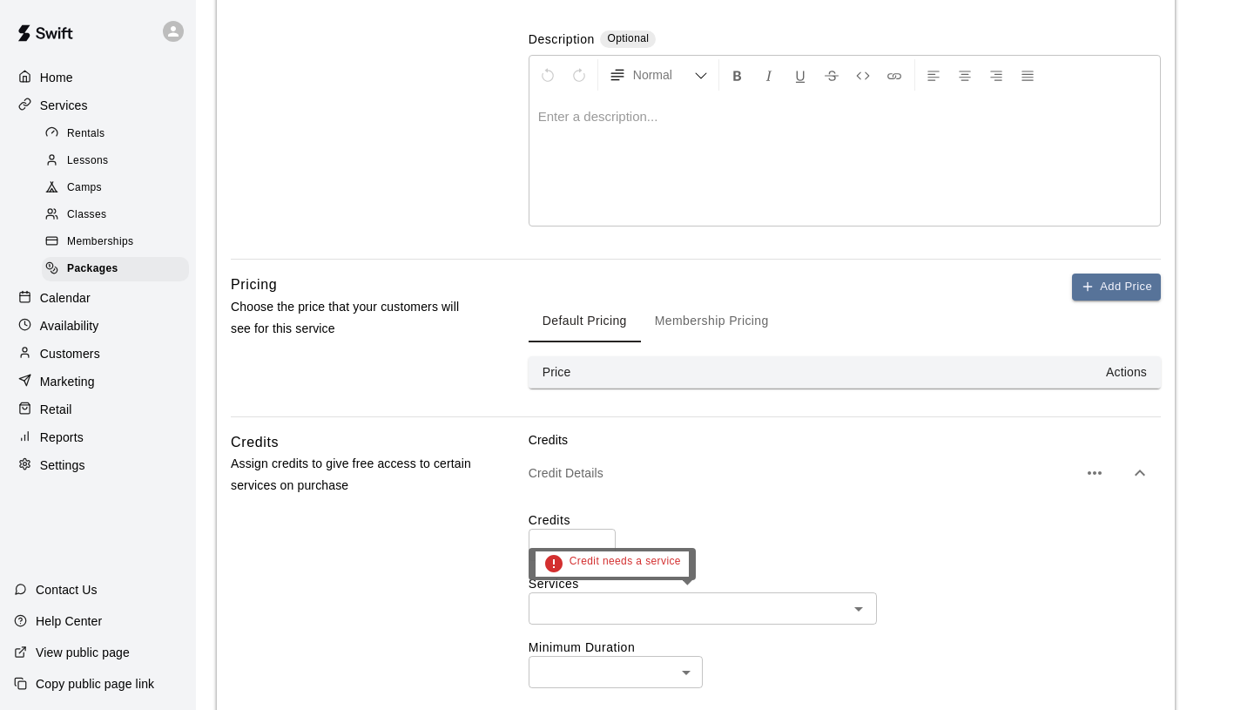
click at [546, 568] on icon at bounding box center [553, 563] width 17 height 17
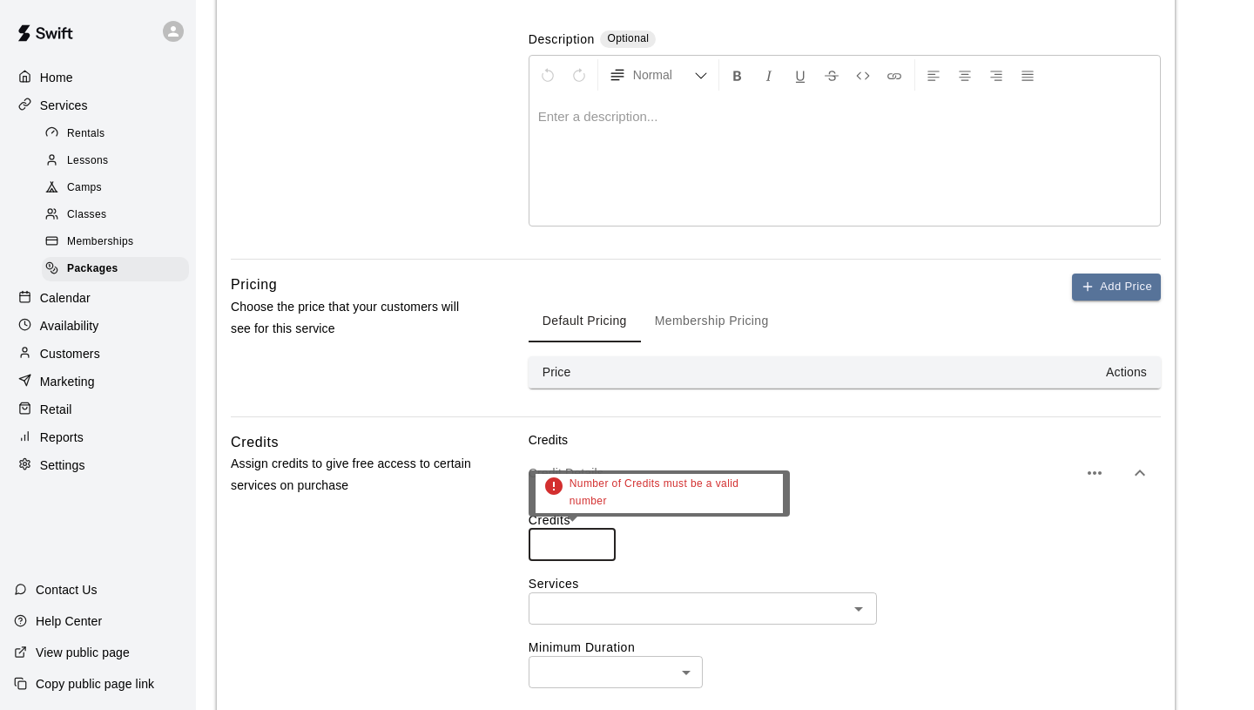
click at [565, 537] on input "number" at bounding box center [572, 545] width 87 height 32
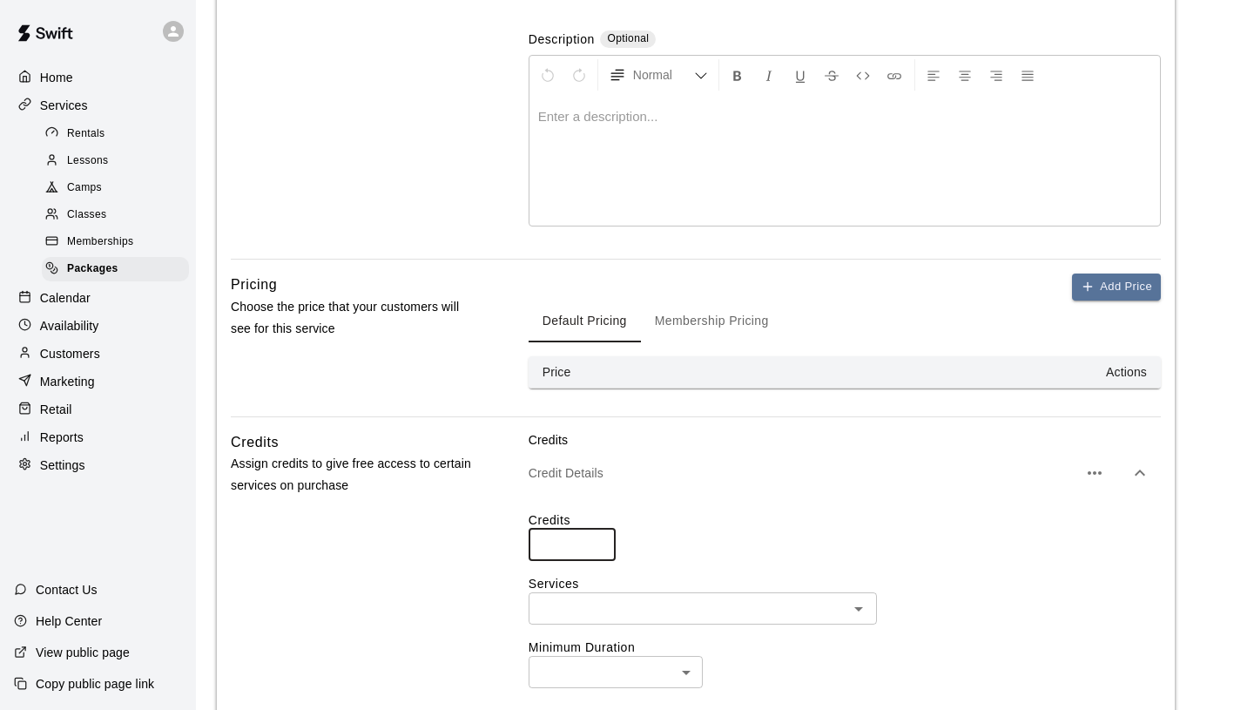
click at [594, 546] on input "*" at bounding box center [572, 545] width 87 height 32
click at [595, 541] on input "*" at bounding box center [572, 545] width 87 height 32
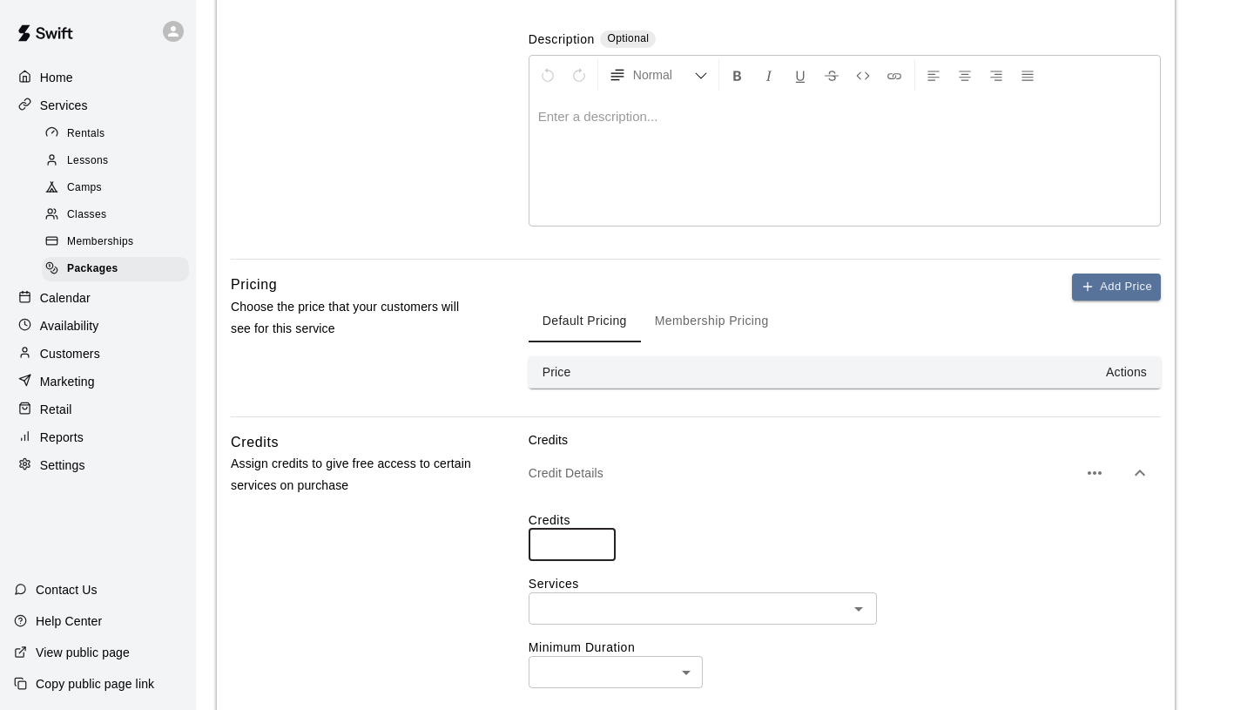
type input "*"
click at [595, 541] on input "*" at bounding box center [572, 545] width 87 height 32
click at [1117, 289] on button "Add Price" at bounding box center [1116, 286] width 89 height 27
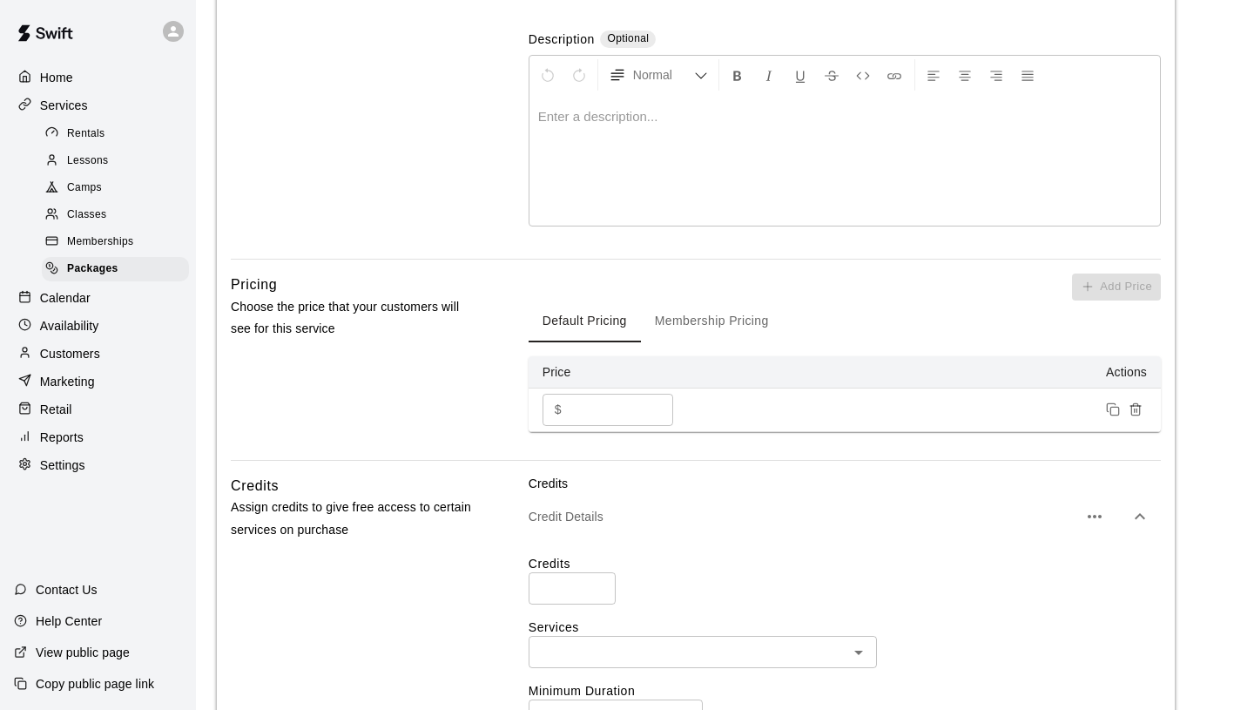
click at [1136, 412] on icon "Remove price" at bounding box center [1136, 409] width 14 height 14
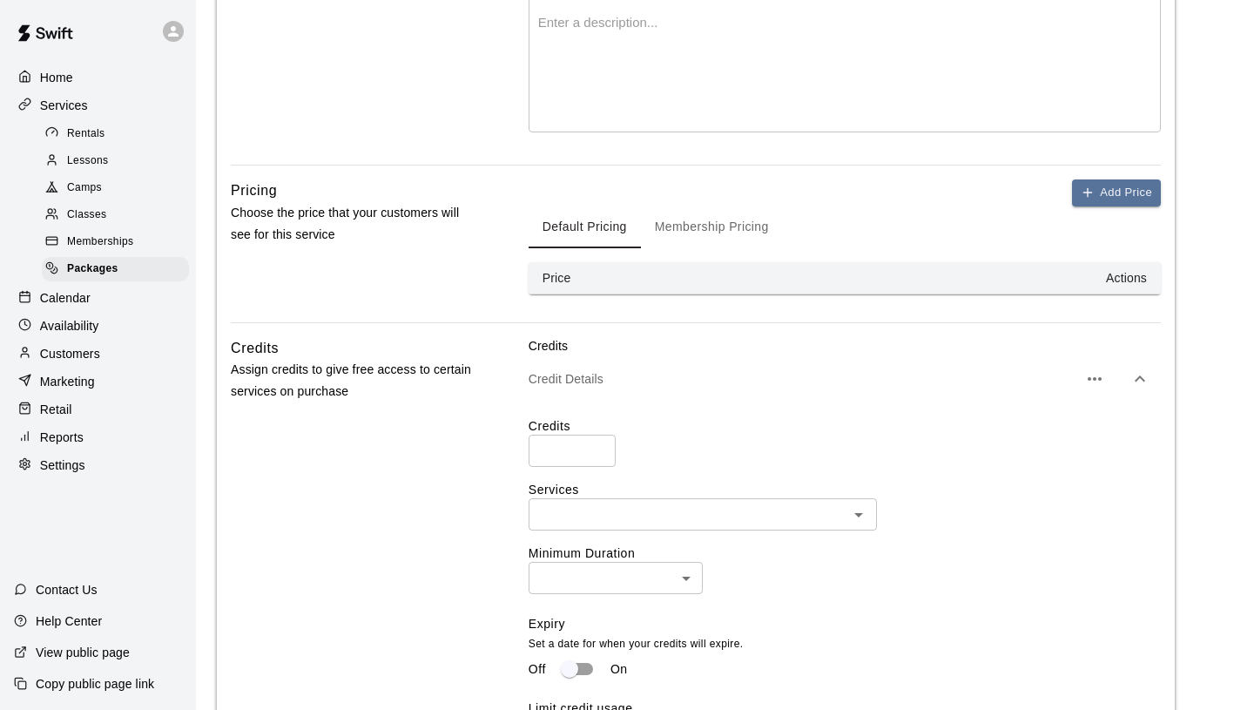
scroll to position [408, 0]
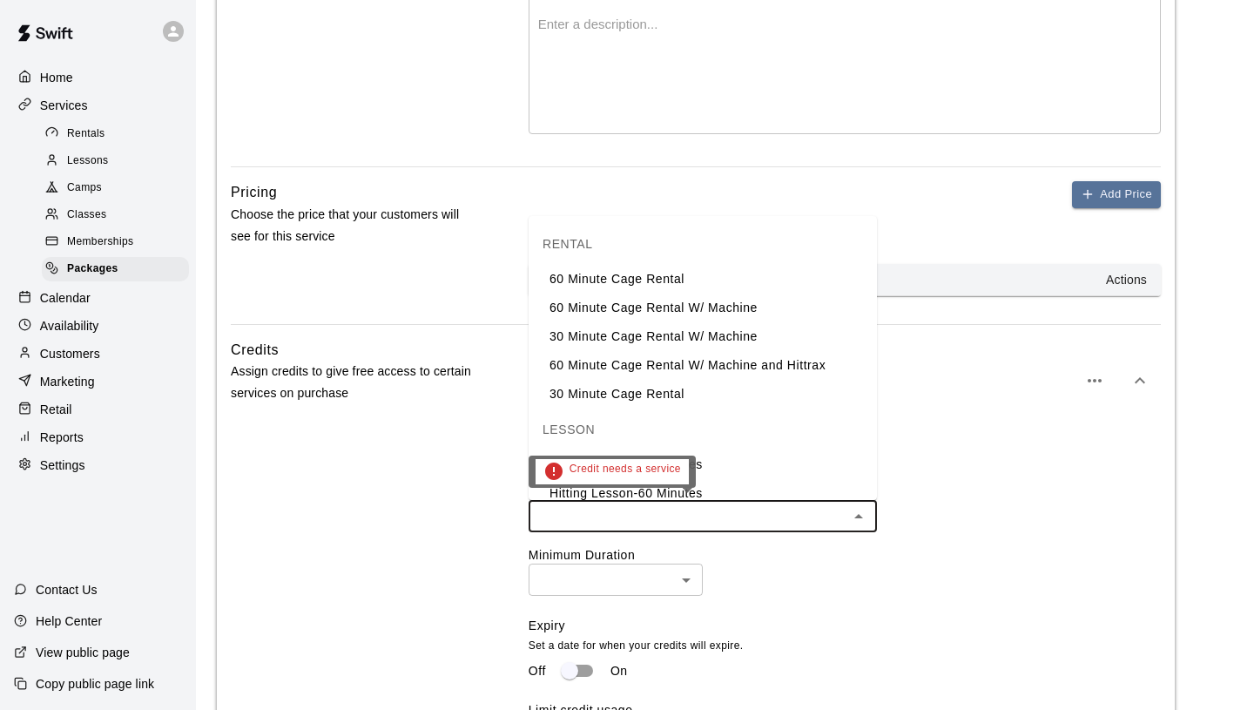
click at [564, 525] on input "text" at bounding box center [688, 516] width 309 height 22
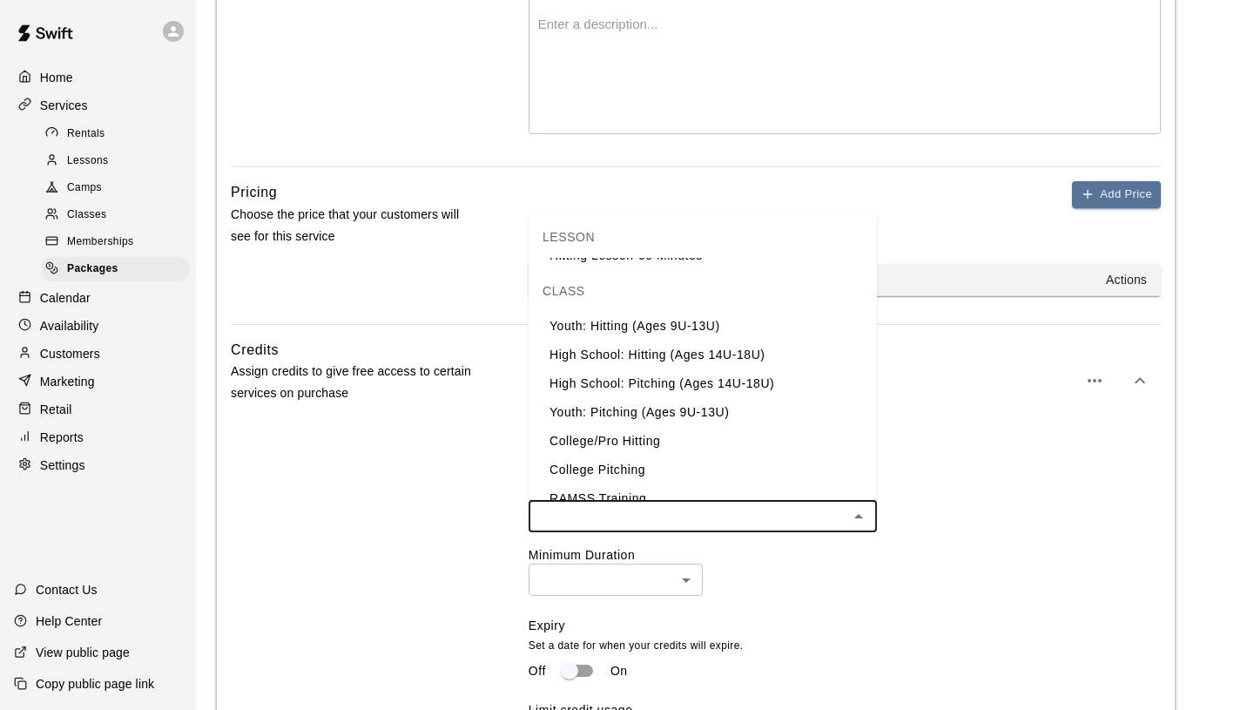
scroll to position [356, 0]
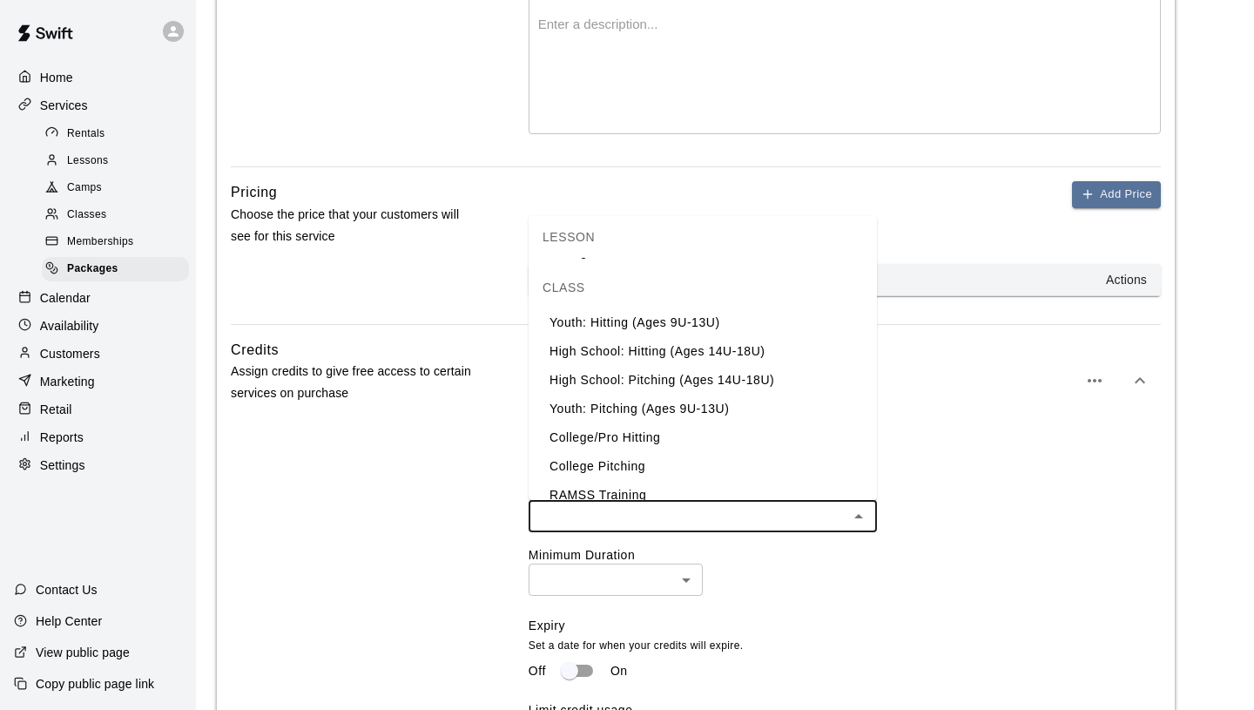
click at [660, 356] on li "High School: Hitting (Ages 14U-18U)" at bounding box center [703, 351] width 348 height 29
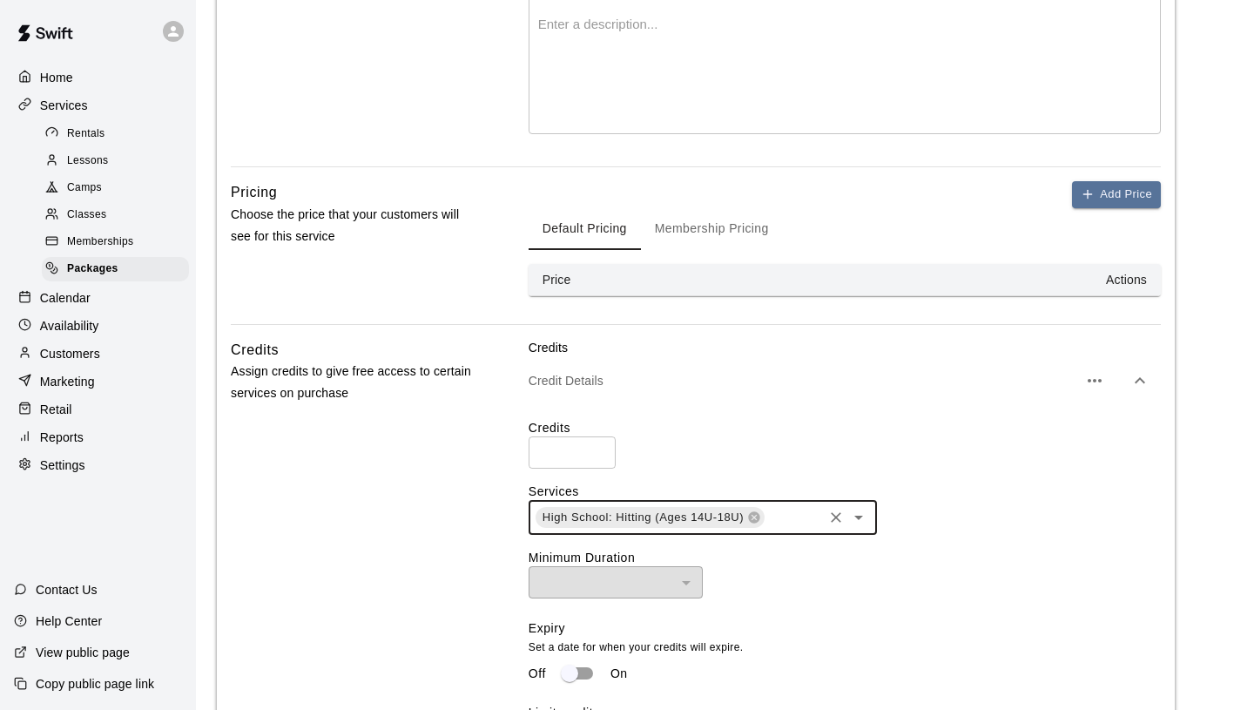
click at [650, 510] on span "High School: Hitting (Ages 14U-18U)" at bounding box center [643, 517] width 215 height 17
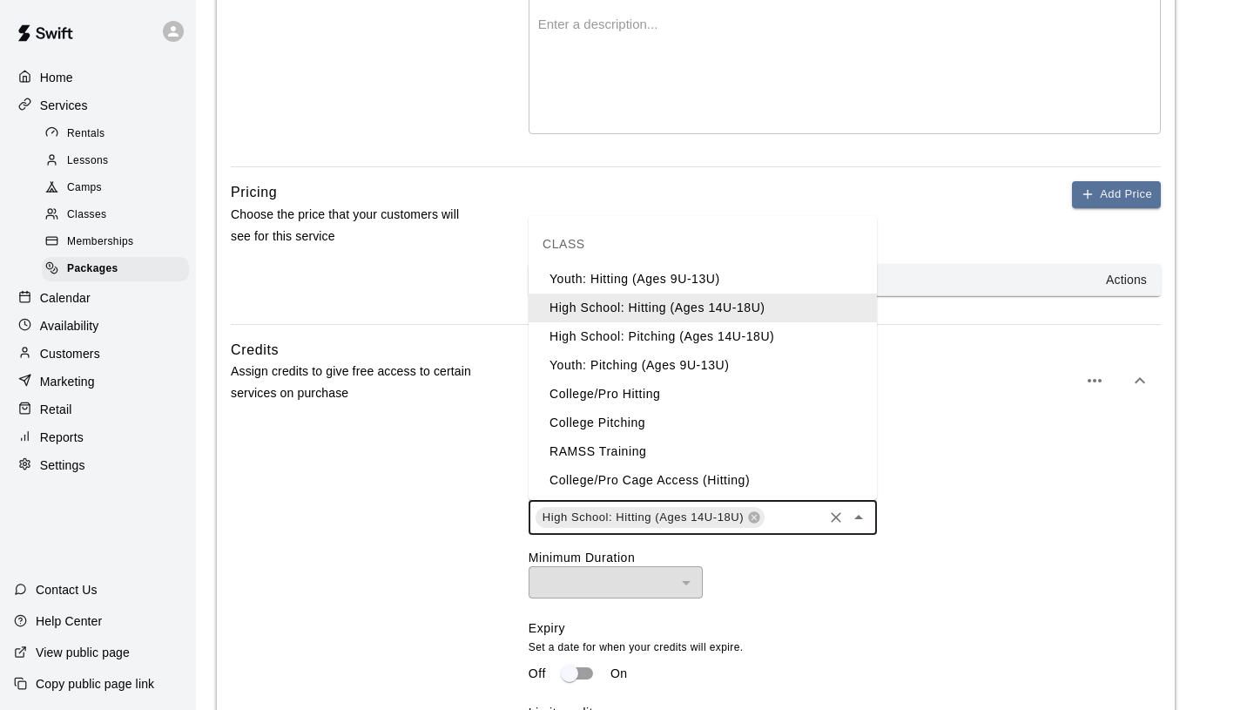
click at [798, 519] on input "text" at bounding box center [793, 517] width 54 height 22
click at [661, 339] on li "High School: Pitching (Ages 14U-18U)" at bounding box center [703, 336] width 348 height 29
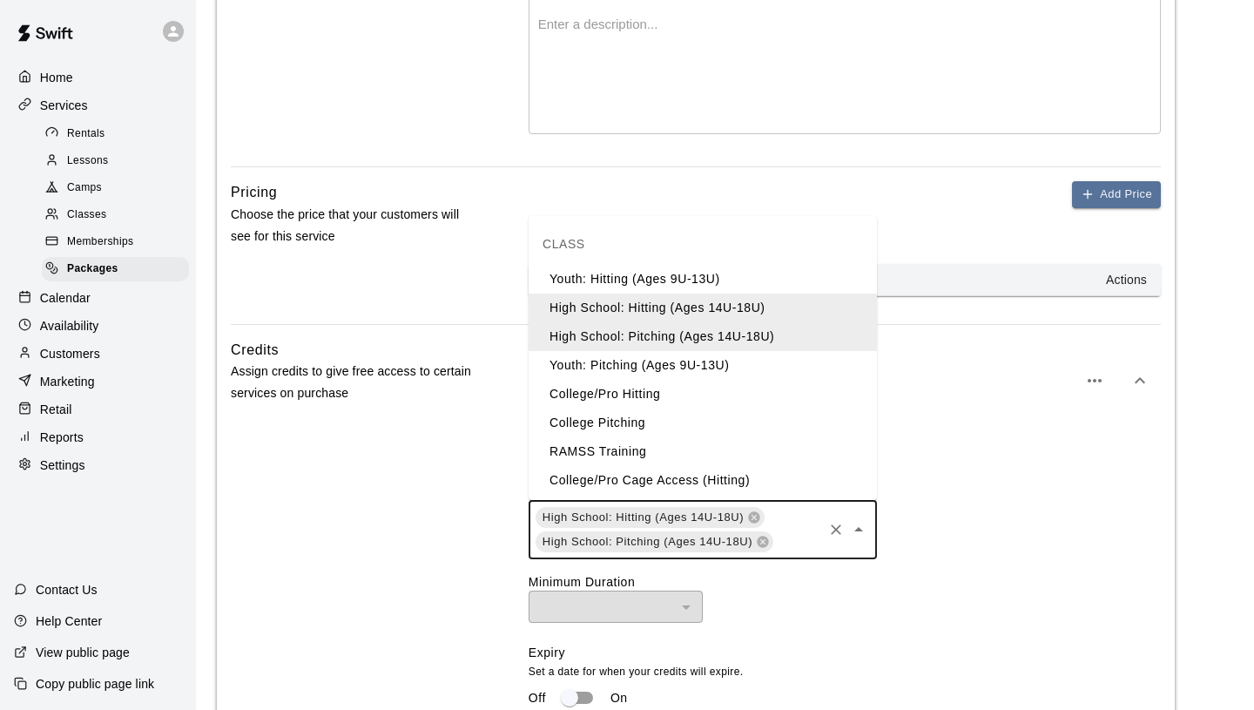
click at [803, 537] on input "text" at bounding box center [797, 541] width 45 height 22
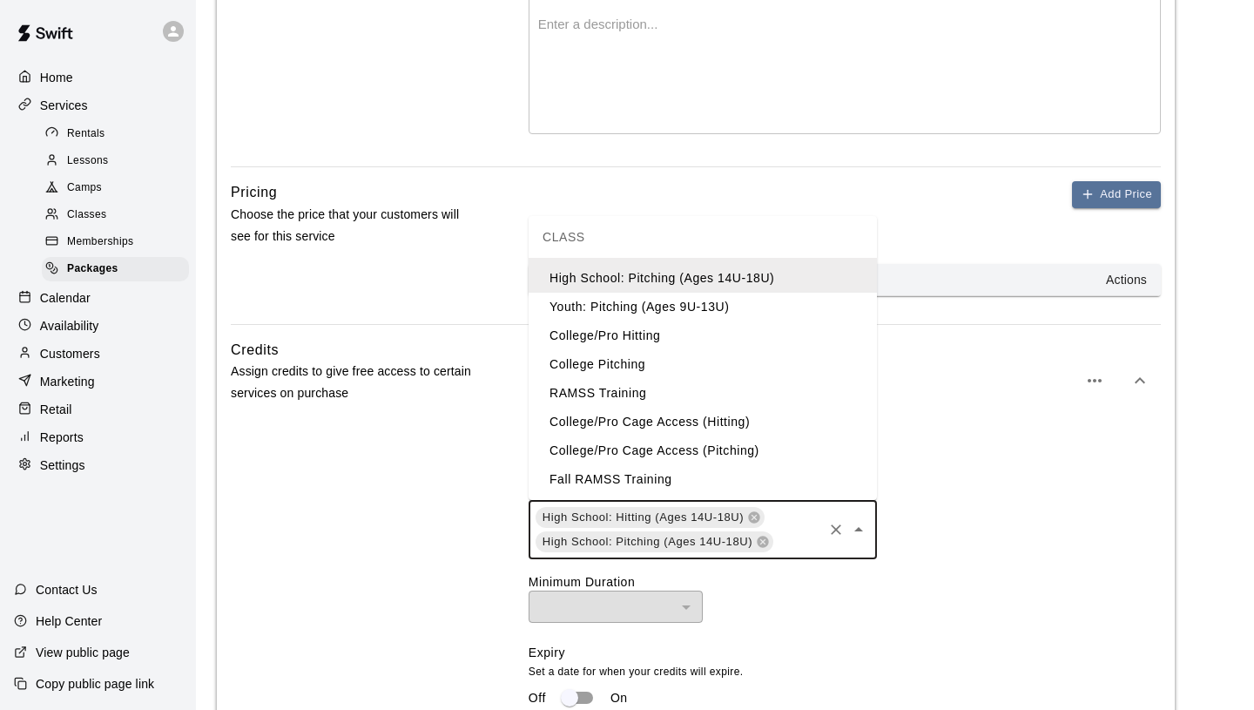
scroll to position [59, 0]
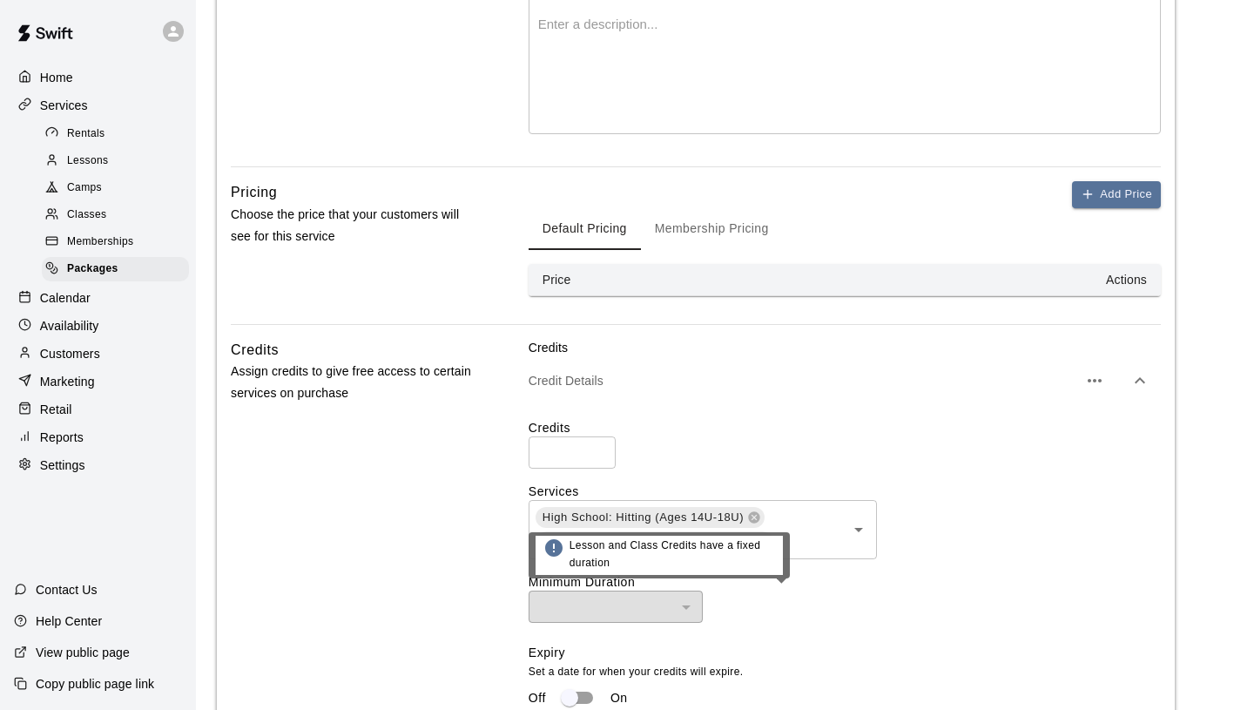
click at [616, 598] on div "​" at bounding box center [616, 606] width 174 height 32
click at [689, 605] on div "​" at bounding box center [616, 606] width 174 height 32
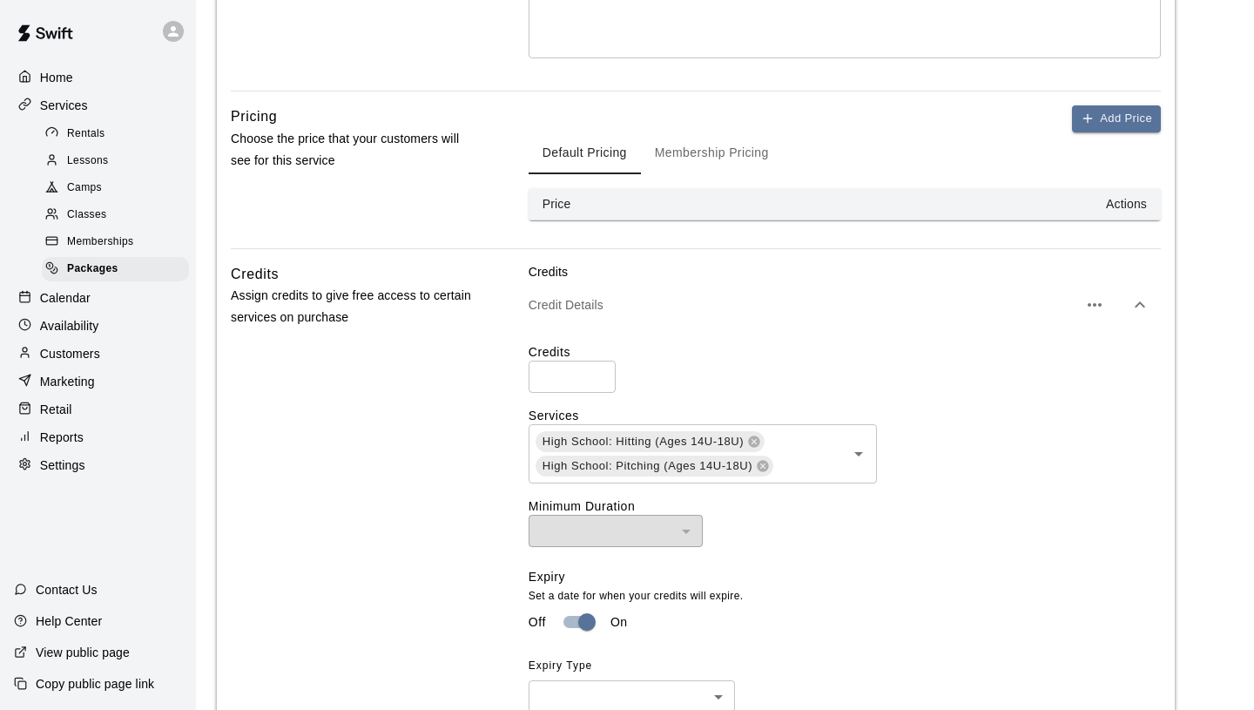
scroll to position [558, 0]
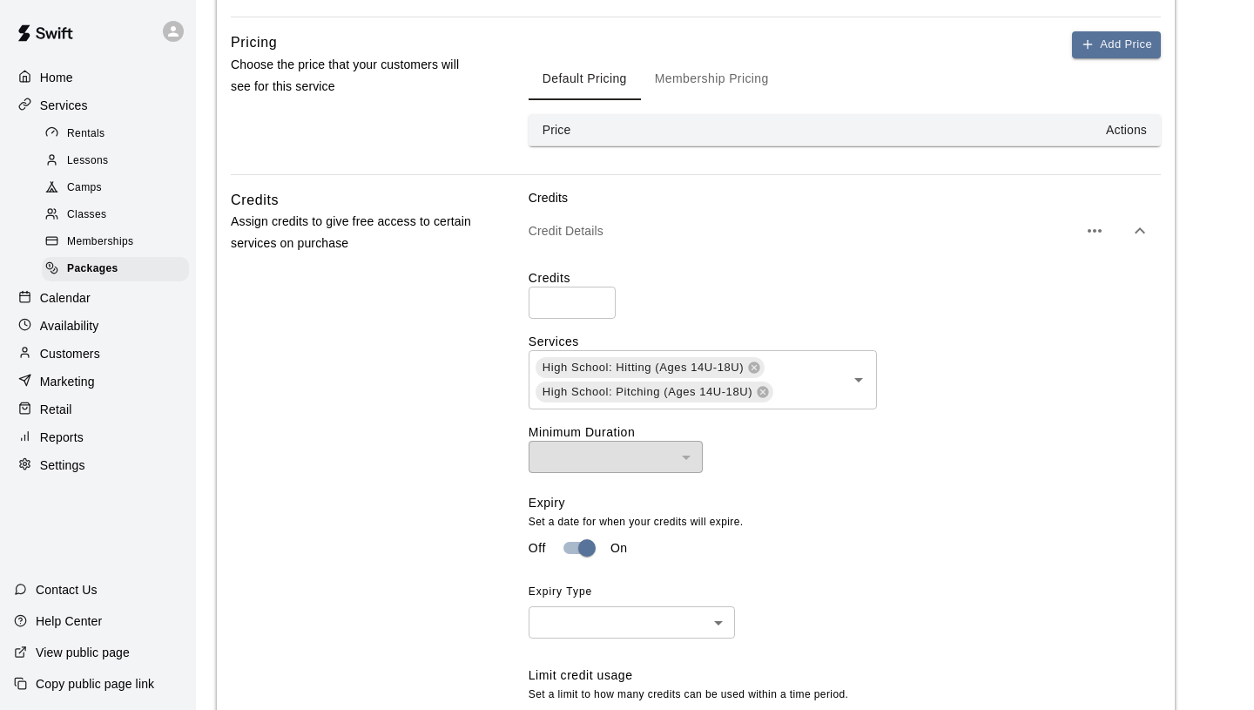
click at [639, 623] on body "**********" at bounding box center [627, 234] width 1254 height 1584
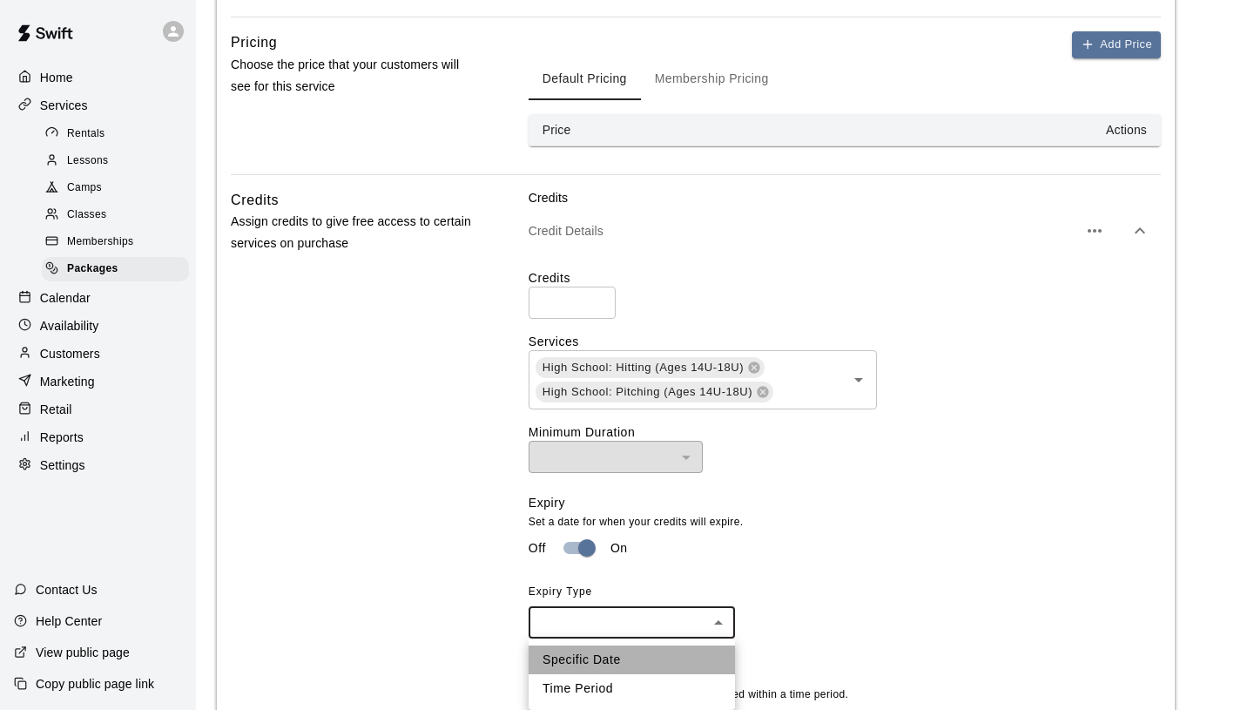
click at [618, 659] on li "Specific Date" at bounding box center [632, 659] width 206 height 29
type input "****"
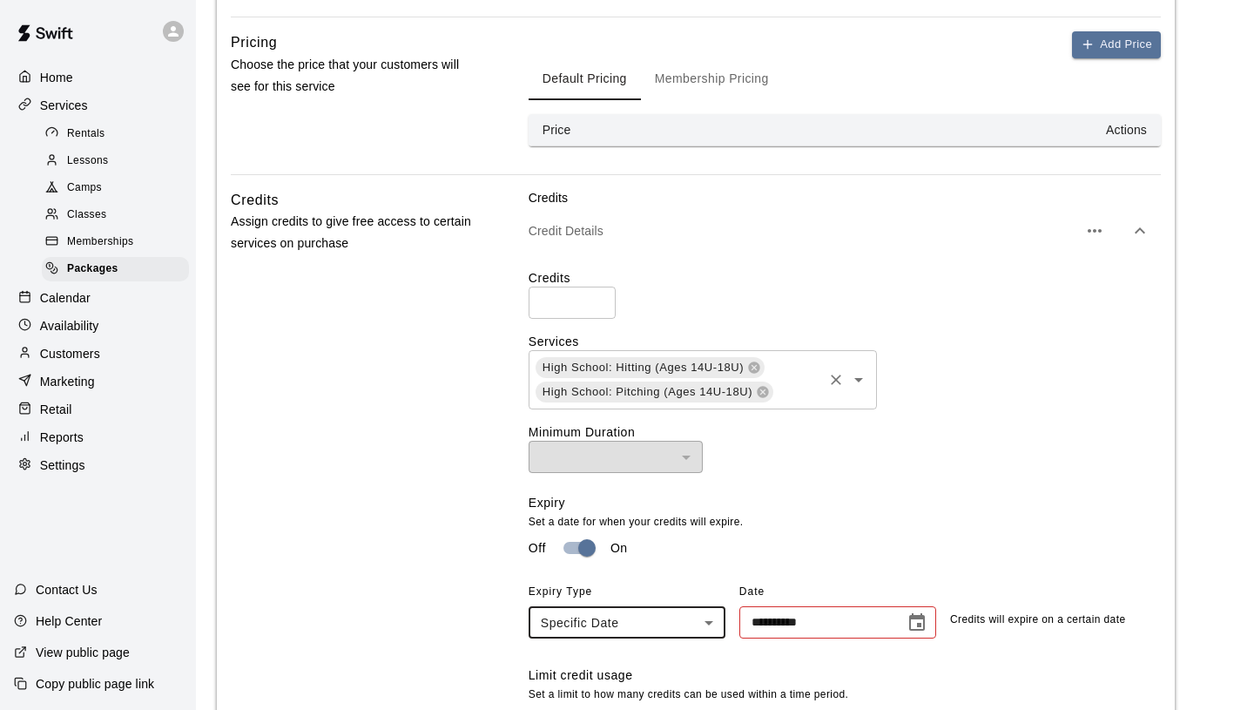
click at [794, 398] on input "text" at bounding box center [797, 392] width 45 height 22
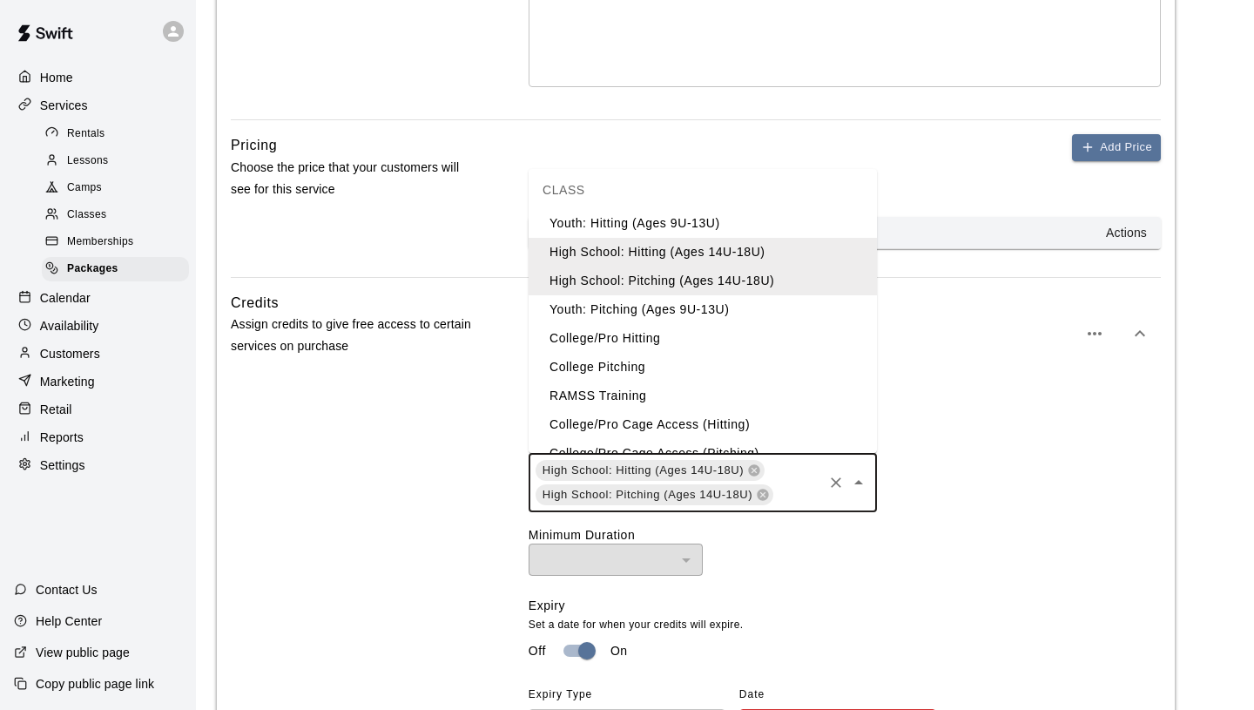
scroll to position [0, 0]
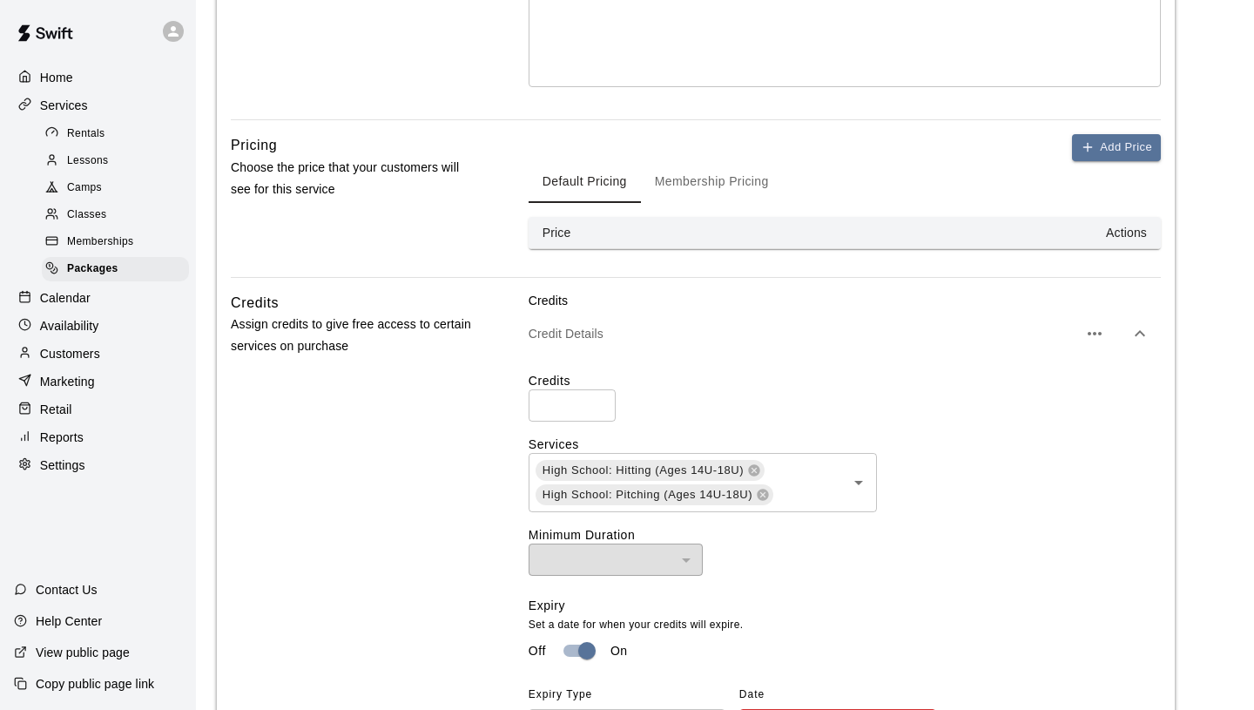
click at [1019, 421] on div "Credits * ​" at bounding box center [845, 397] width 632 height 50
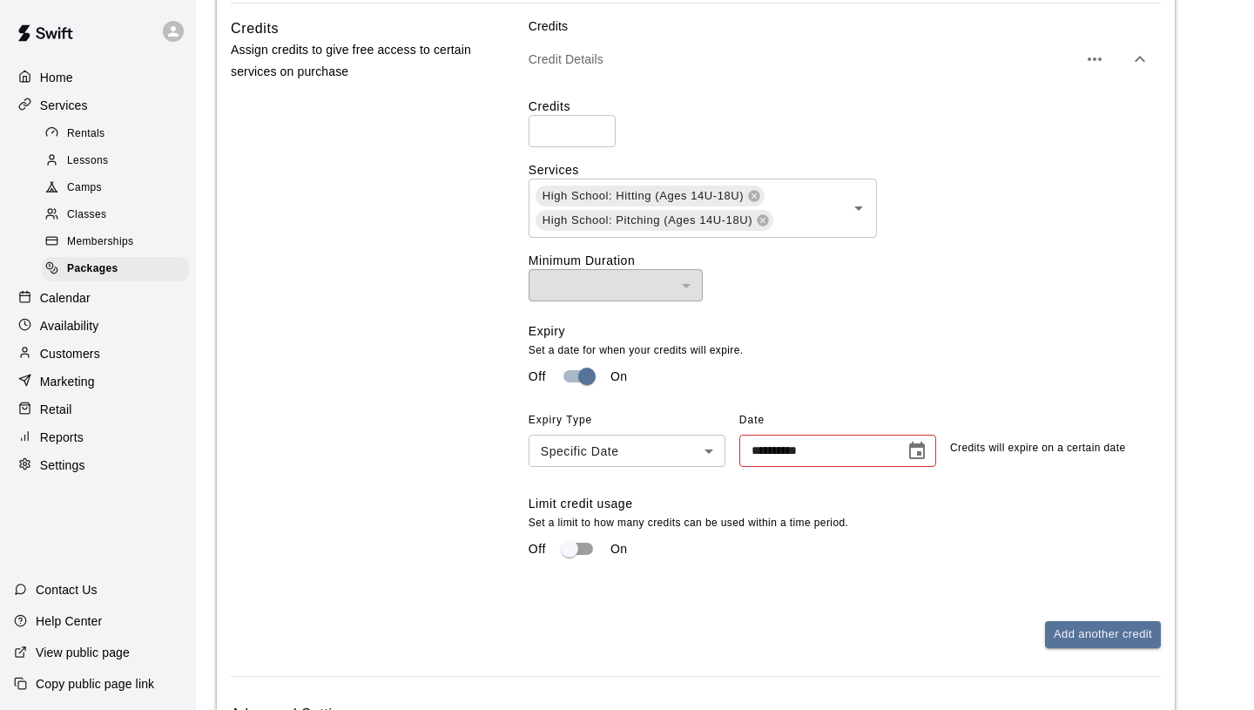
scroll to position [731, 0]
click at [839, 445] on input "**********" at bounding box center [815, 450] width 153 height 32
click at [927, 442] on icon "Choose date" at bounding box center [916, 450] width 21 height 21
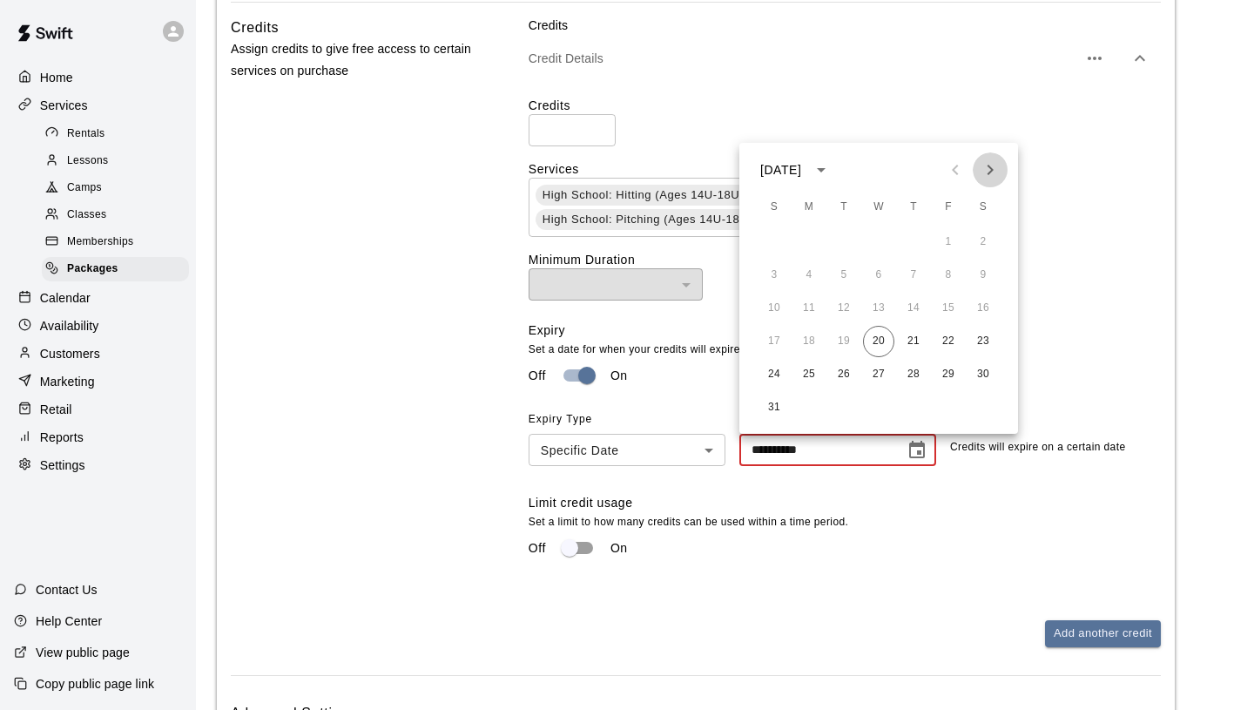
click at [983, 174] on icon "Next month" at bounding box center [990, 169] width 21 height 21
click at [840, 373] on button "30" at bounding box center [843, 374] width 31 height 31
type input "**********"
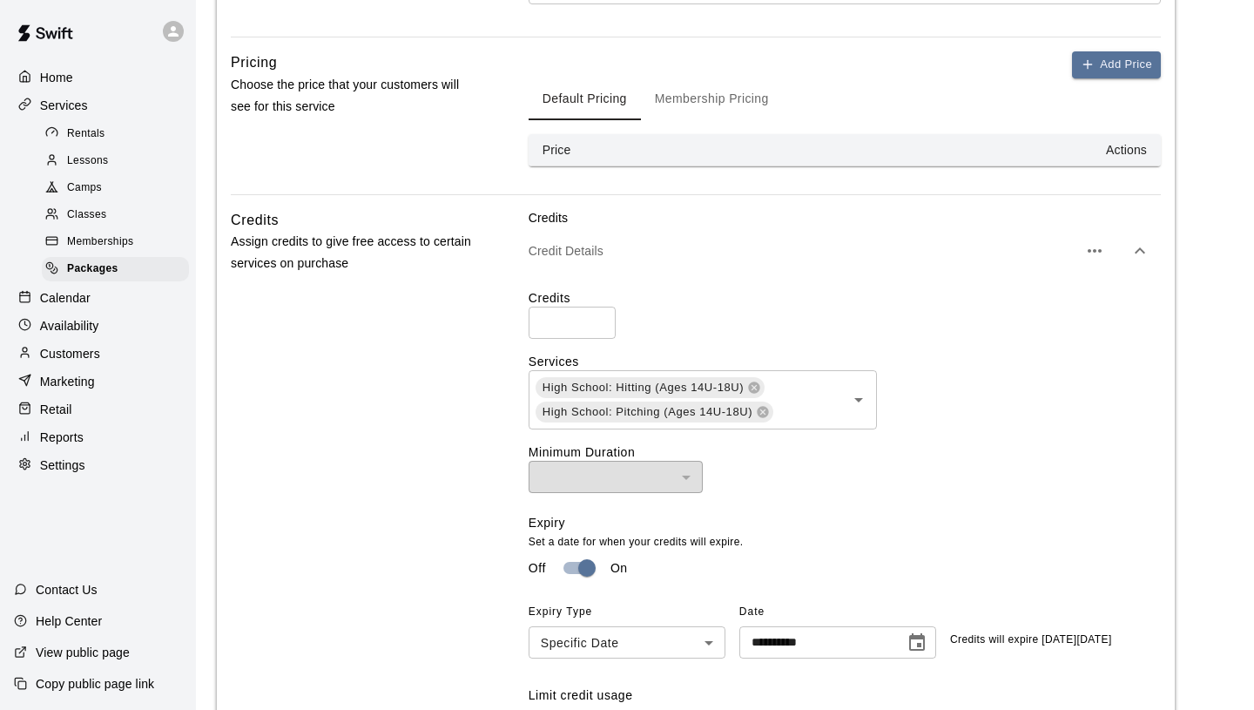
scroll to position [535, 0]
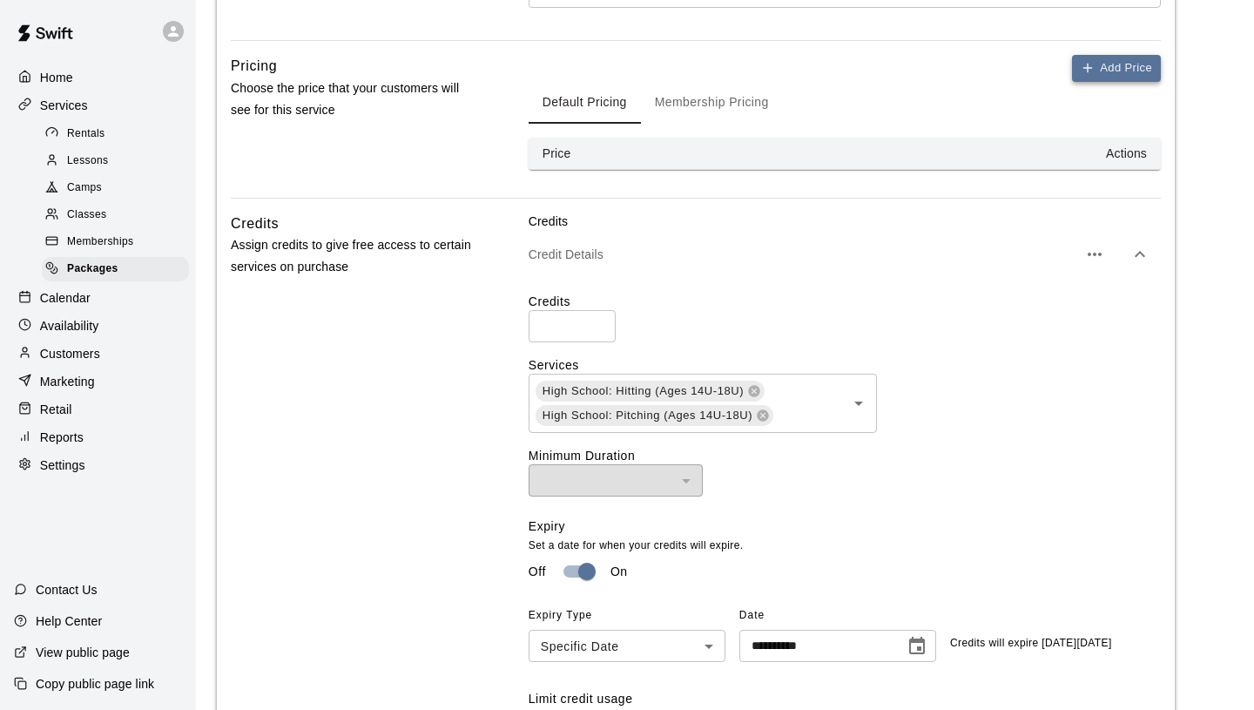
click at [1110, 71] on button "Add Price" at bounding box center [1116, 68] width 89 height 27
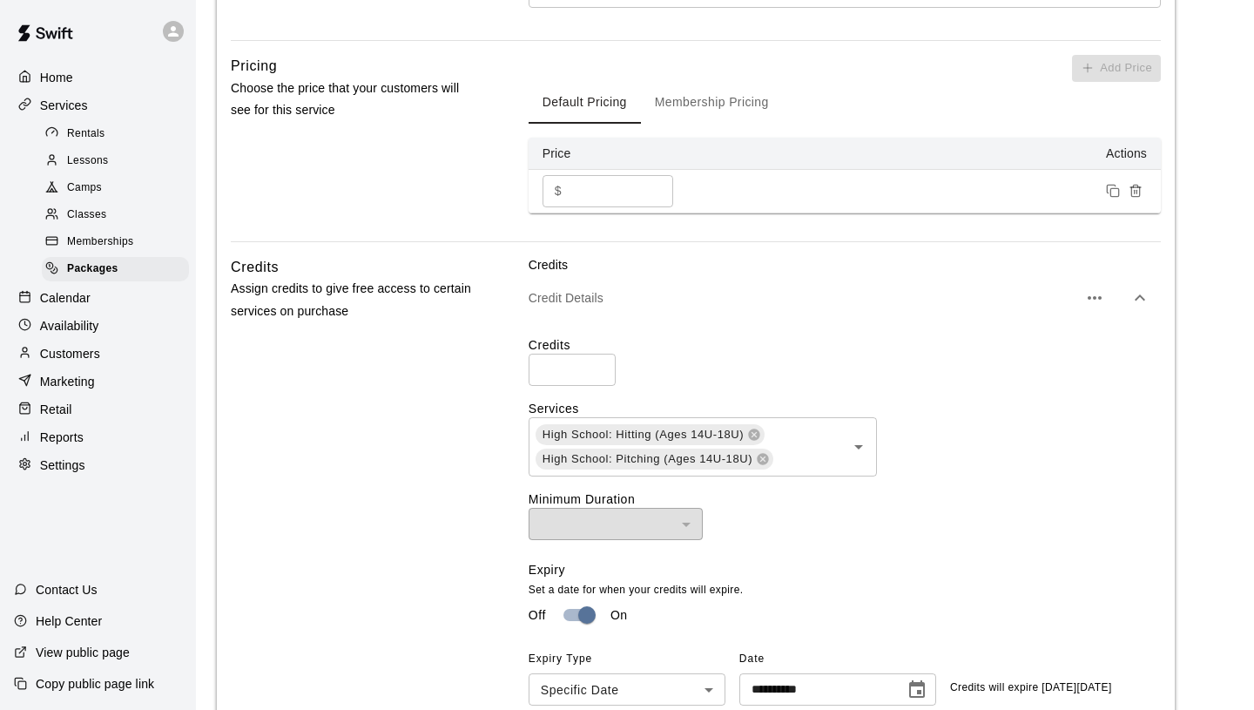
scroll to position [919, 0]
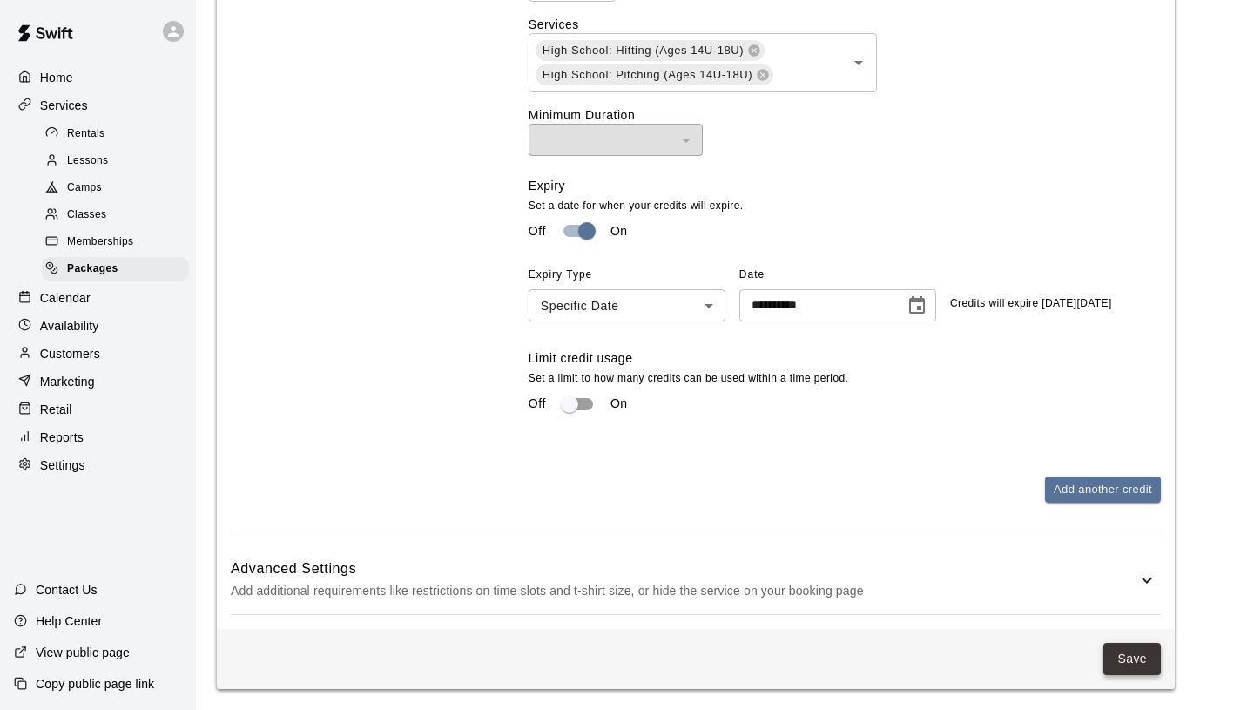
click at [1117, 654] on button "Save" at bounding box center [1131, 659] width 57 height 32
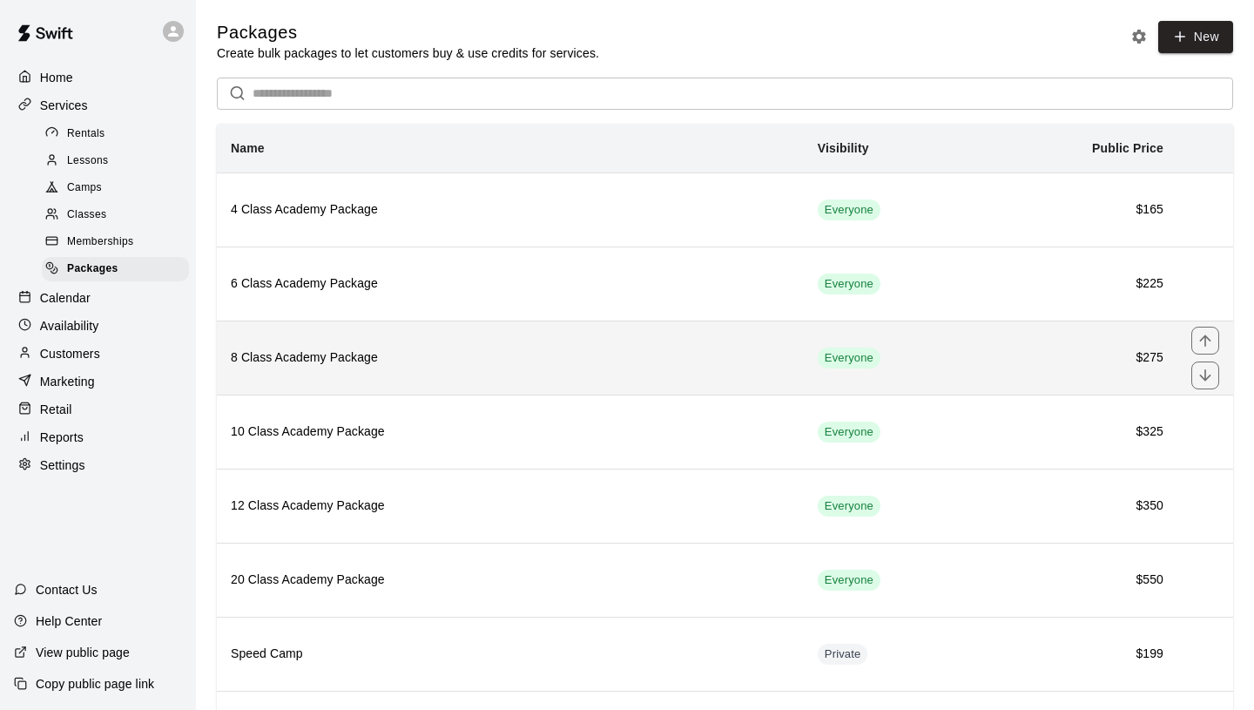
scroll to position [400, 0]
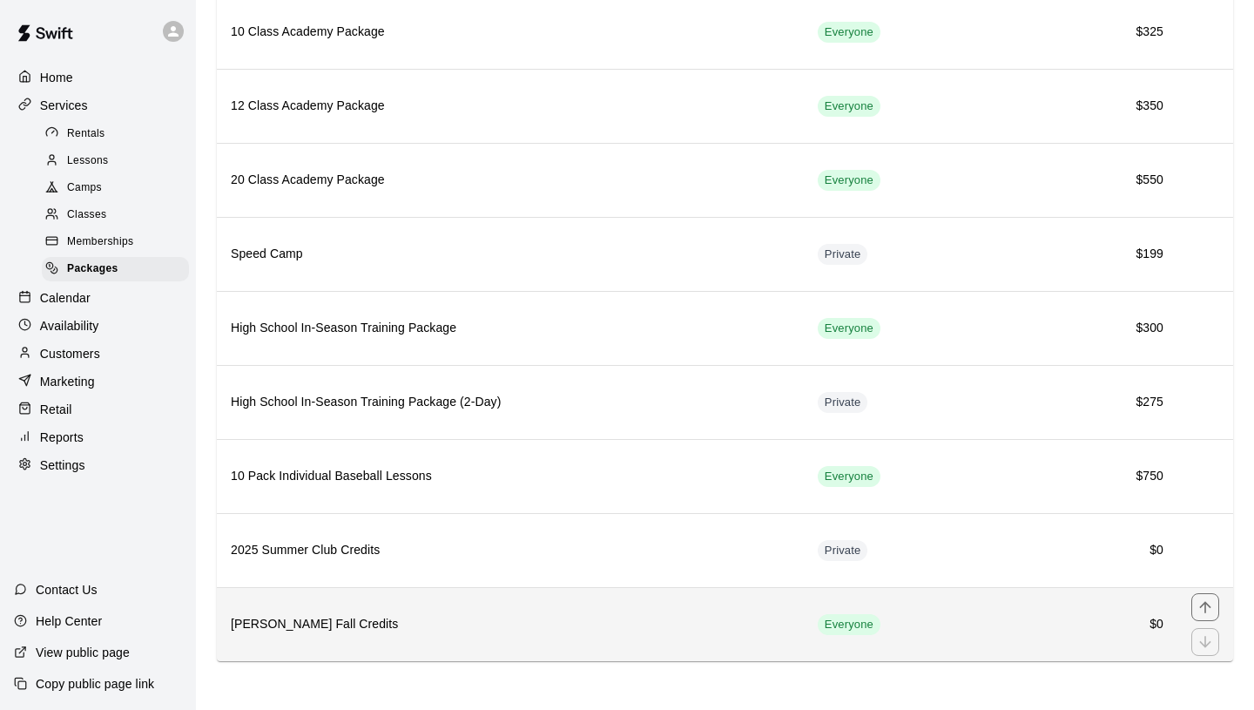
click at [443, 628] on h6 "Jeff Pick Fall Credits" at bounding box center [510, 624] width 559 height 19
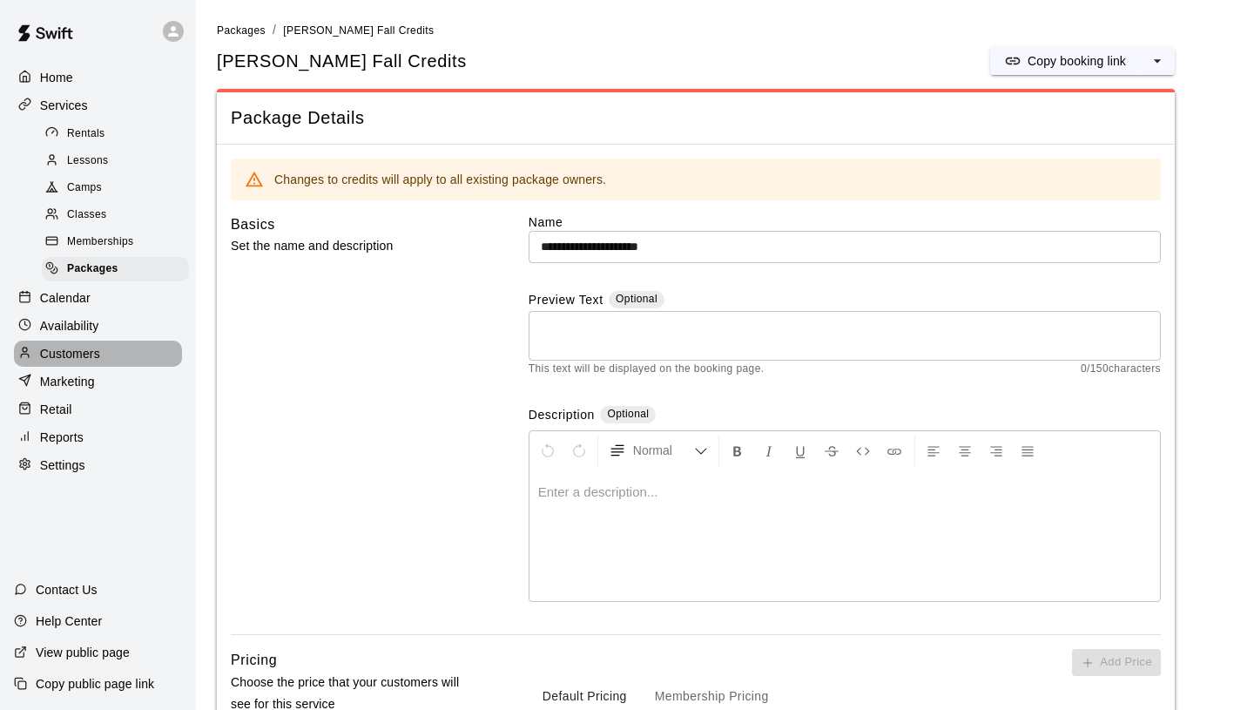
click at [91, 350] on p "Customers" at bounding box center [70, 353] width 60 height 17
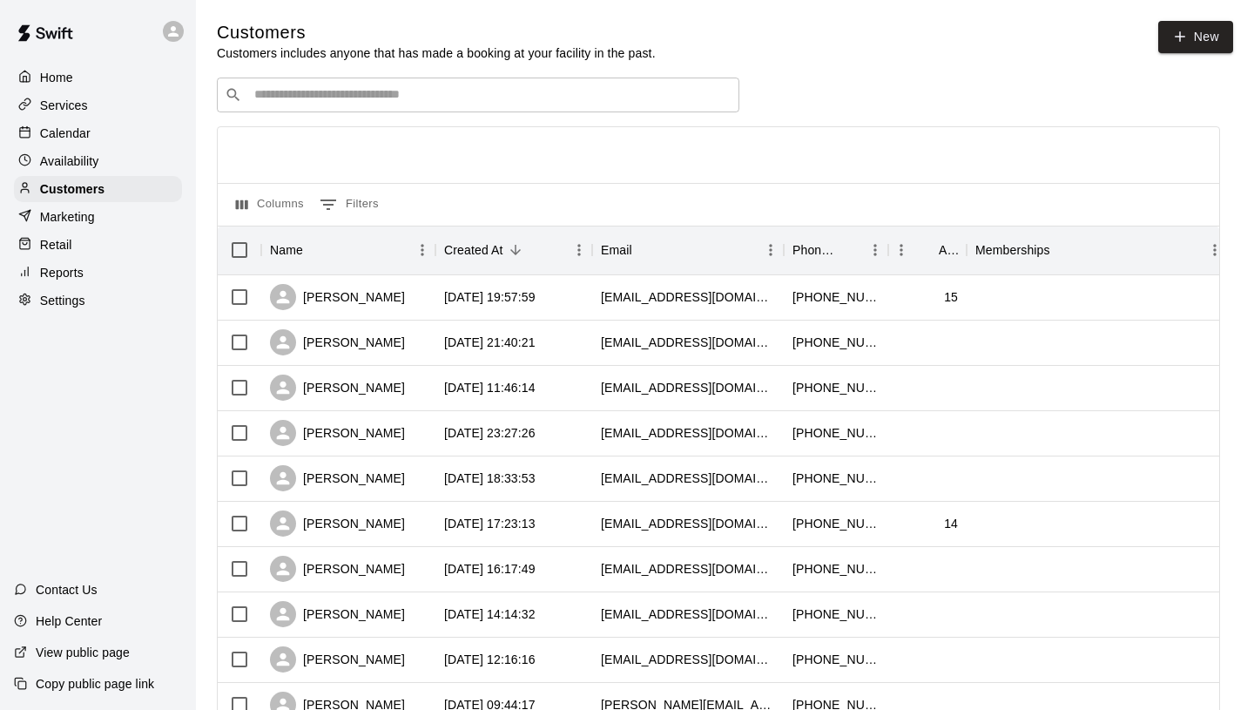
click at [459, 93] on input "Search customers by name or email" at bounding box center [490, 94] width 482 height 17
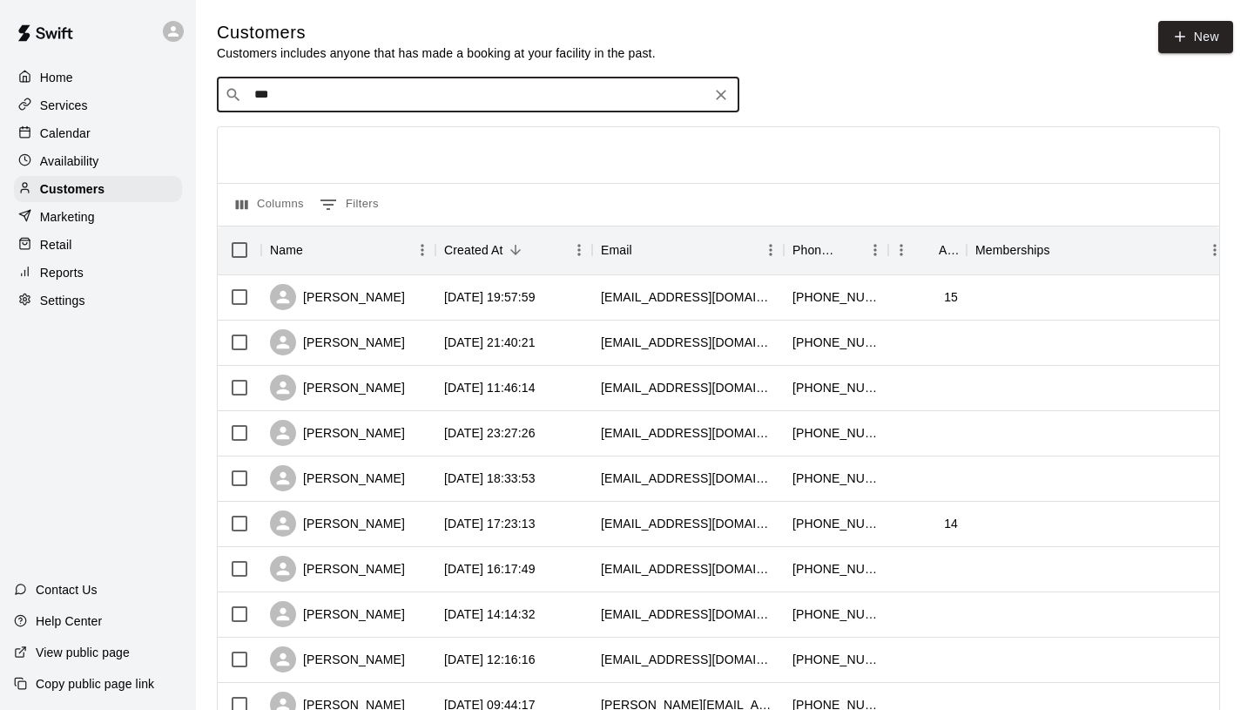
type input "****"
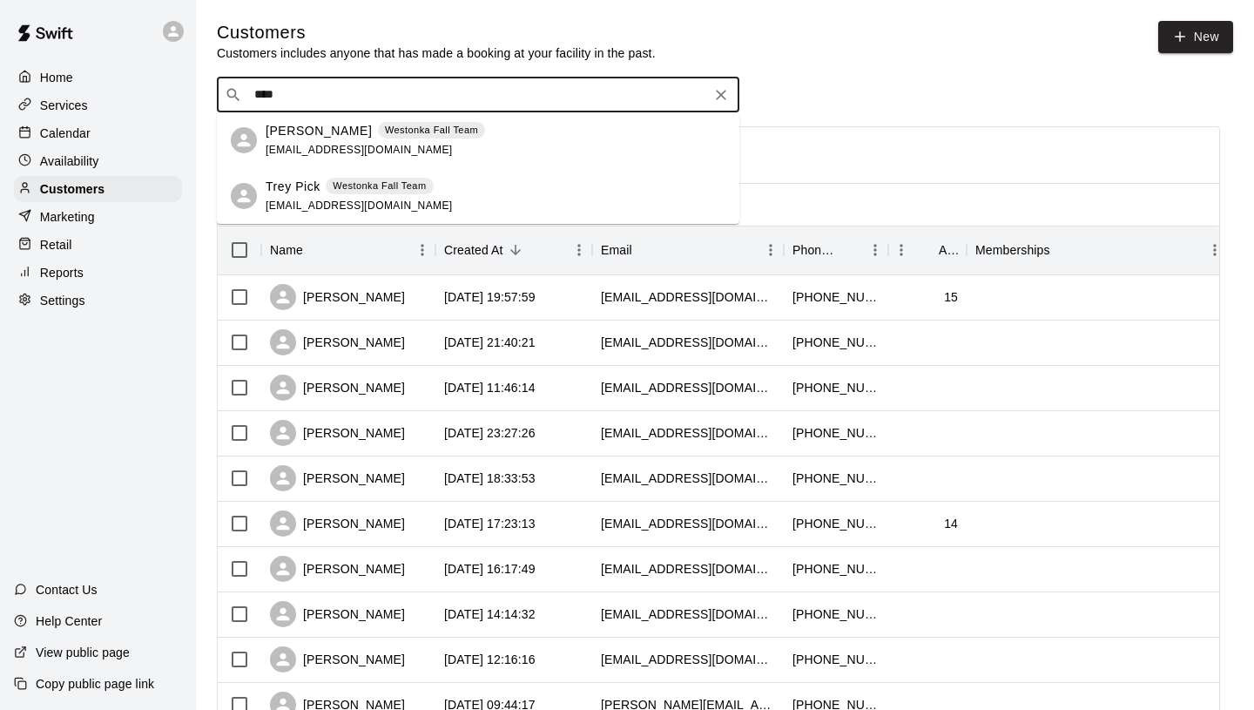
click at [447, 134] on div "[PERSON_NAME] Fall Team [EMAIL_ADDRESS][DOMAIN_NAME]" at bounding box center [496, 140] width 460 height 37
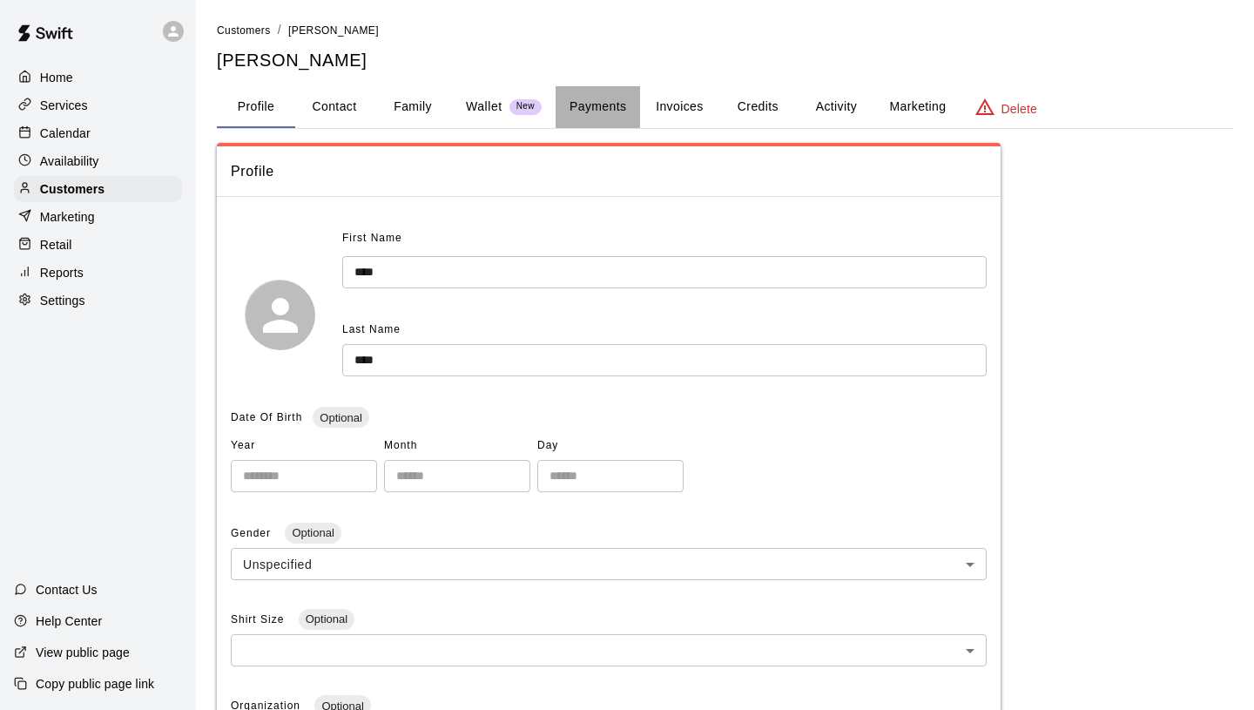
click at [605, 106] on button "Payments" at bounding box center [598, 107] width 84 height 42
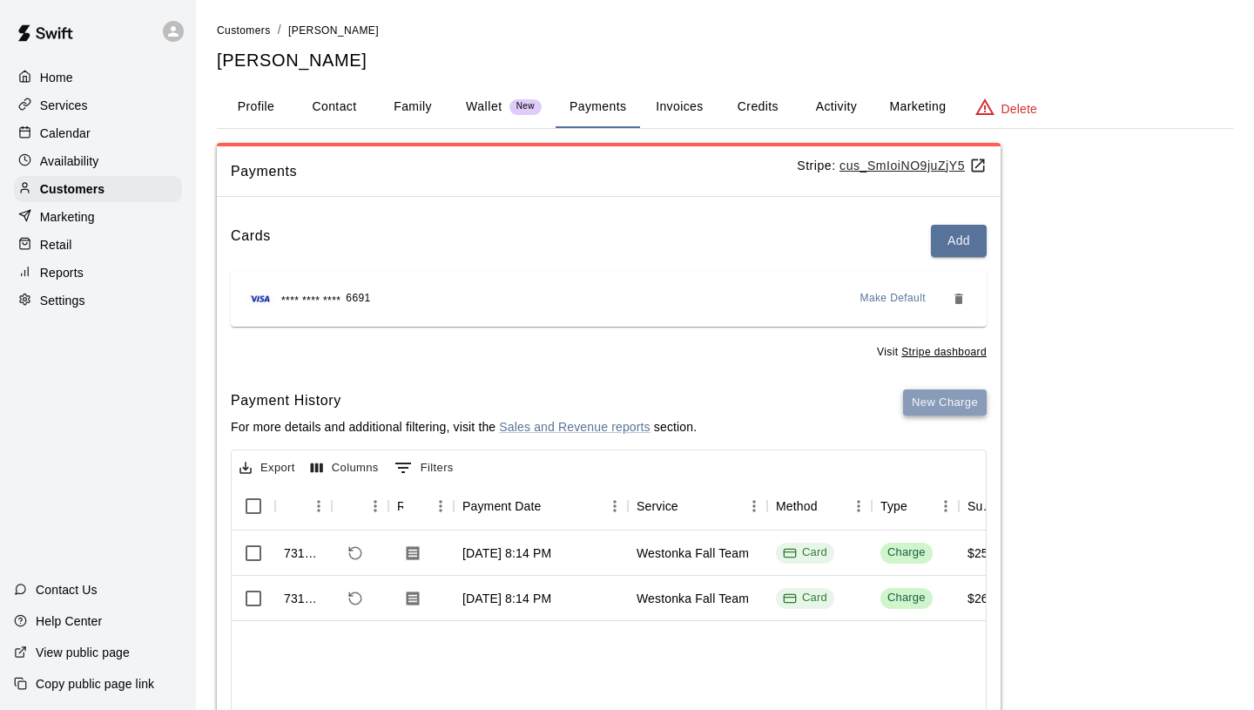
click at [955, 409] on button "New Charge" at bounding box center [945, 402] width 84 height 27
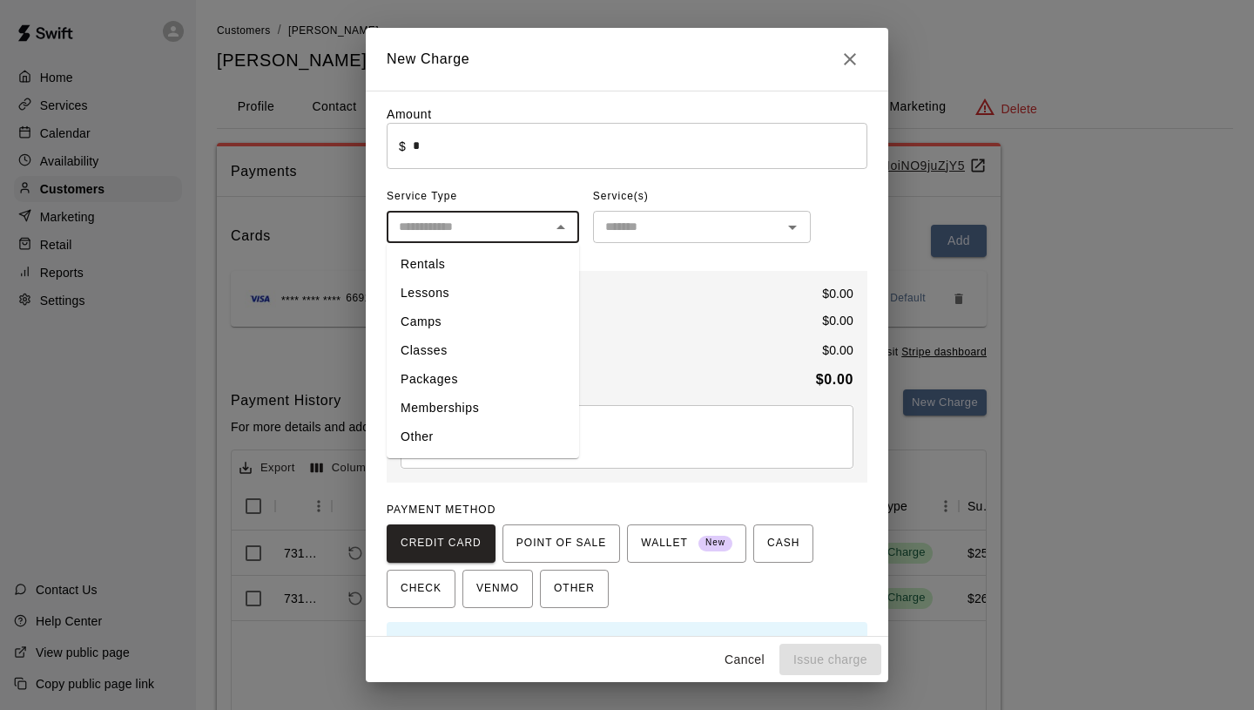
click at [509, 231] on input "text" at bounding box center [468, 227] width 153 height 22
click at [453, 374] on li "Packages" at bounding box center [483, 379] width 192 height 29
type input "********"
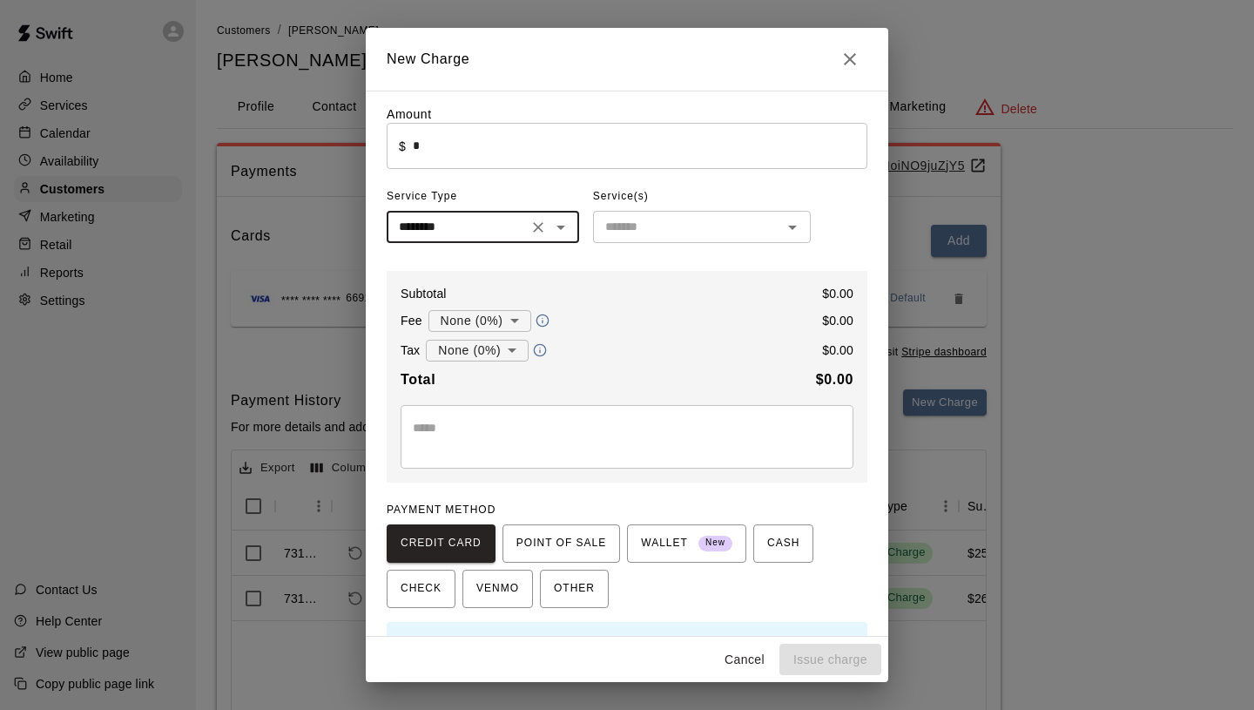
click at [655, 213] on div "​" at bounding box center [702, 227] width 218 height 32
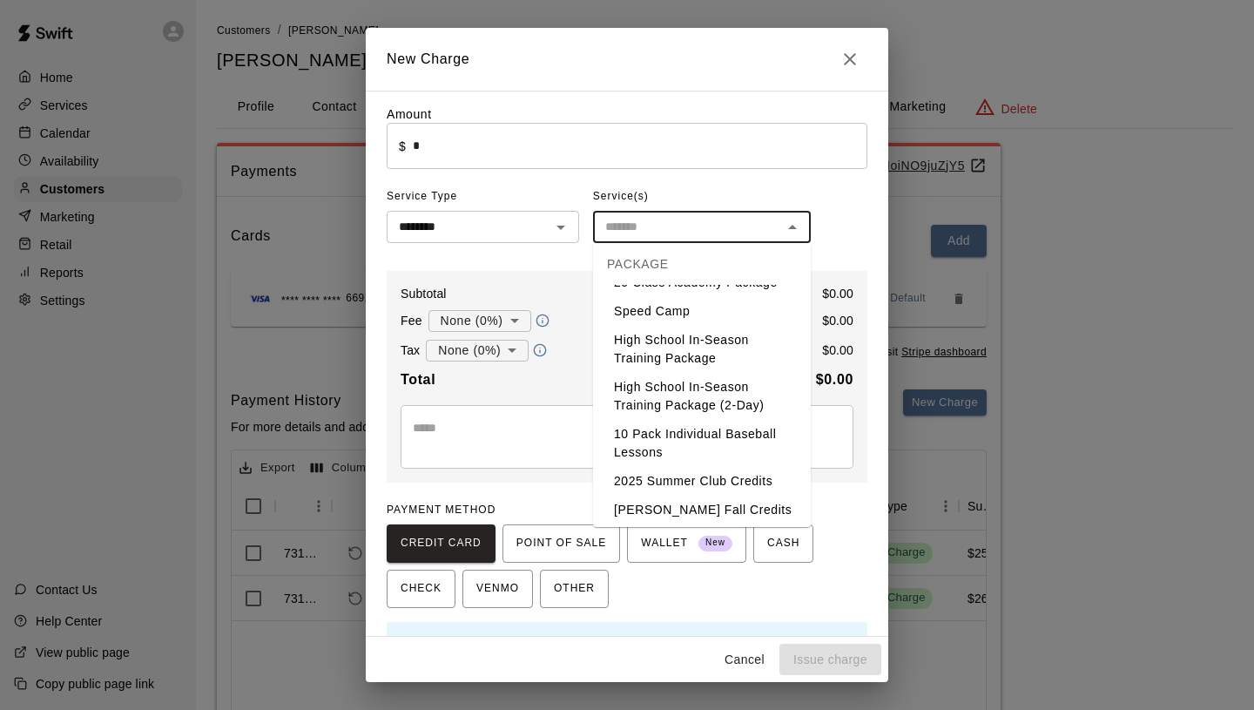
scroll to position [172, 0]
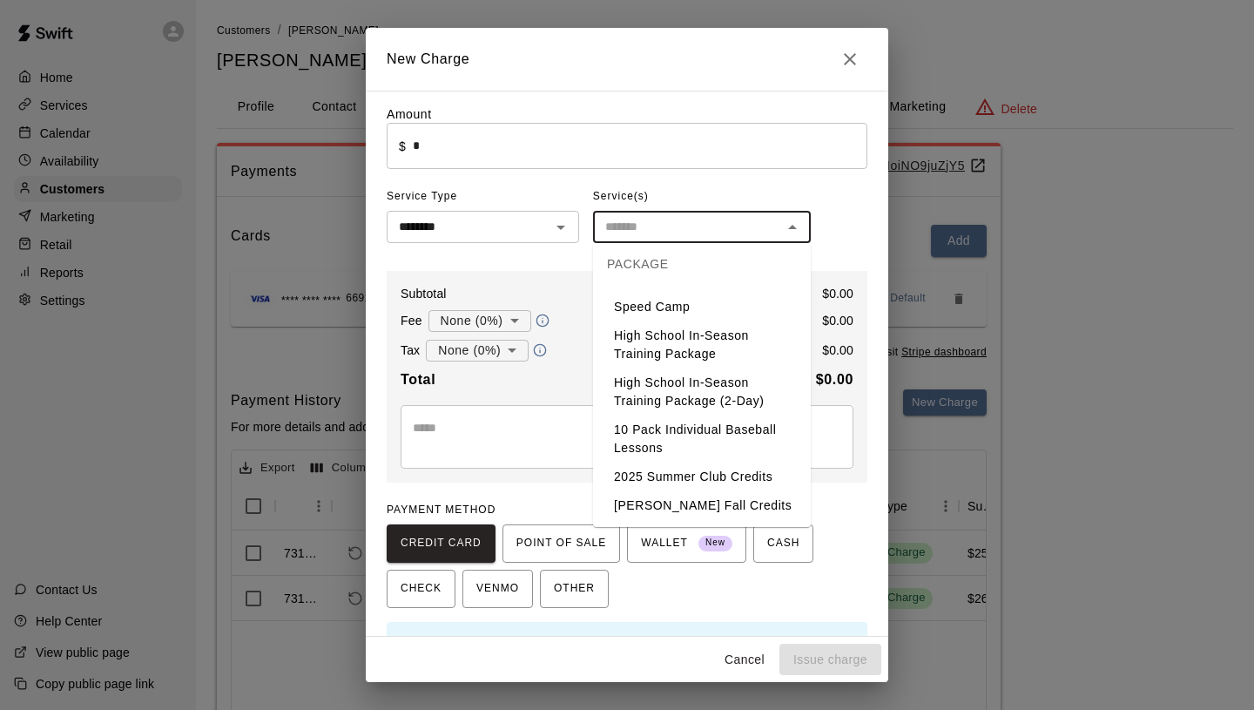
click at [676, 507] on li "Jeff Pick Fall Credits" at bounding box center [702, 505] width 218 height 29
type input "**********"
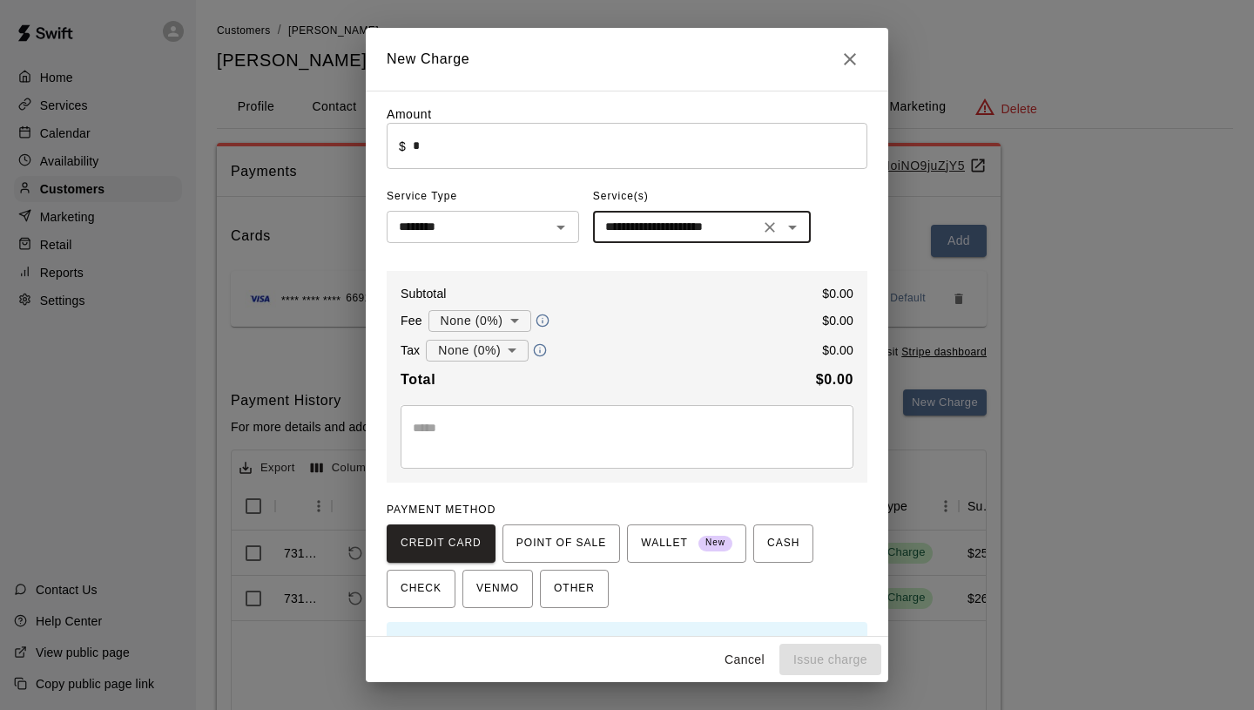
click at [500, 419] on textarea at bounding box center [627, 436] width 428 height 35
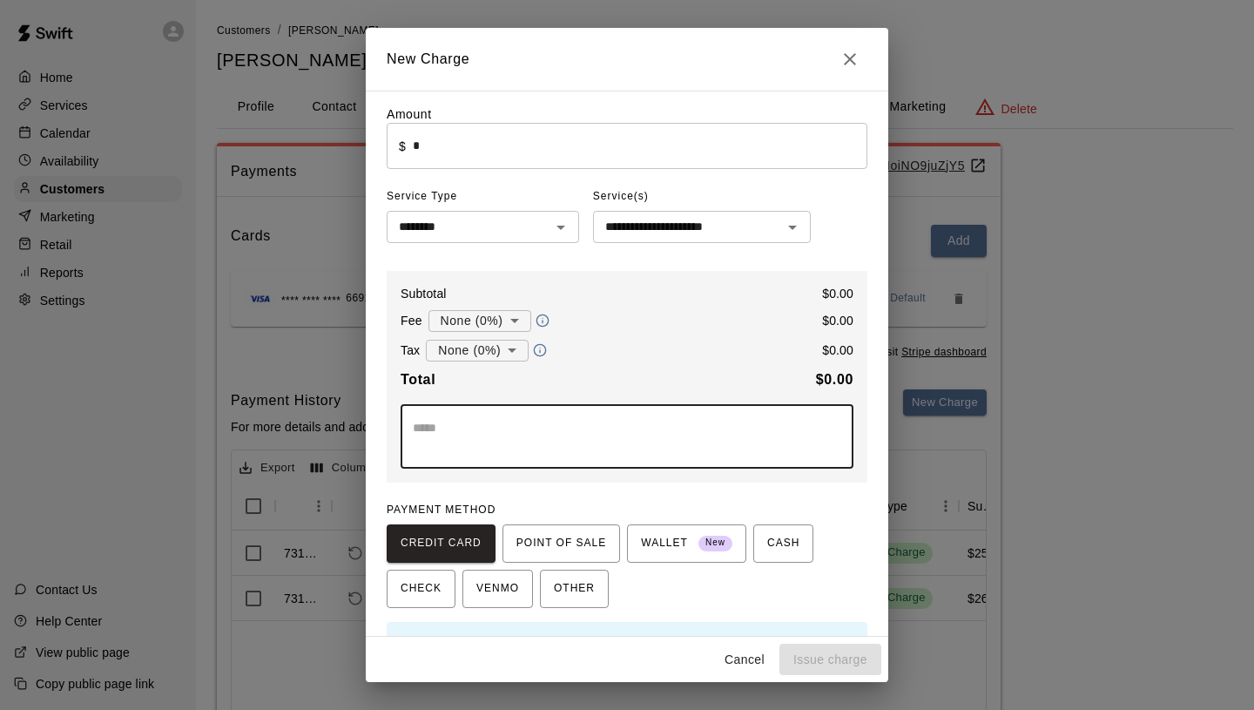
click at [500, 154] on input "*" at bounding box center [640, 146] width 455 height 46
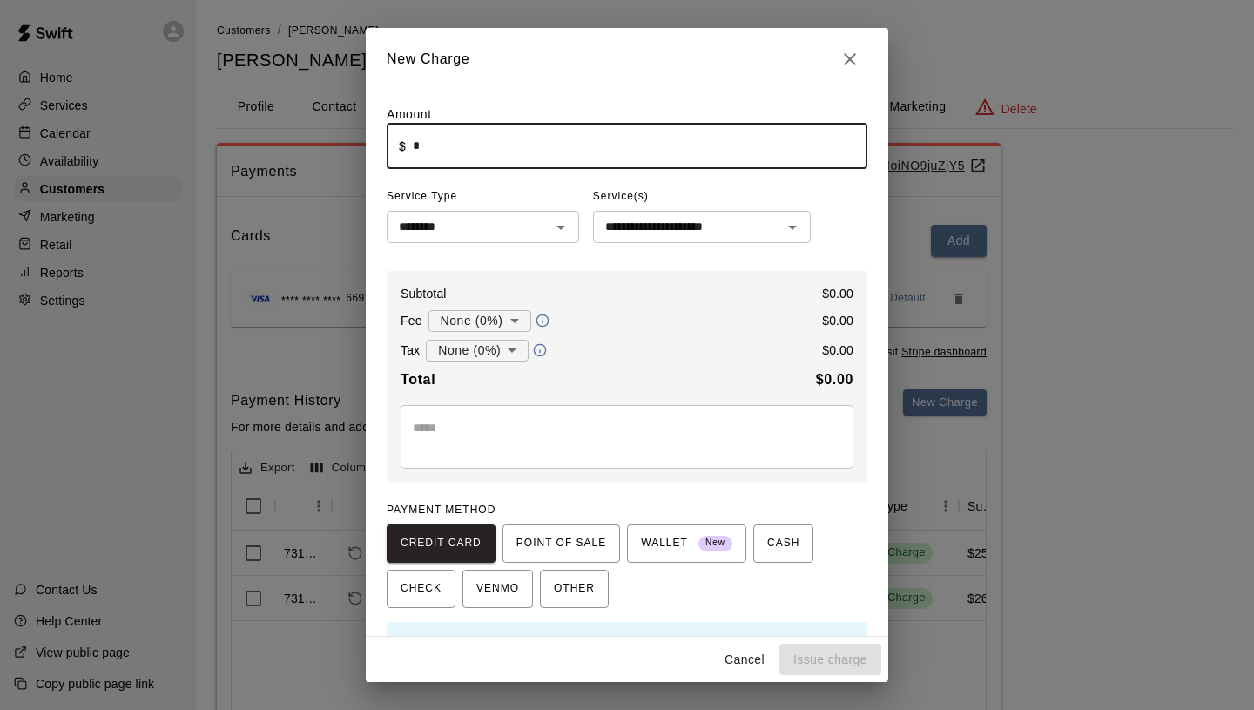
type input "*"
click at [859, 56] on icon "Close" at bounding box center [849, 59] width 21 height 21
type input "*"
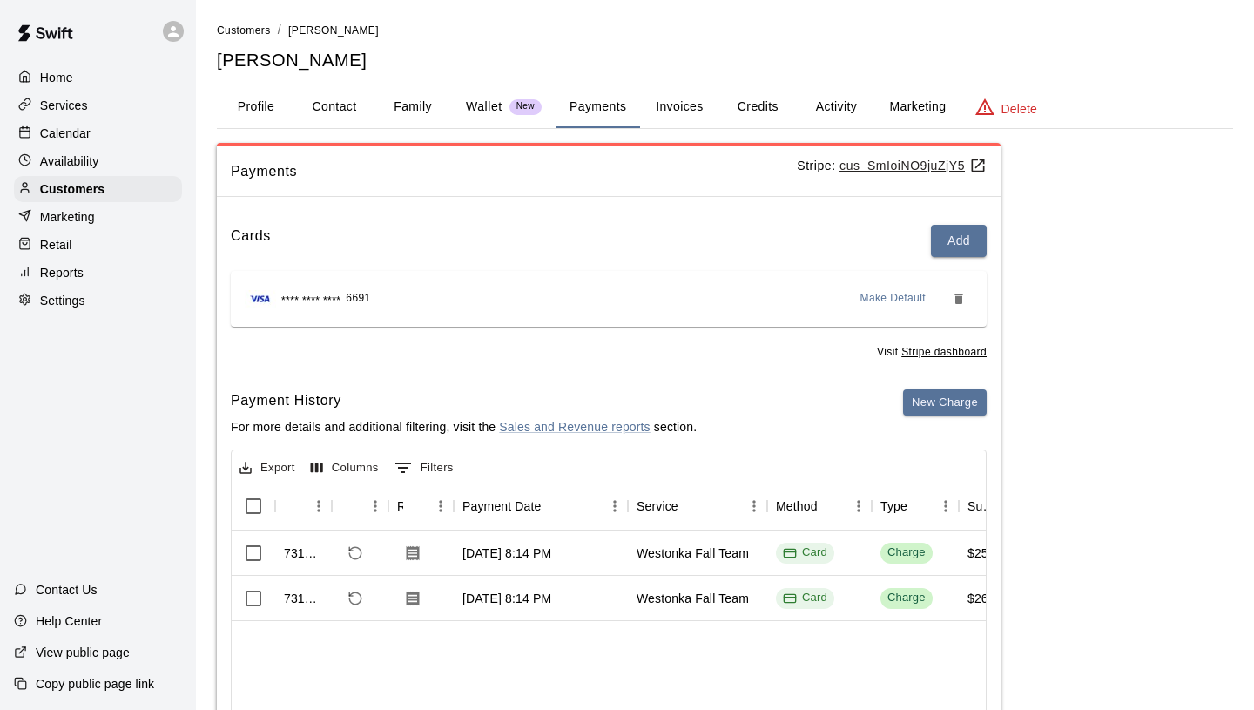
click at [73, 99] on p "Services" at bounding box center [64, 105] width 48 height 17
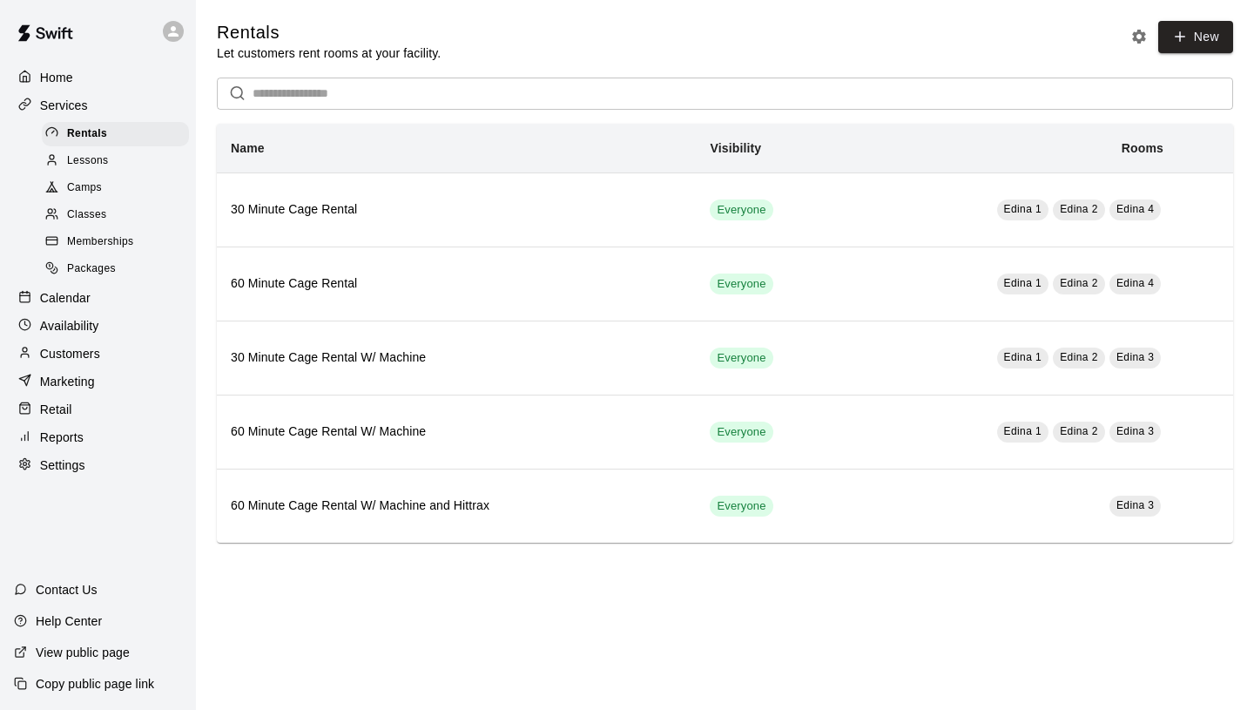
click at [125, 240] on span "Memberships" at bounding box center [100, 241] width 66 height 17
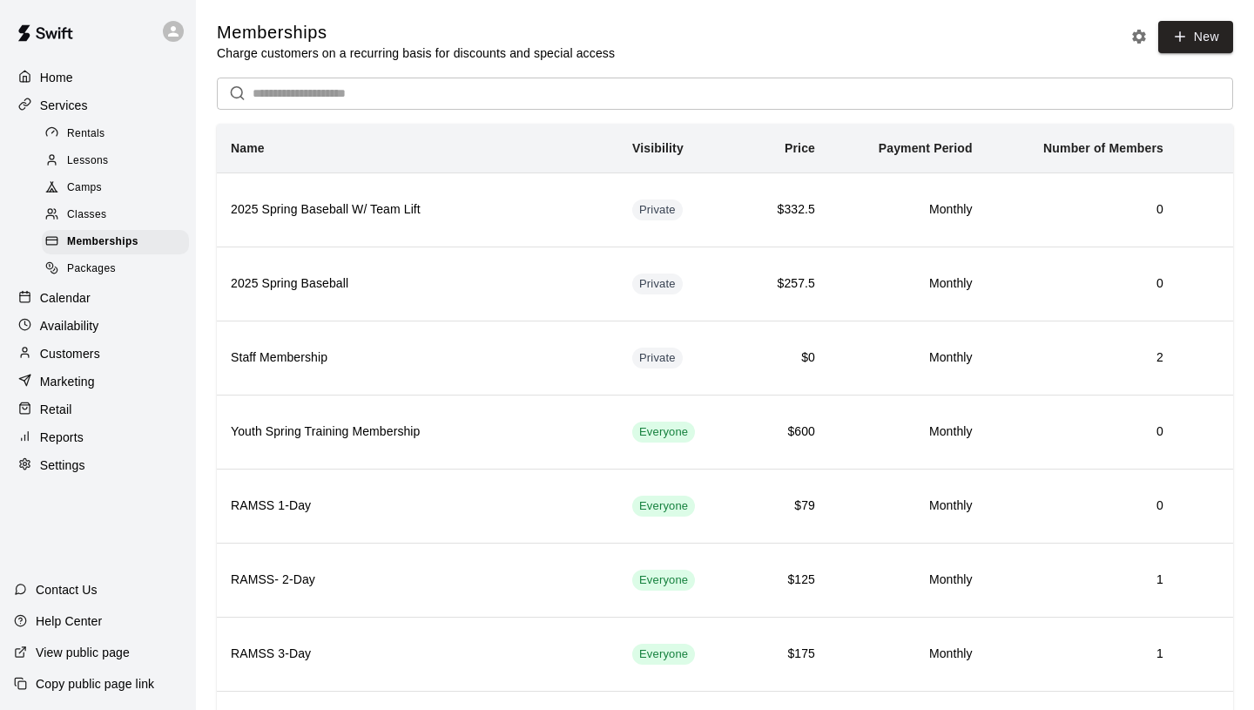
click at [94, 270] on span "Packages" at bounding box center [91, 268] width 49 height 17
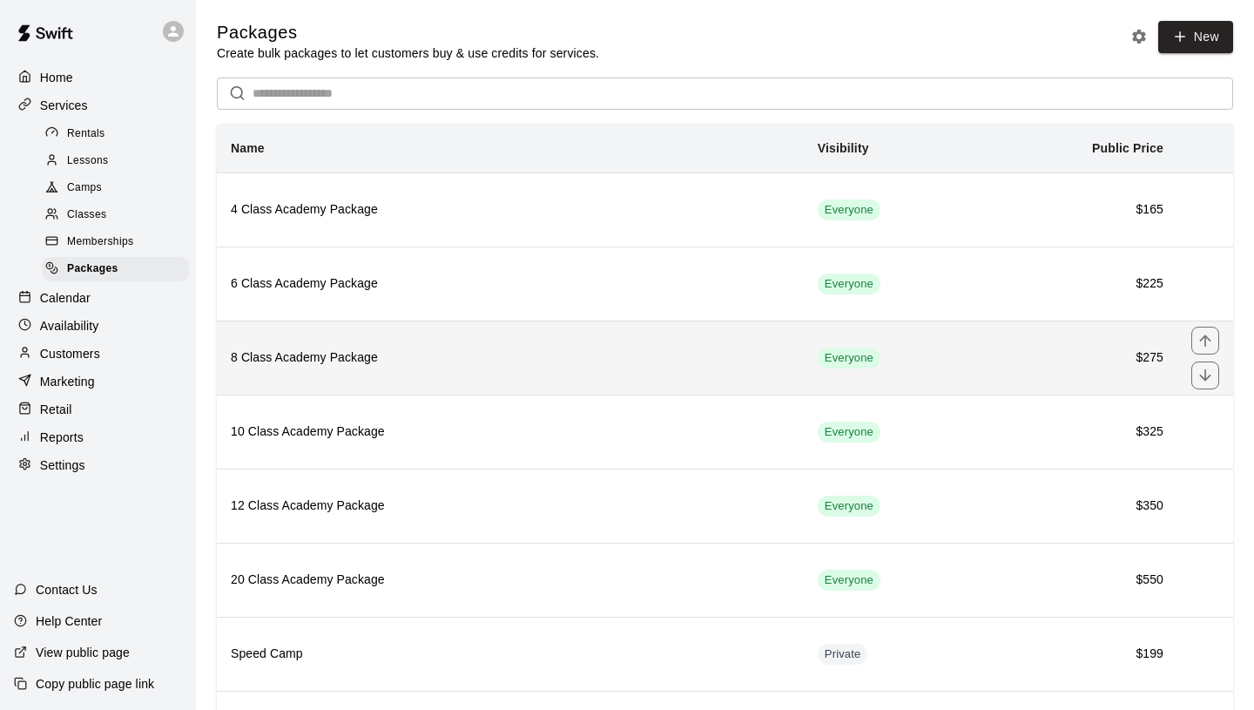
scroll to position [400, 0]
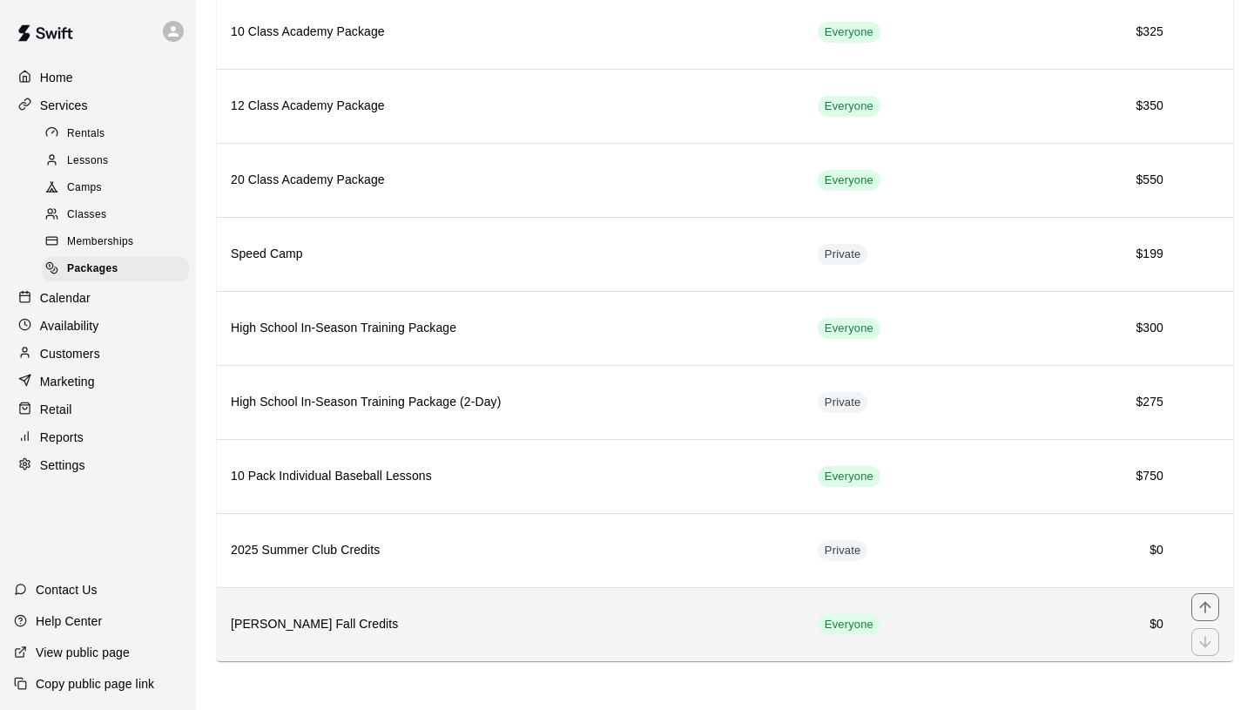
click at [521, 628] on h6 "Jeff Pick Fall Credits" at bounding box center [510, 624] width 559 height 19
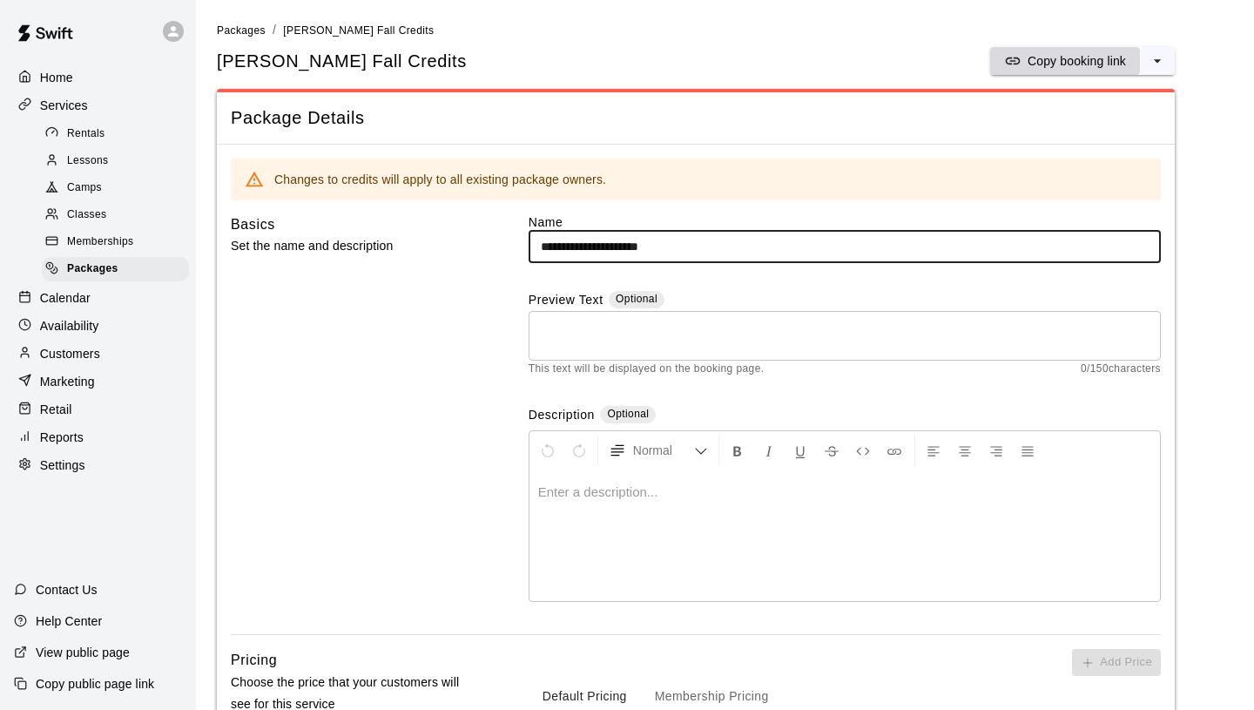
click at [1107, 58] on p "Copy booking link" at bounding box center [1077, 60] width 98 height 17
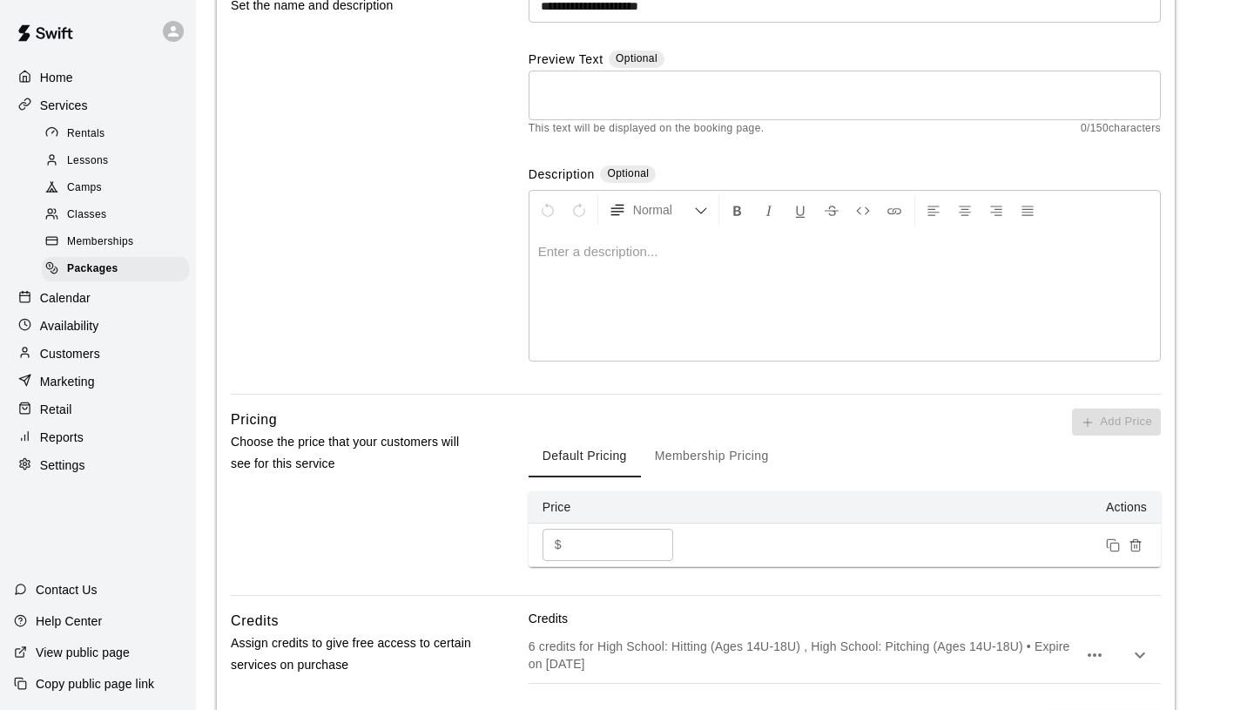
scroll to position [475, 0]
